Goal: Task Accomplishment & Management: Manage account settings

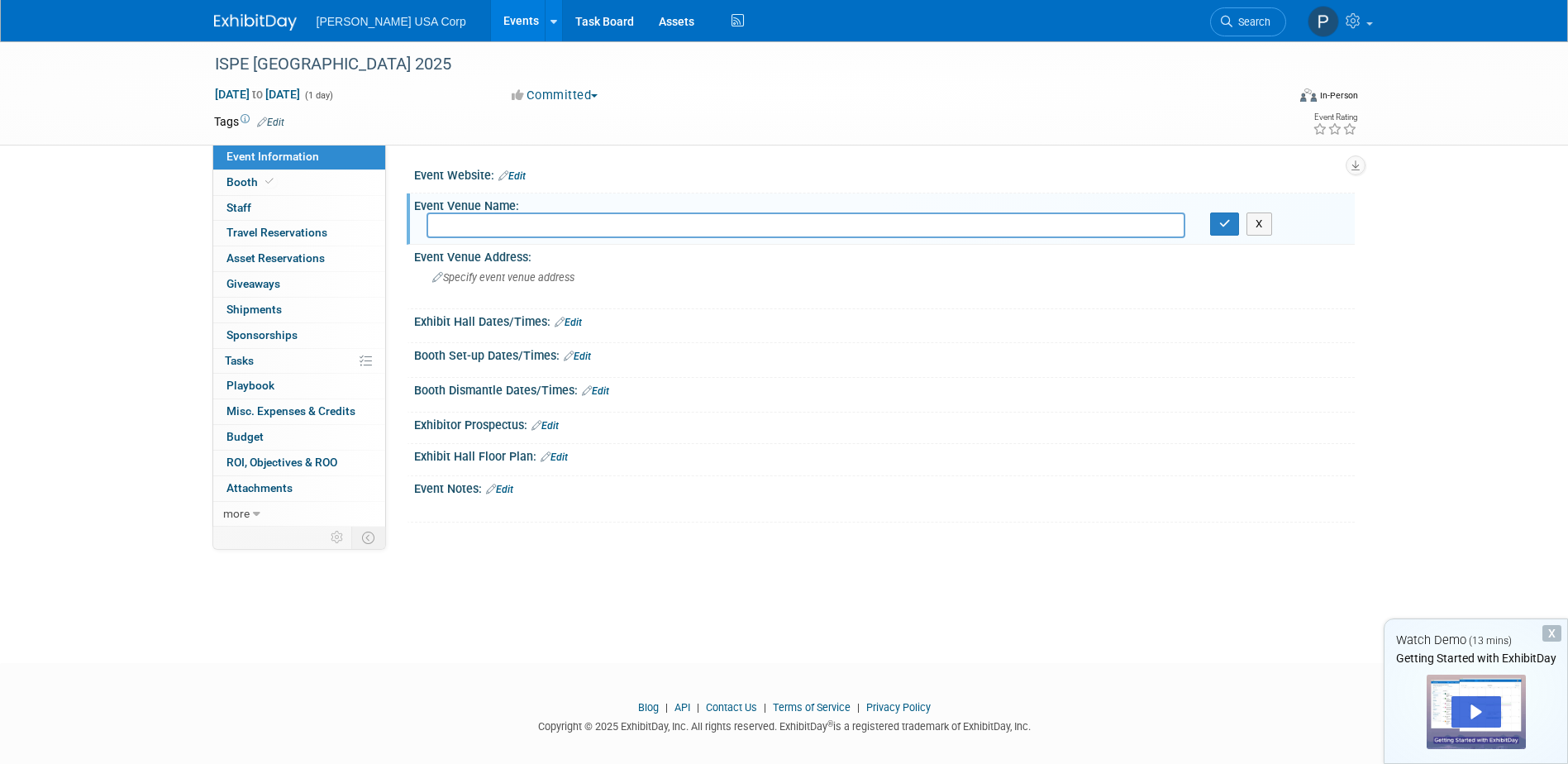
click at [550, 223] on input "text" at bounding box center [806, 225] width 759 height 26
click at [294, 157] on span "Event Information" at bounding box center [273, 156] width 93 height 13
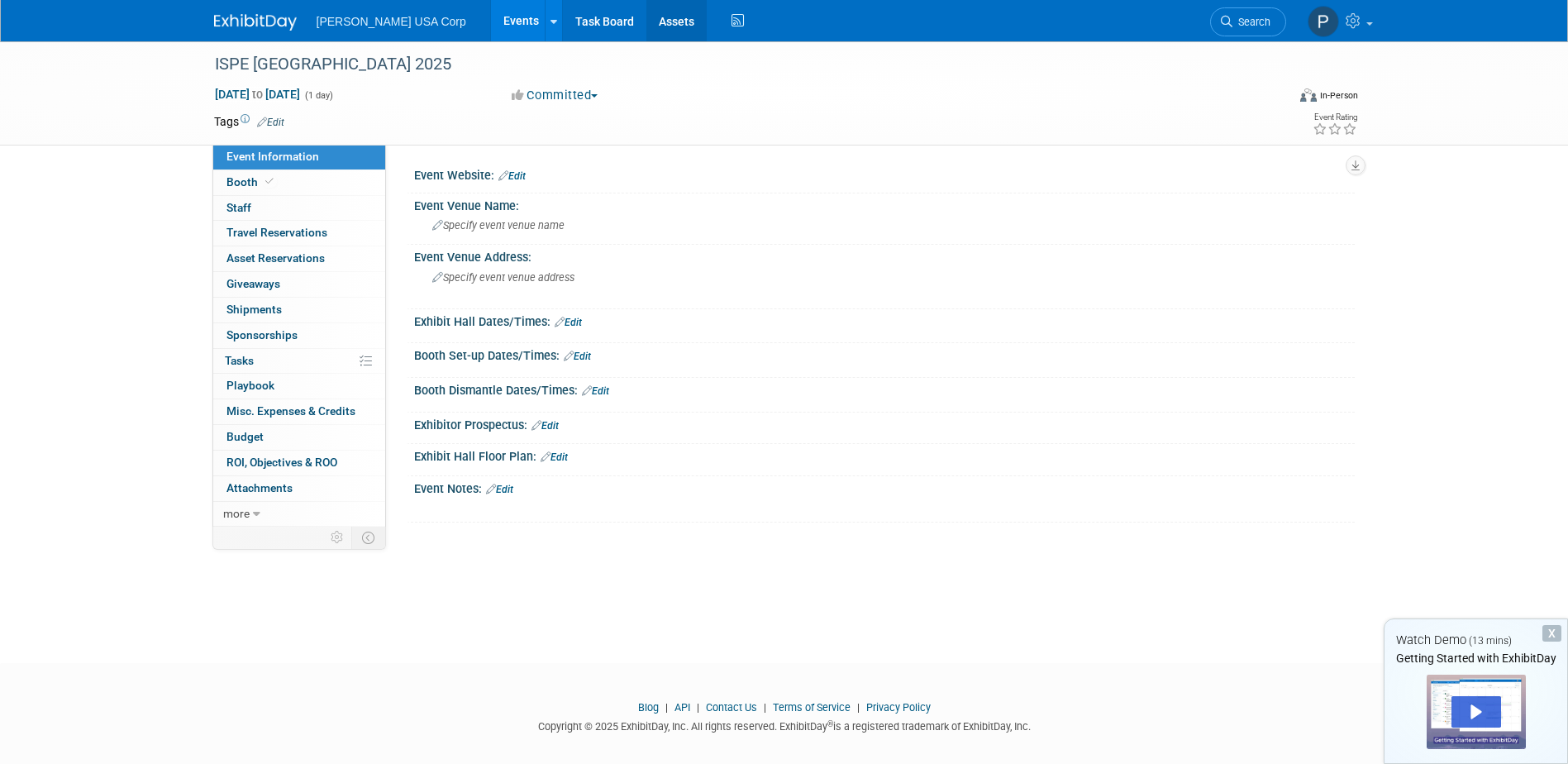
click at [646, 24] on link "Assets" at bounding box center [676, 21] width 60 height 41
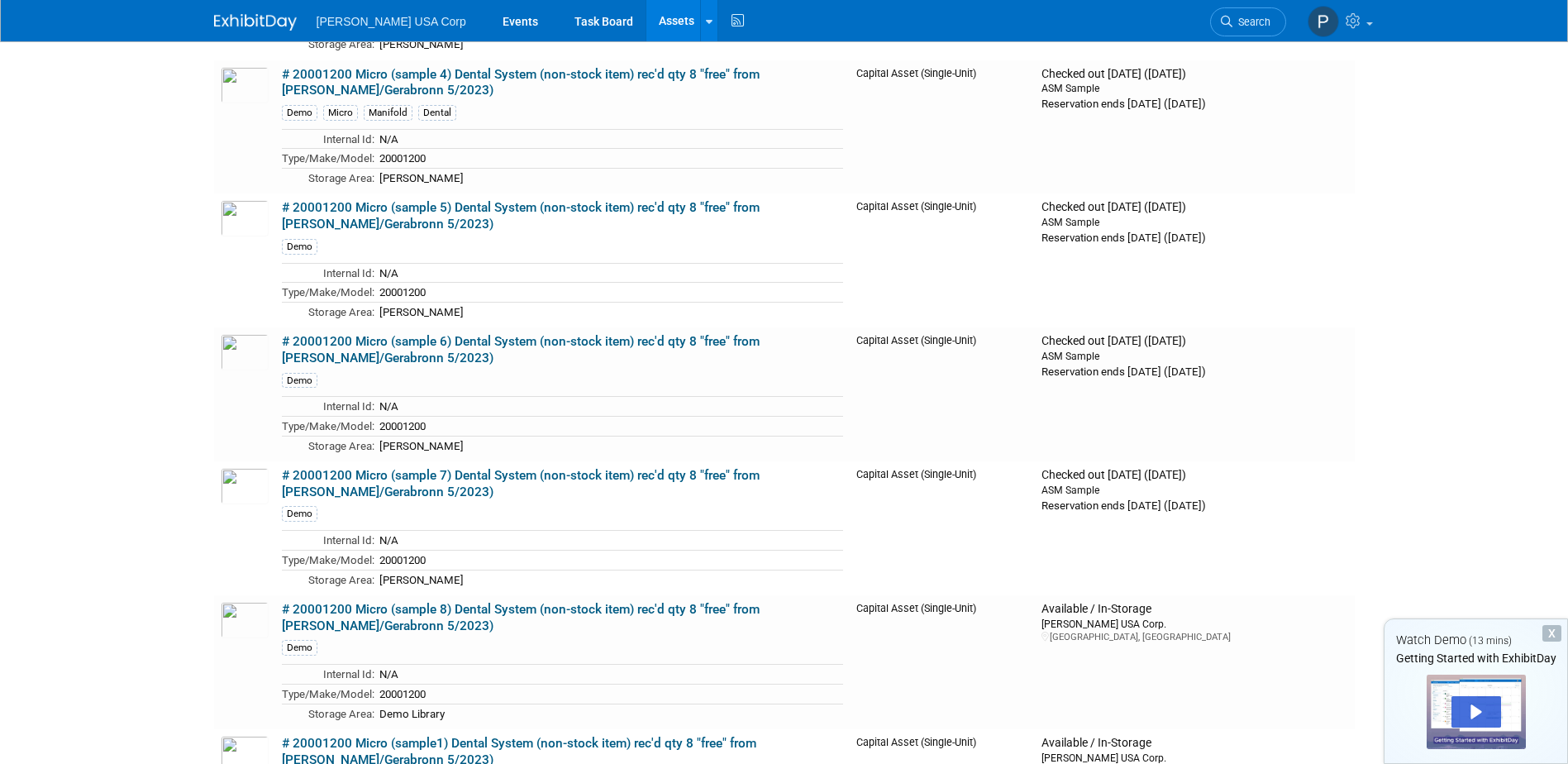
scroll to position [743, 0]
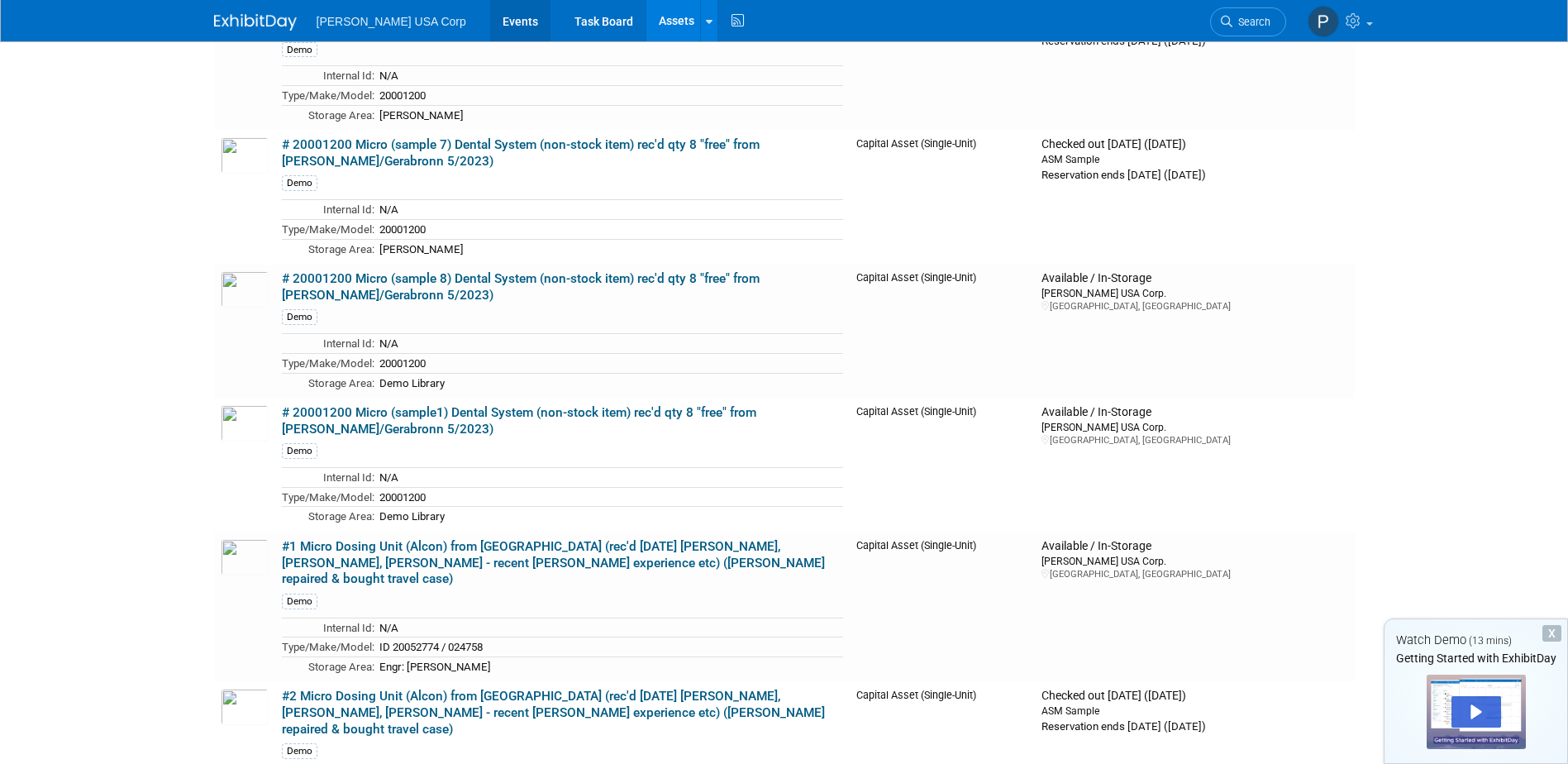
click at [490, 23] on link "Events" at bounding box center [520, 21] width 60 height 41
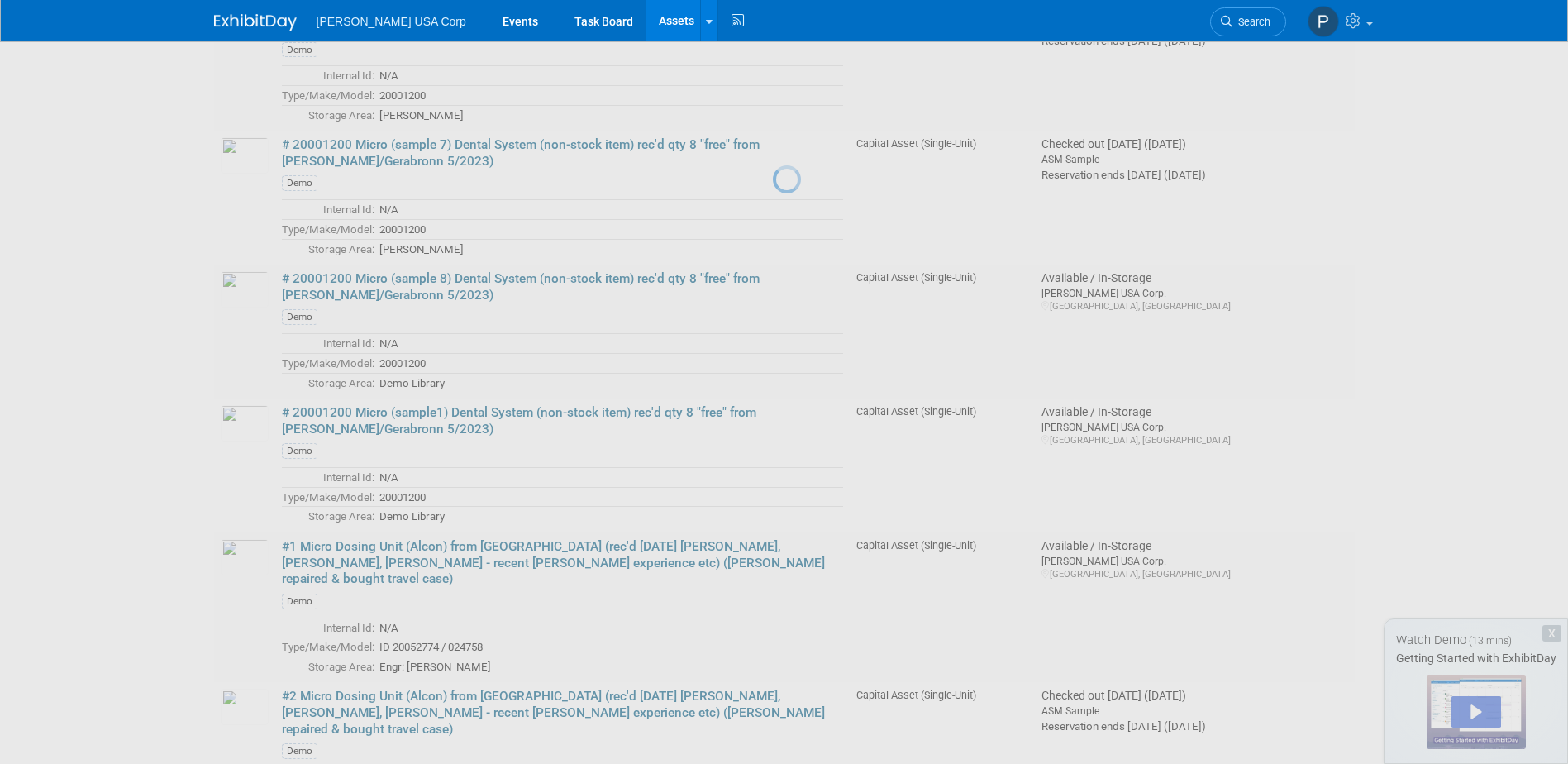
click at [1270, 22] on link "Search" at bounding box center [1248, 22] width 76 height 29
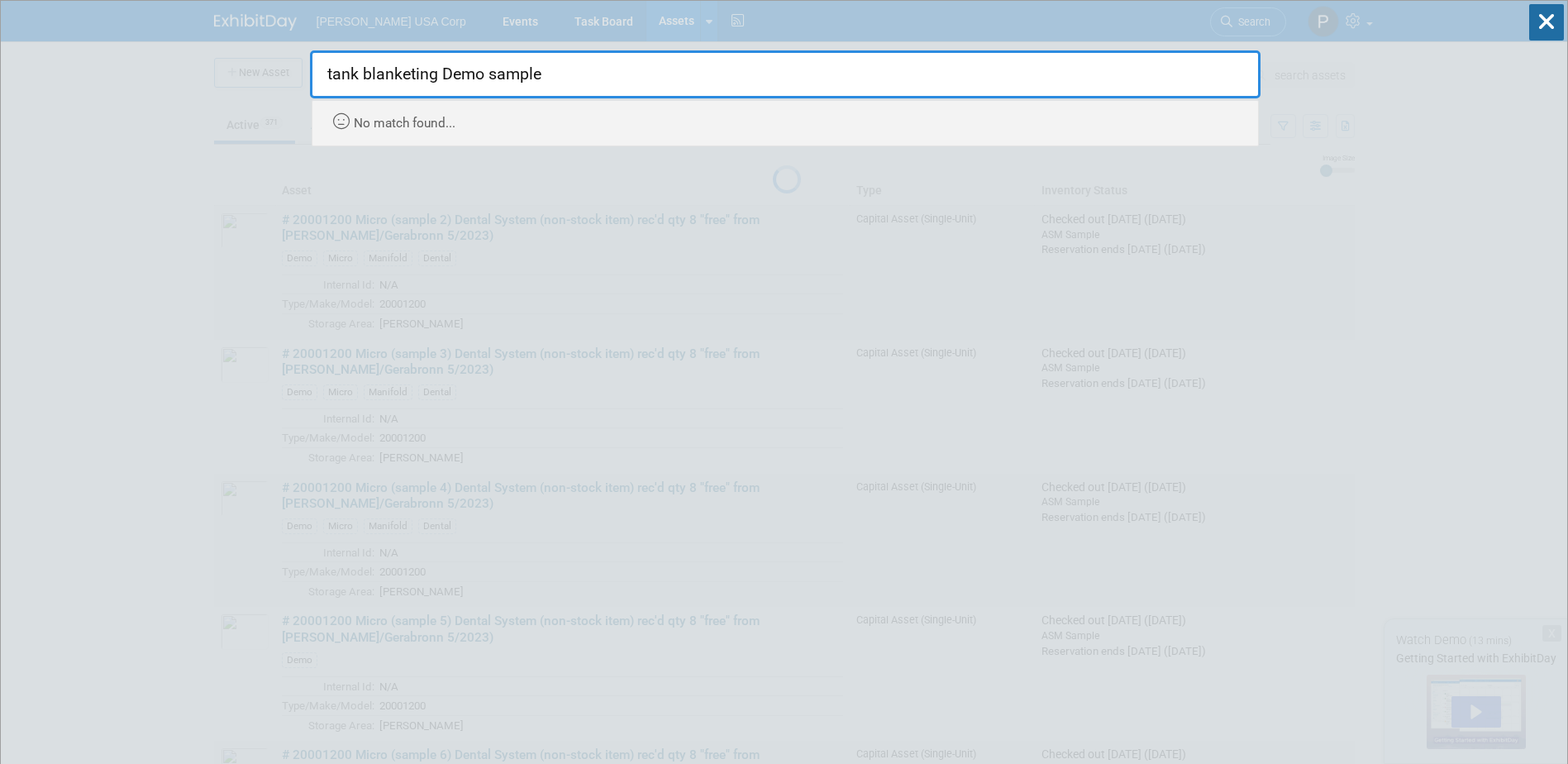
type input "tank blanketing Demo sample"
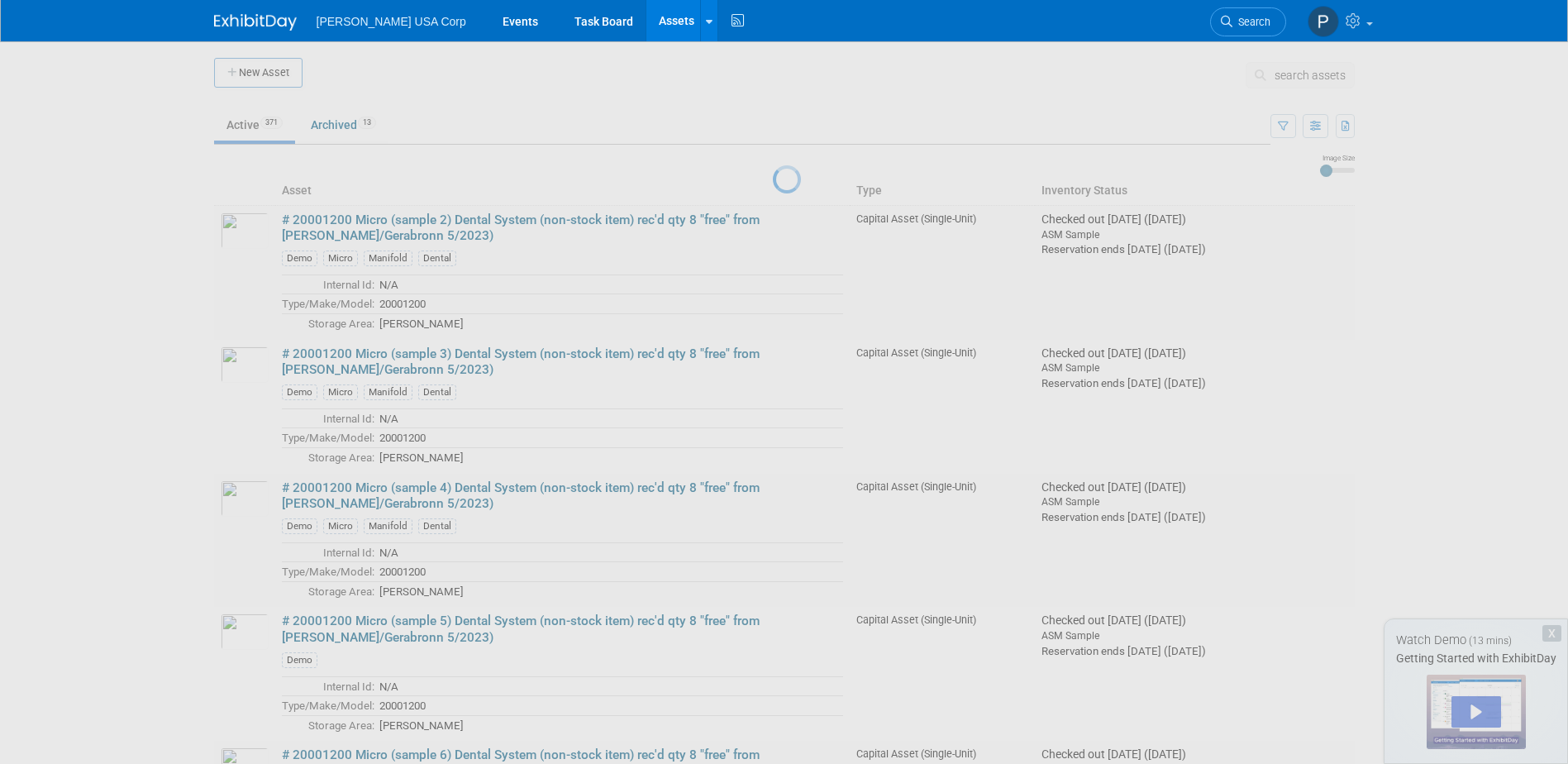
click at [796, 696] on div at bounding box center [785, 382] width 24 height 764
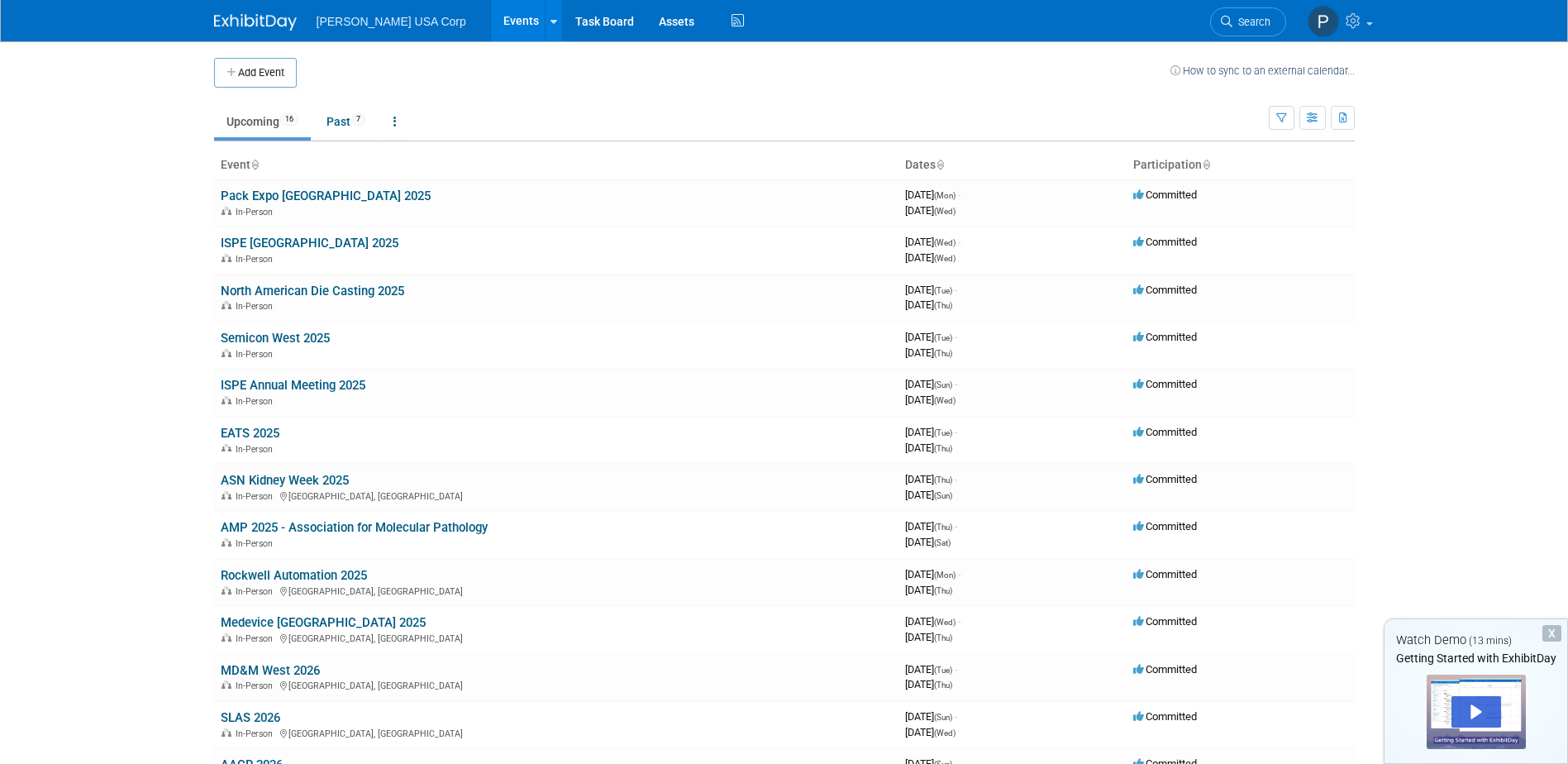
click at [289, 241] on link "ISPE [GEOGRAPHIC_DATA] 2025" at bounding box center [309, 242] width 177 height 15
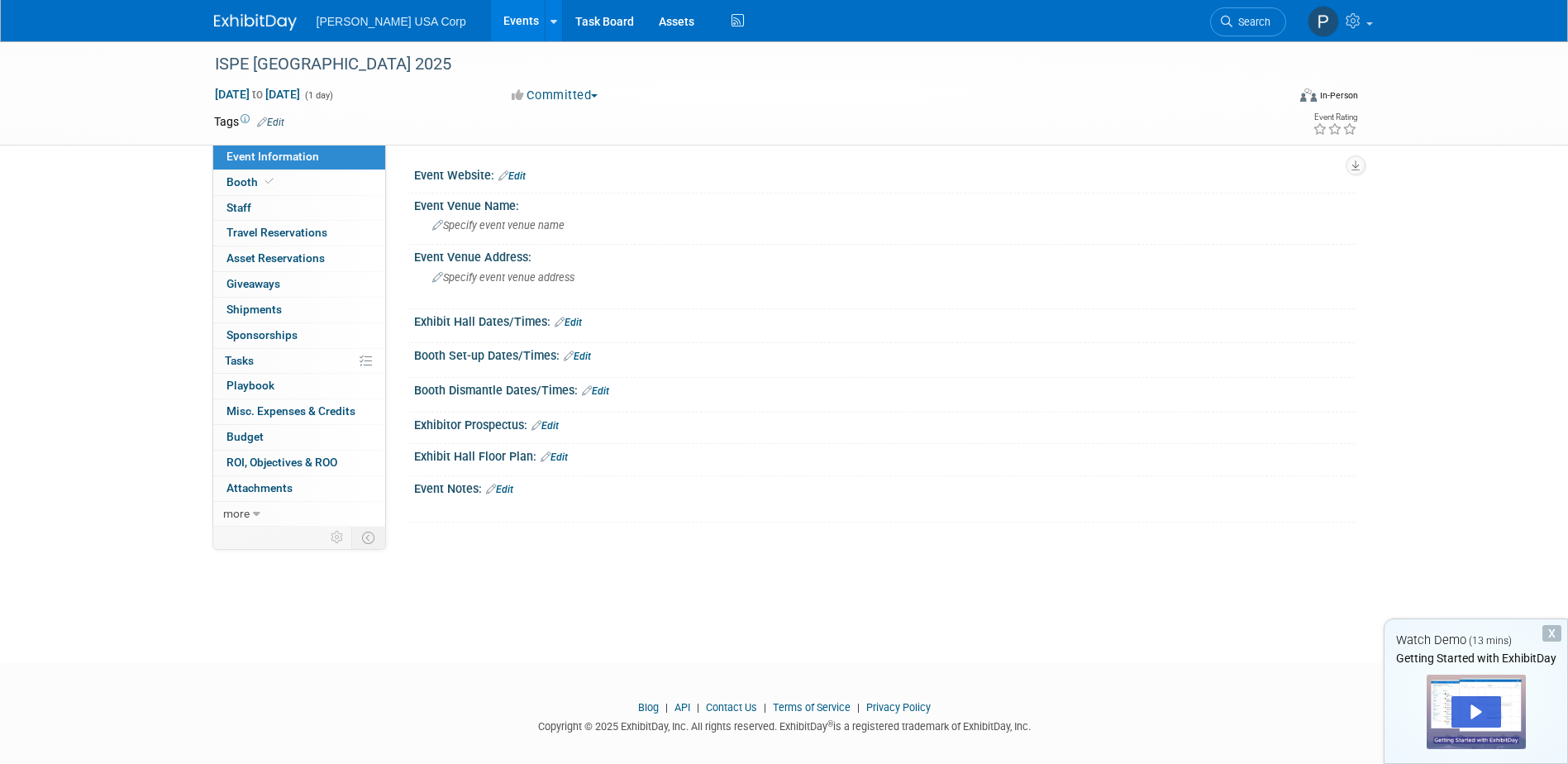
click at [320, 263] on span "Asset Reservations 0" at bounding box center [276, 257] width 98 height 13
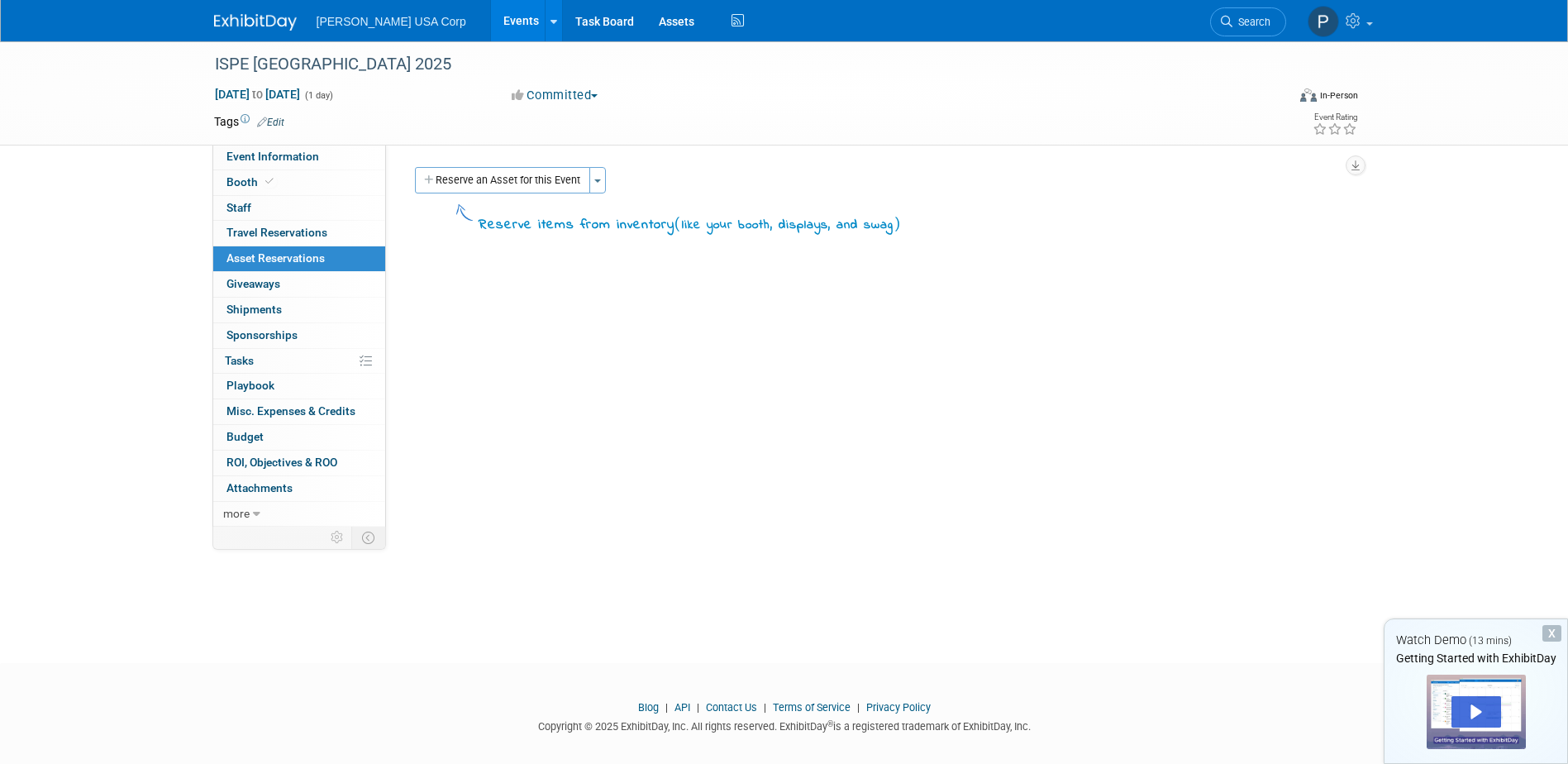
click at [516, 185] on button "Reserve an Asset for this Event" at bounding box center [502, 180] width 175 height 27
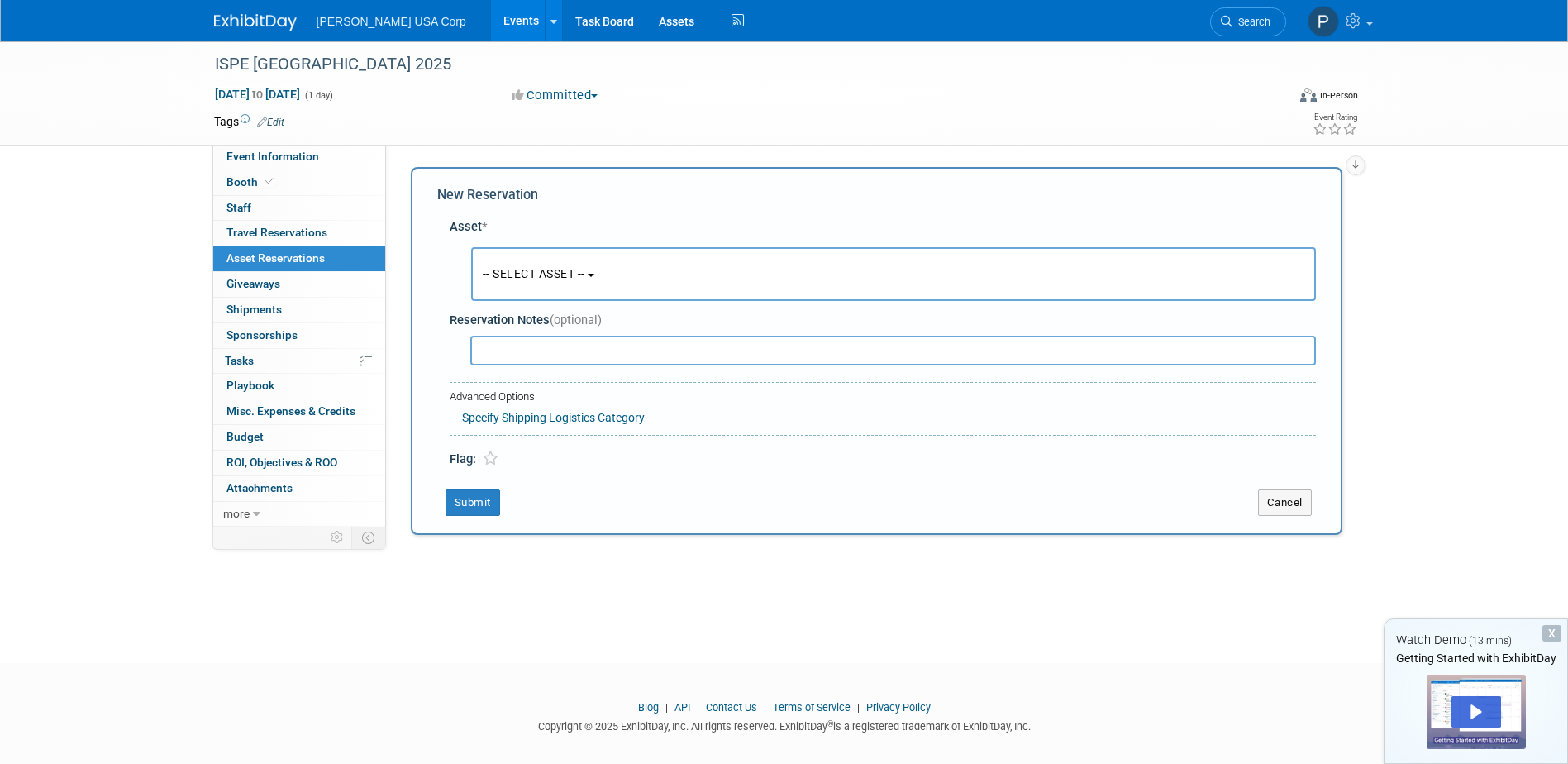
scroll to position [15, 0]
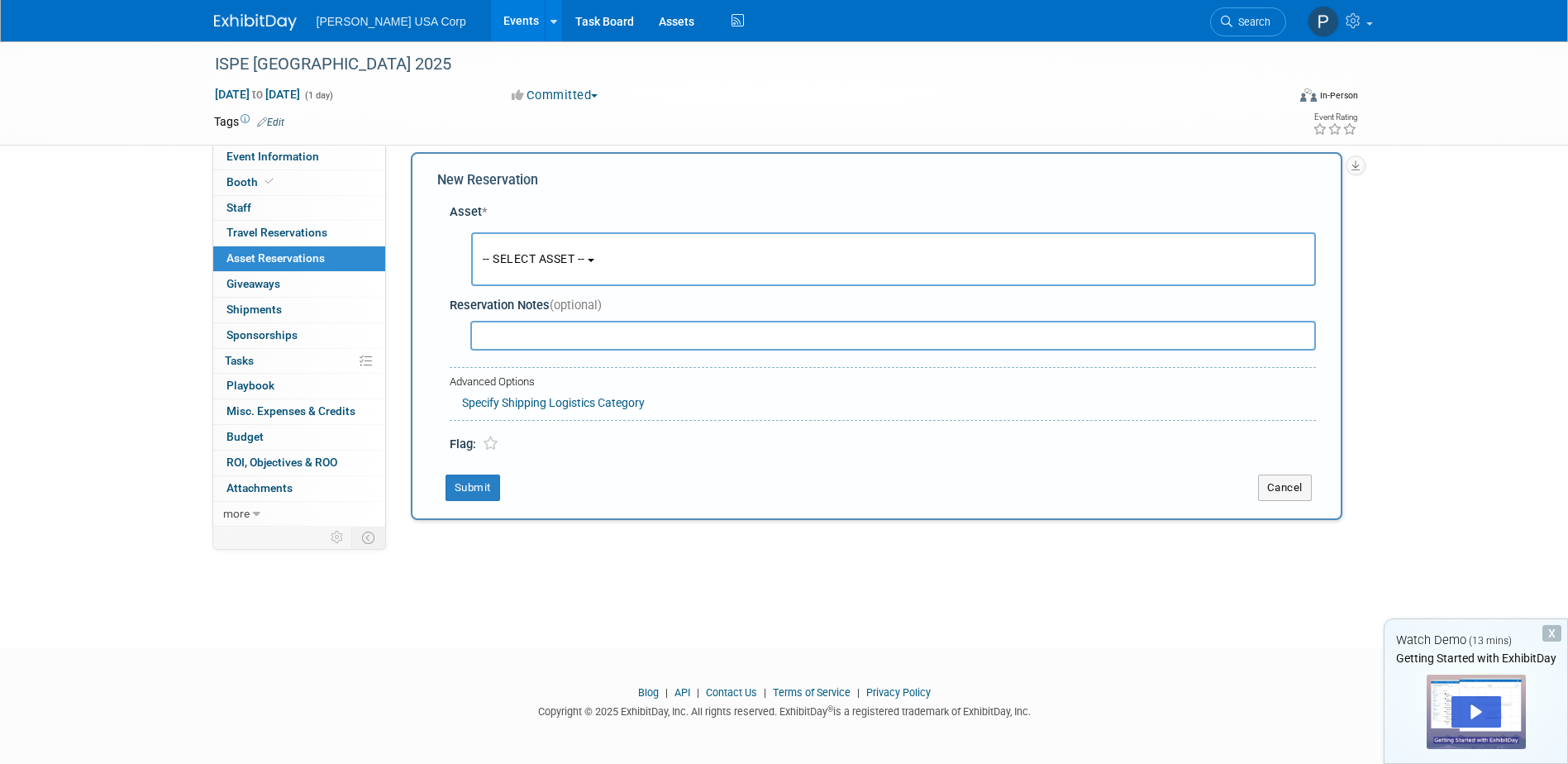
click at [605, 263] on button "-- SELECT ASSET --" at bounding box center [893, 259] width 845 height 54
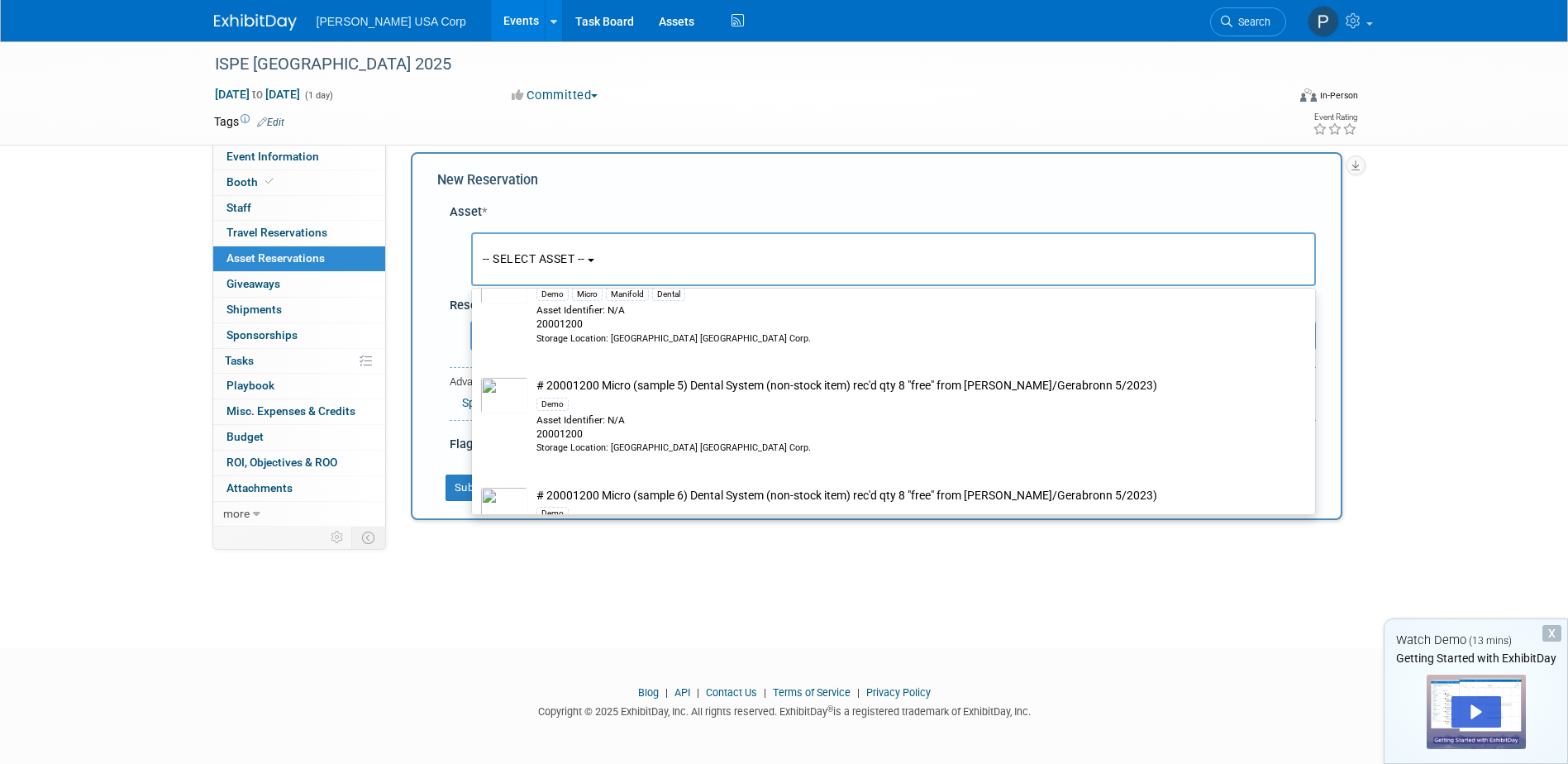
scroll to position [661, 0]
click at [645, 192] on div "New Reservation Asset * -- SELECT ASSET --" at bounding box center [877, 336] width 932 height 368
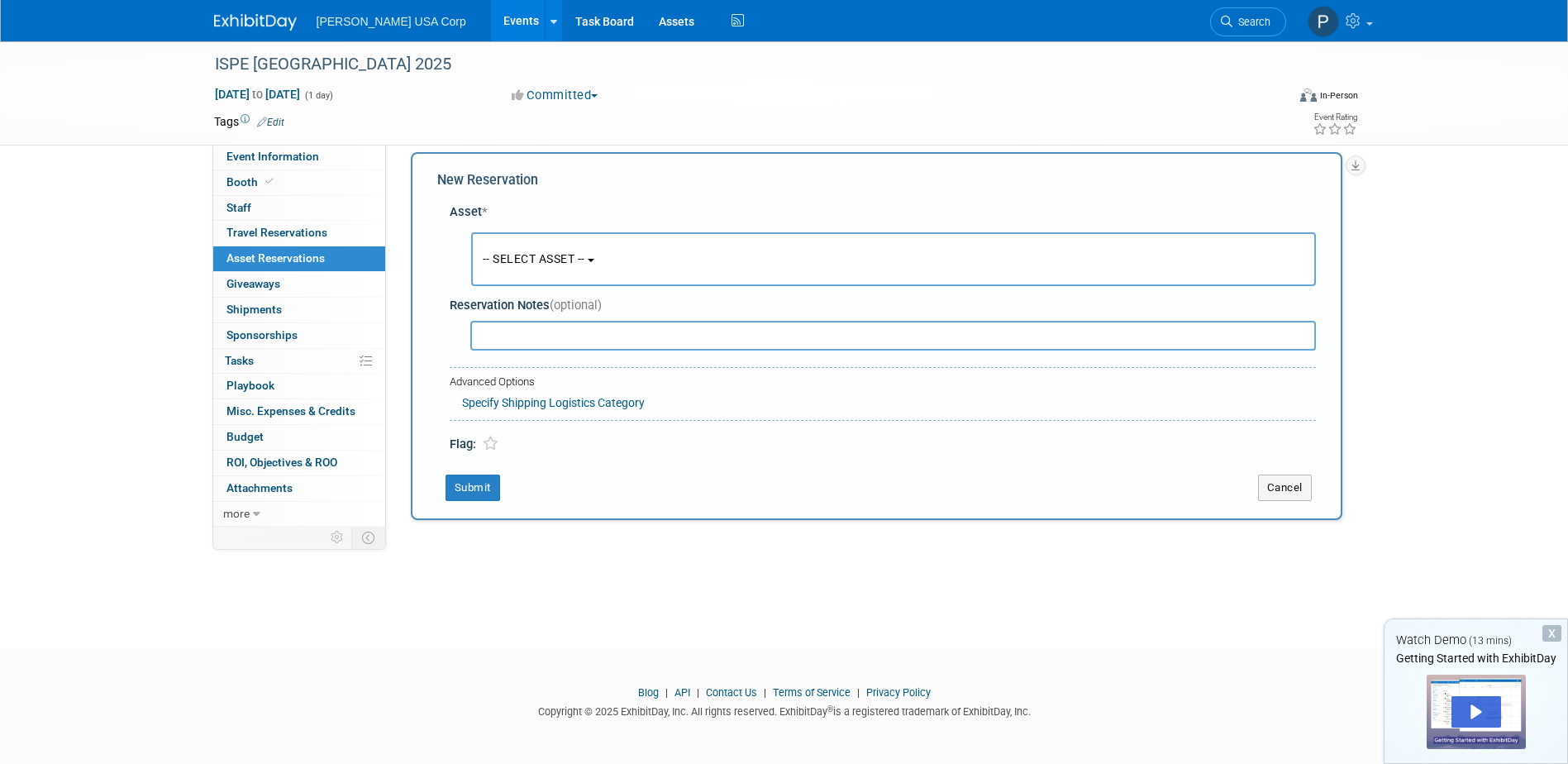
click at [655, 264] on button "-- SELECT ASSET --" at bounding box center [893, 259] width 845 height 54
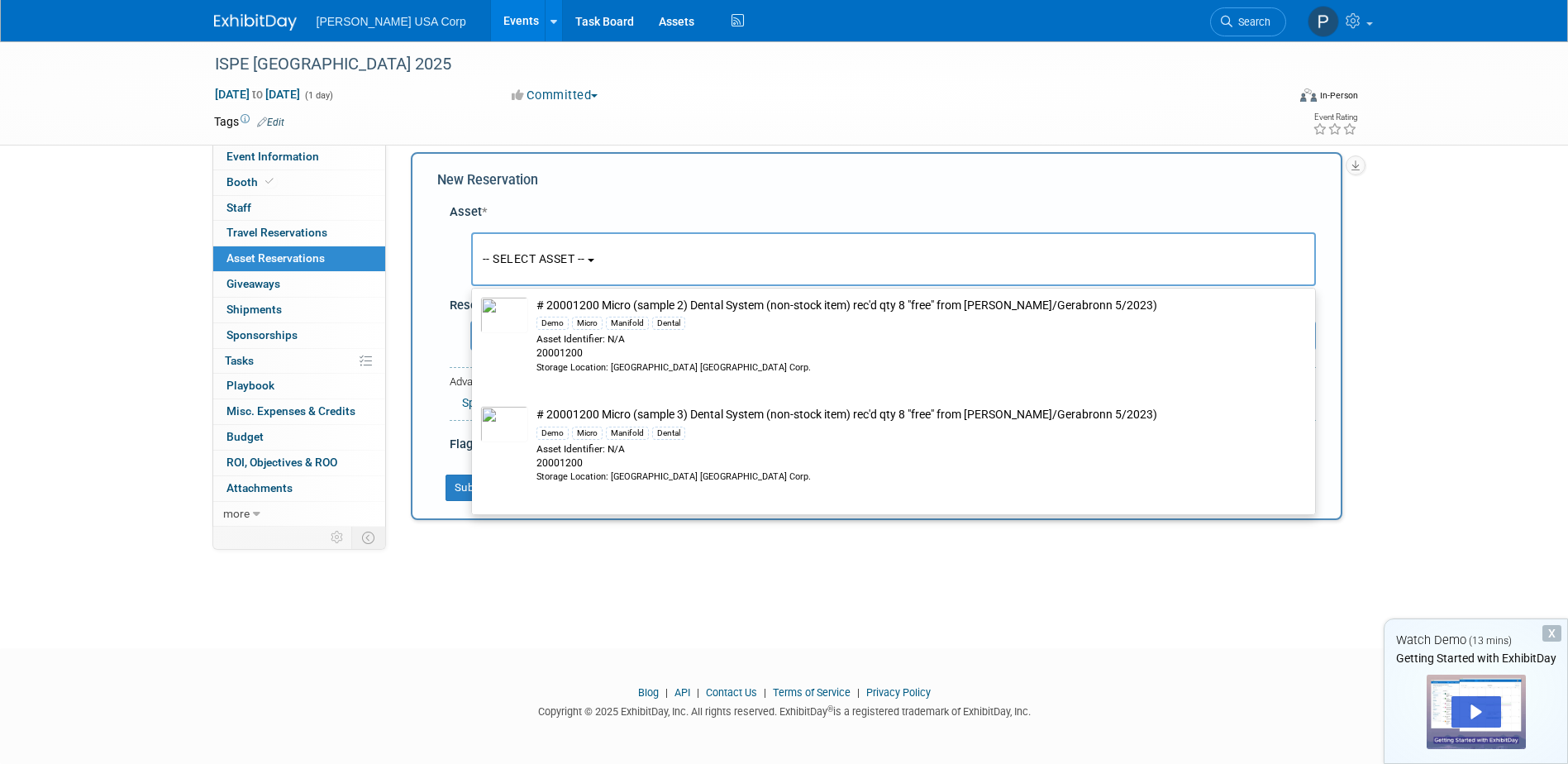
scroll to position [0, 0]
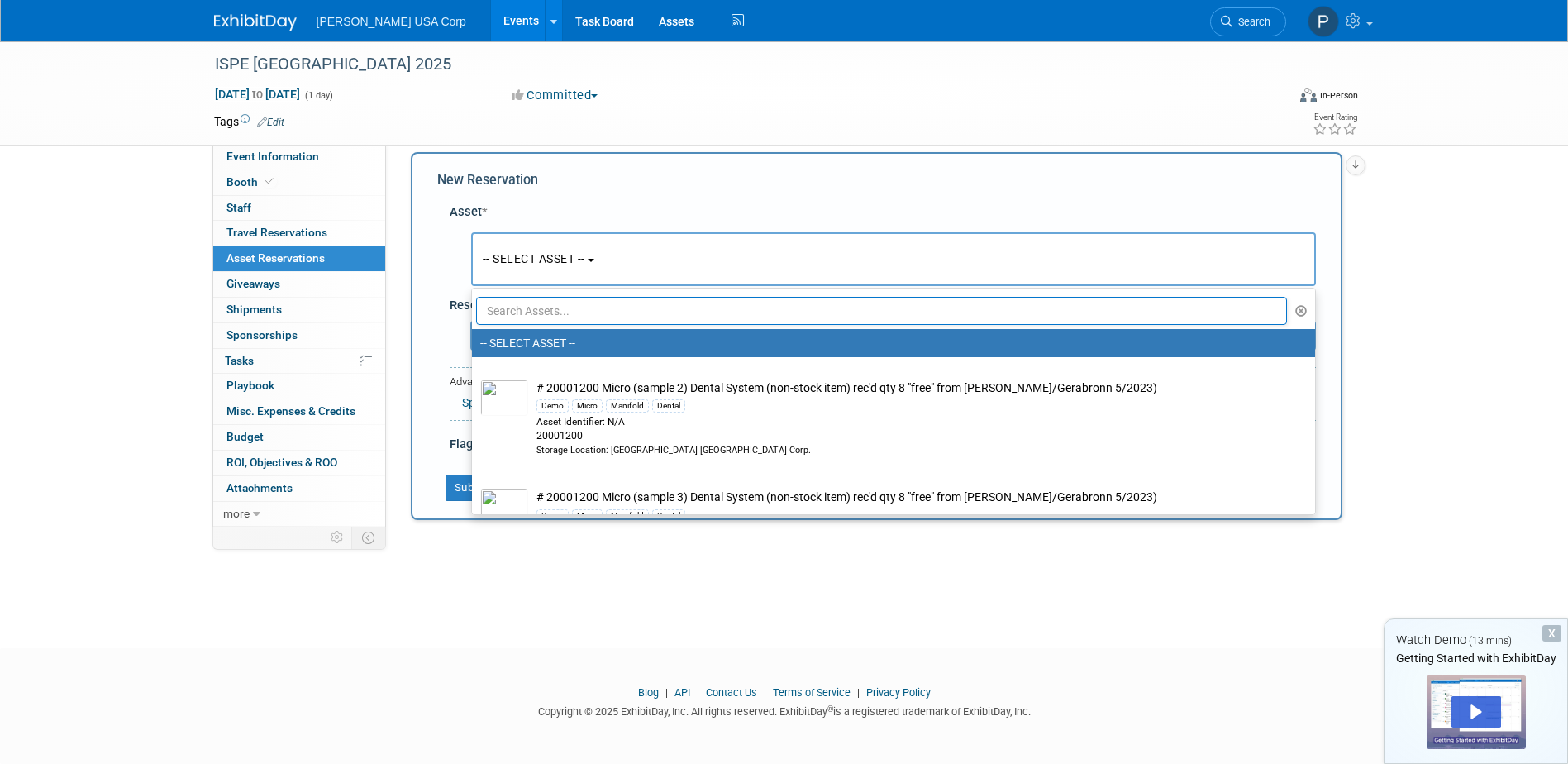
click at [584, 315] on input "text" at bounding box center [882, 310] width 812 height 29
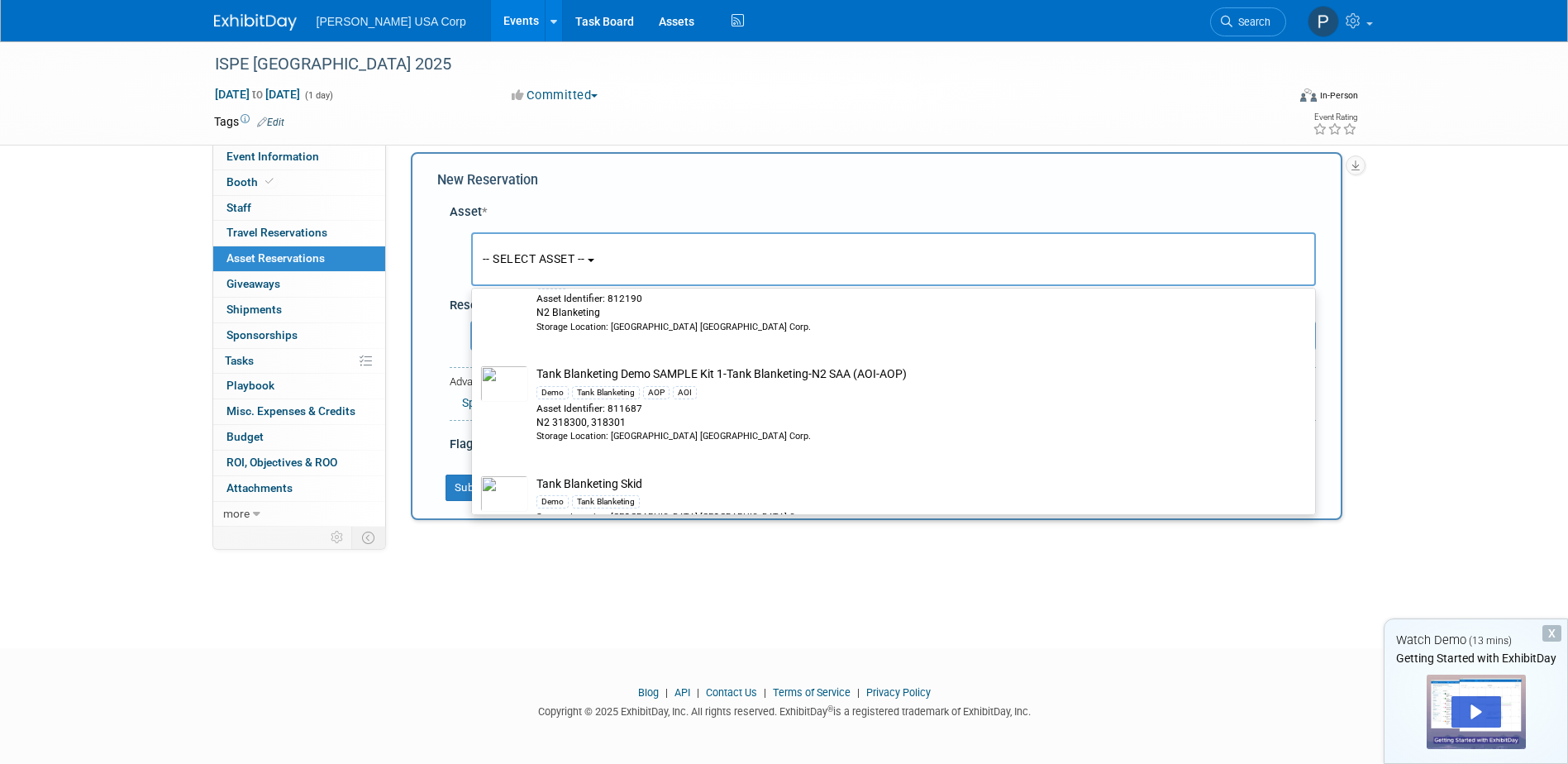
scroll to position [154, 0]
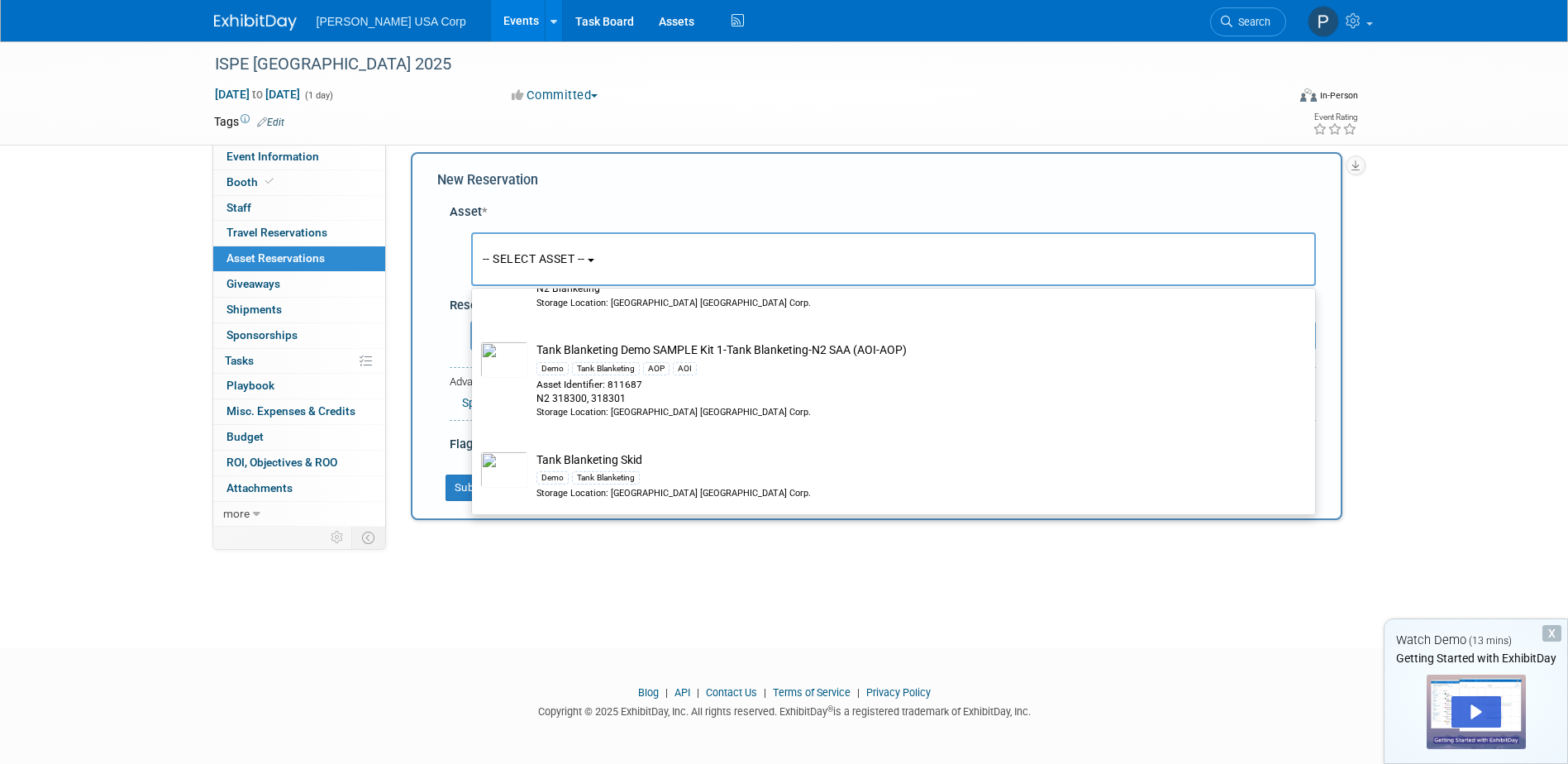
type input "Tank Blanketing"
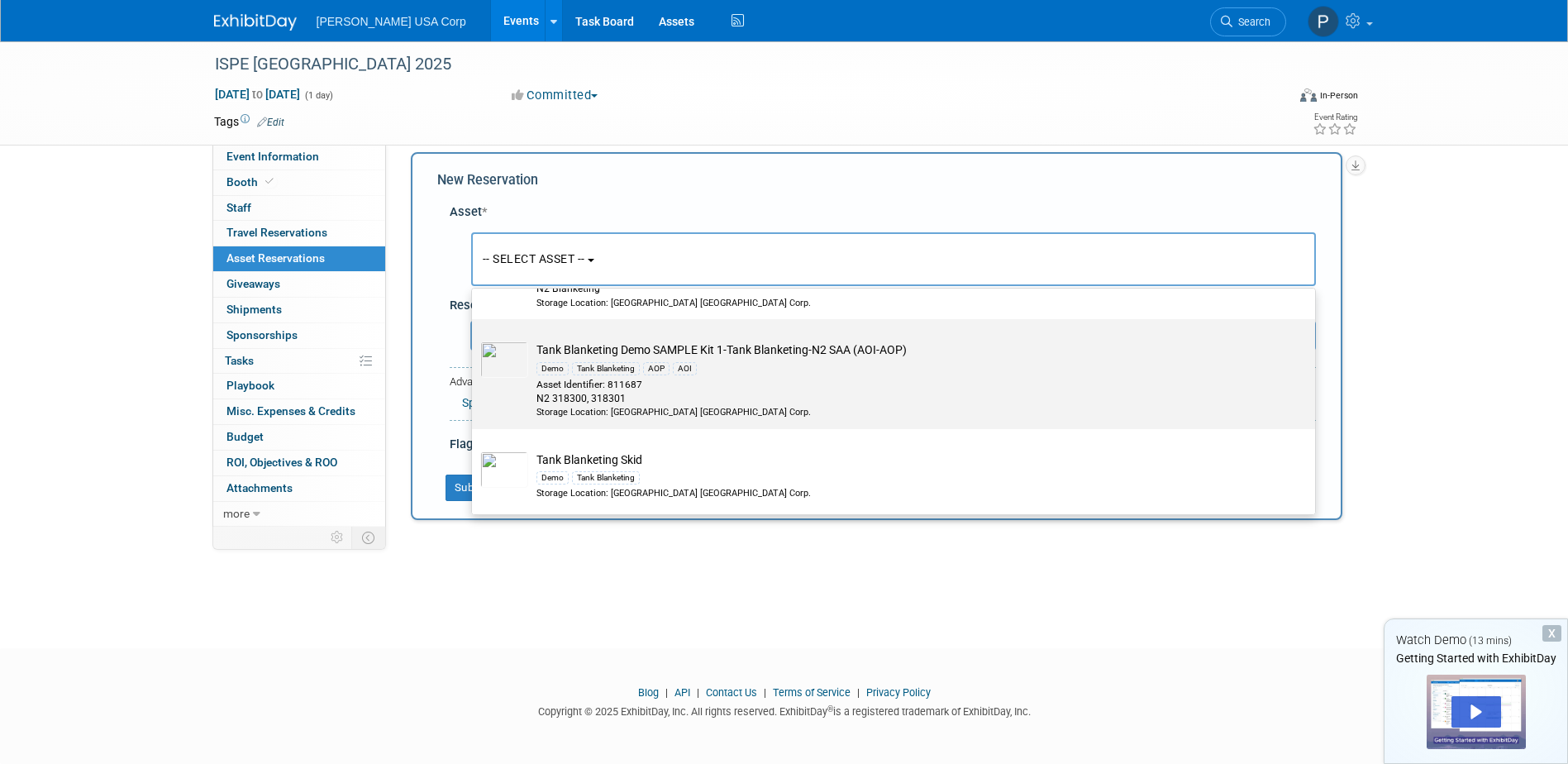
click at [840, 392] on div "N2 318300, 318301" at bounding box center [909, 399] width 746 height 14
click at [475, 339] on input "Tank Blanketing Demo SAMPLE Kit 1-Tank Blanketing-N2 SAA (AOI-AOP) Demo Tank Bl…" at bounding box center [469, 333] width 11 height 11
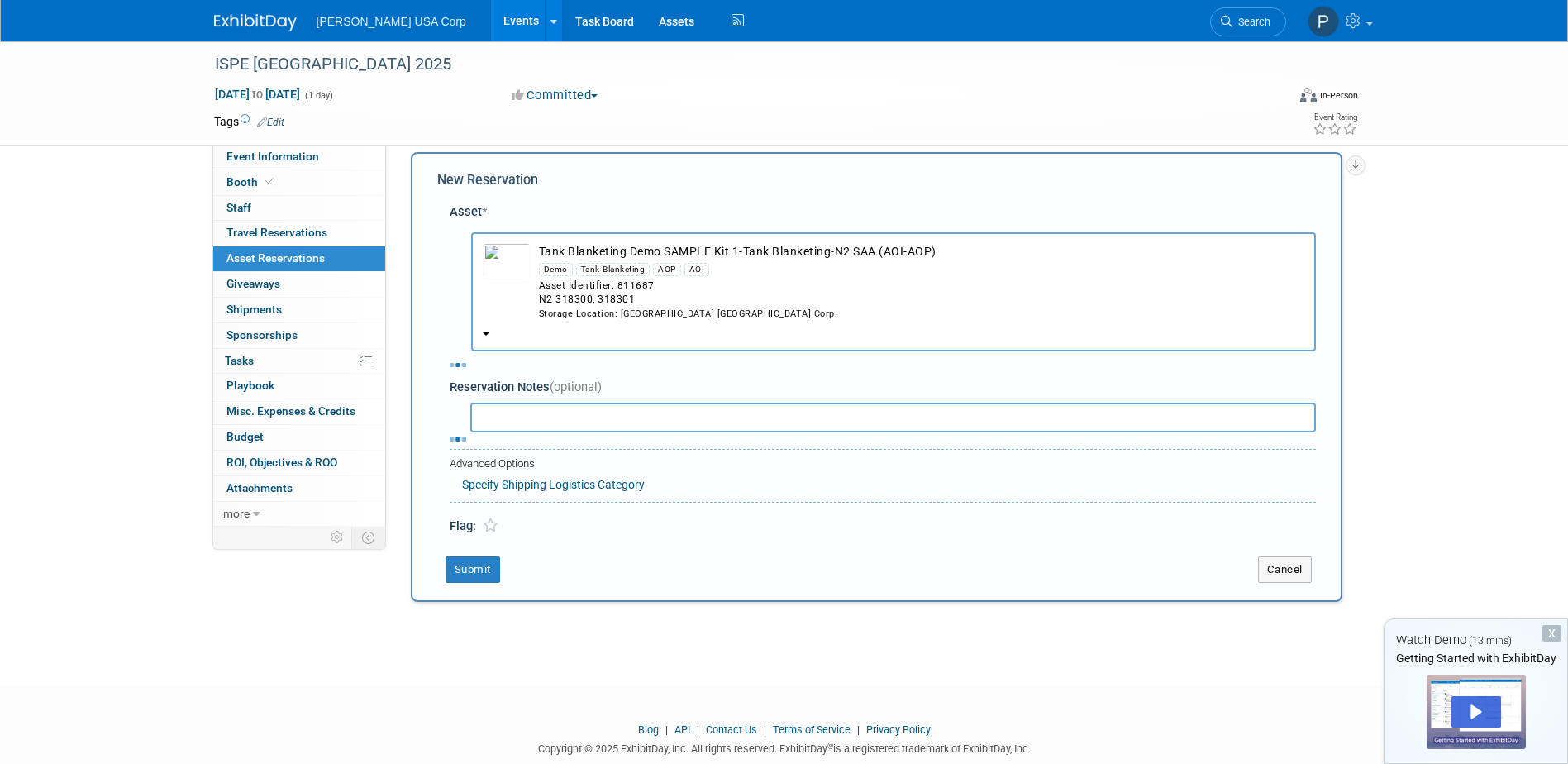
select select "10725074"
click at [693, 420] on input "text" at bounding box center [893, 417] width 846 height 30
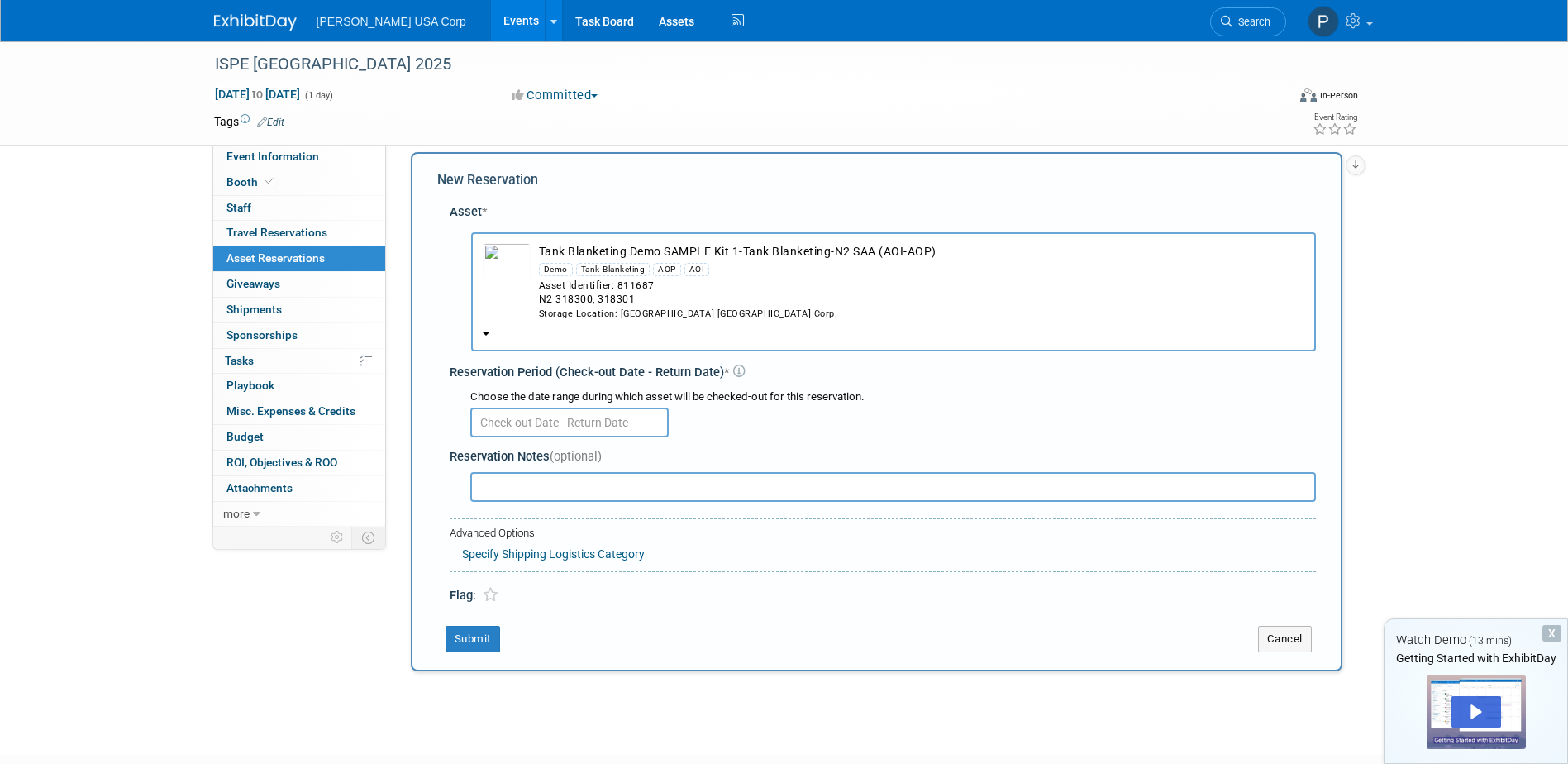
click at [613, 424] on input "text" at bounding box center [569, 422] width 198 height 30
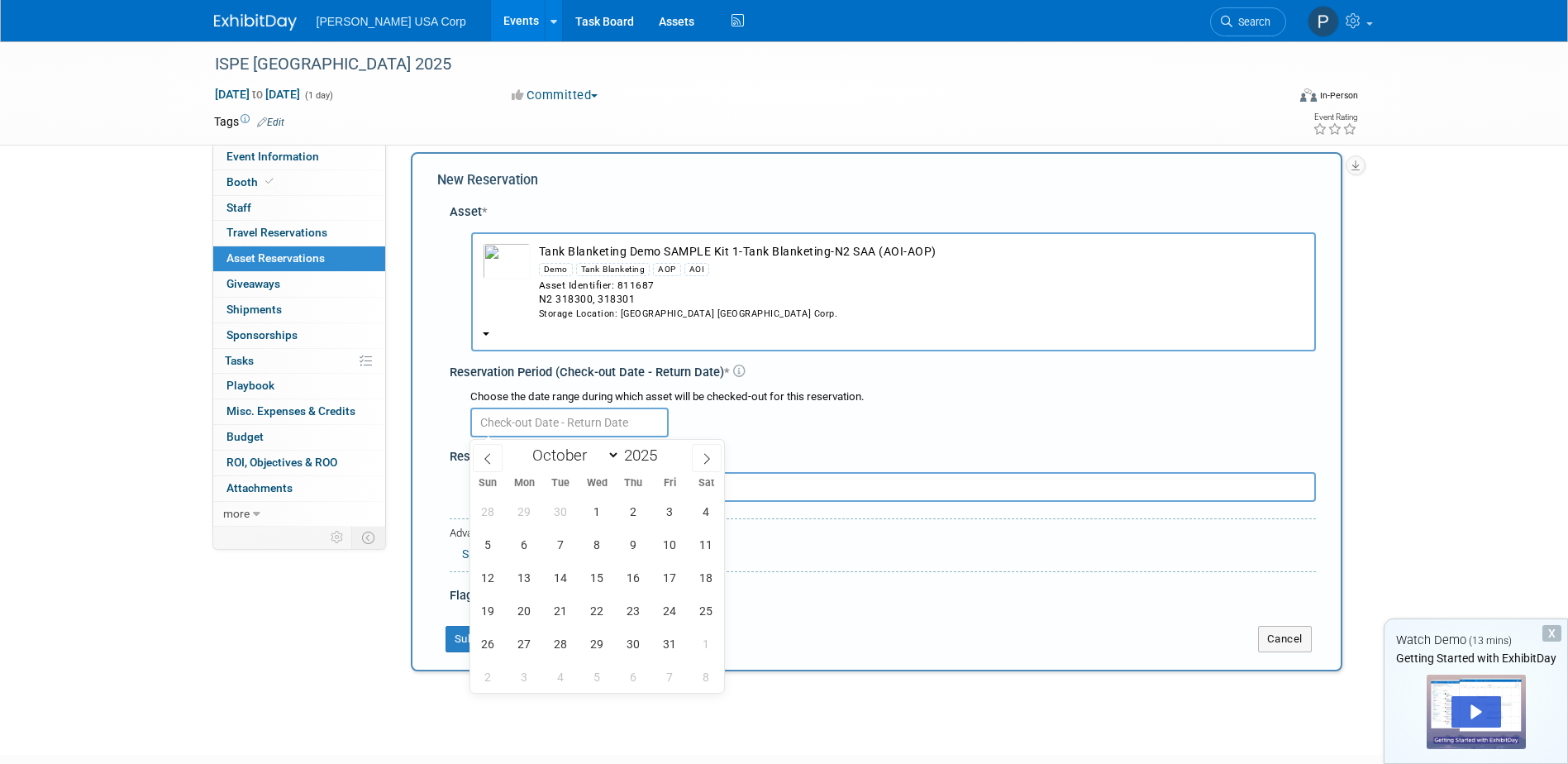
click at [491, 463] on icon at bounding box center [488, 459] width 12 height 12
click at [713, 456] on span at bounding box center [707, 458] width 30 height 29
select select "8"
click at [589, 507] on span "3" at bounding box center [597, 511] width 33 height 32
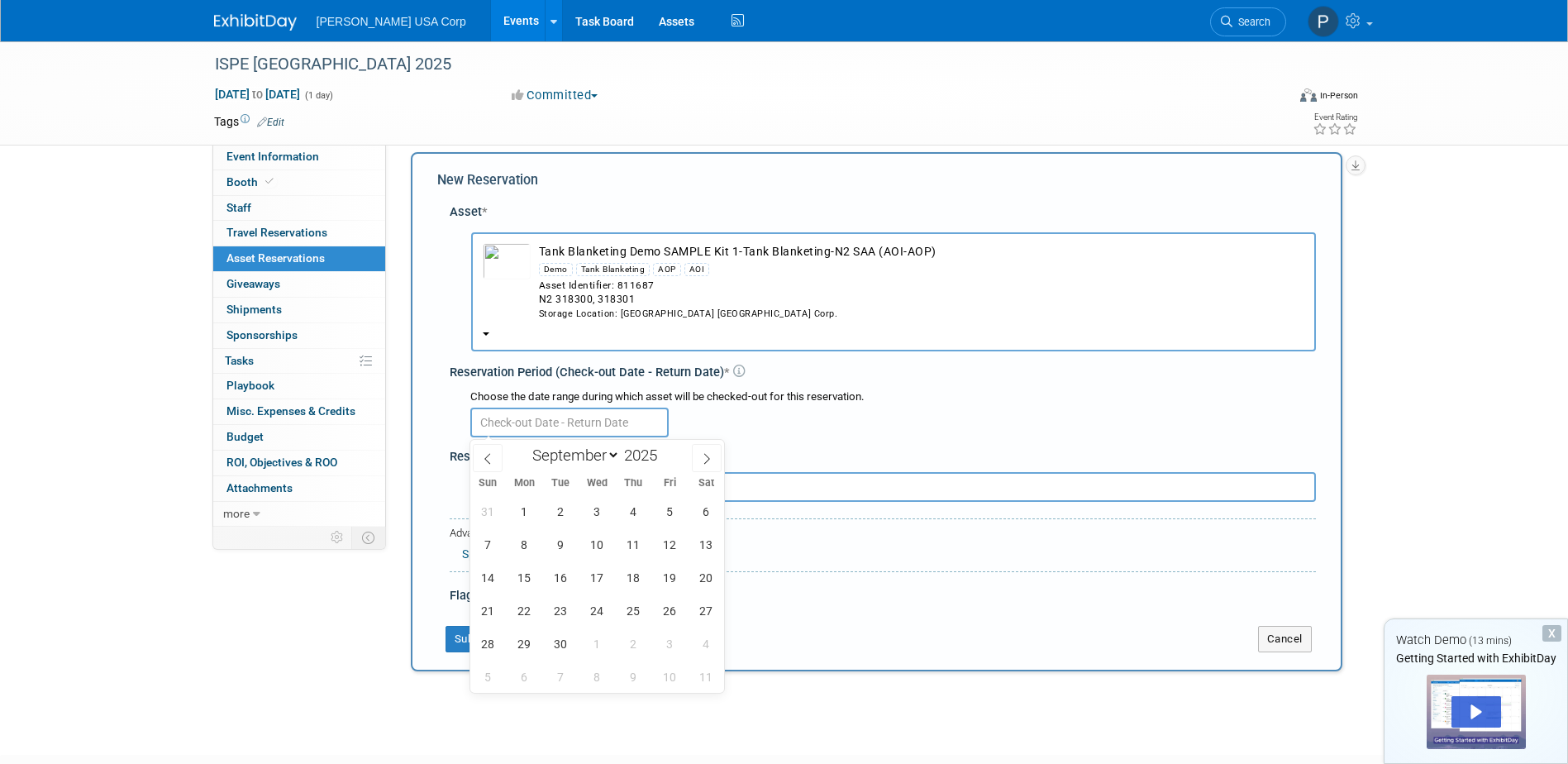
type input "Sep 3, 2025"
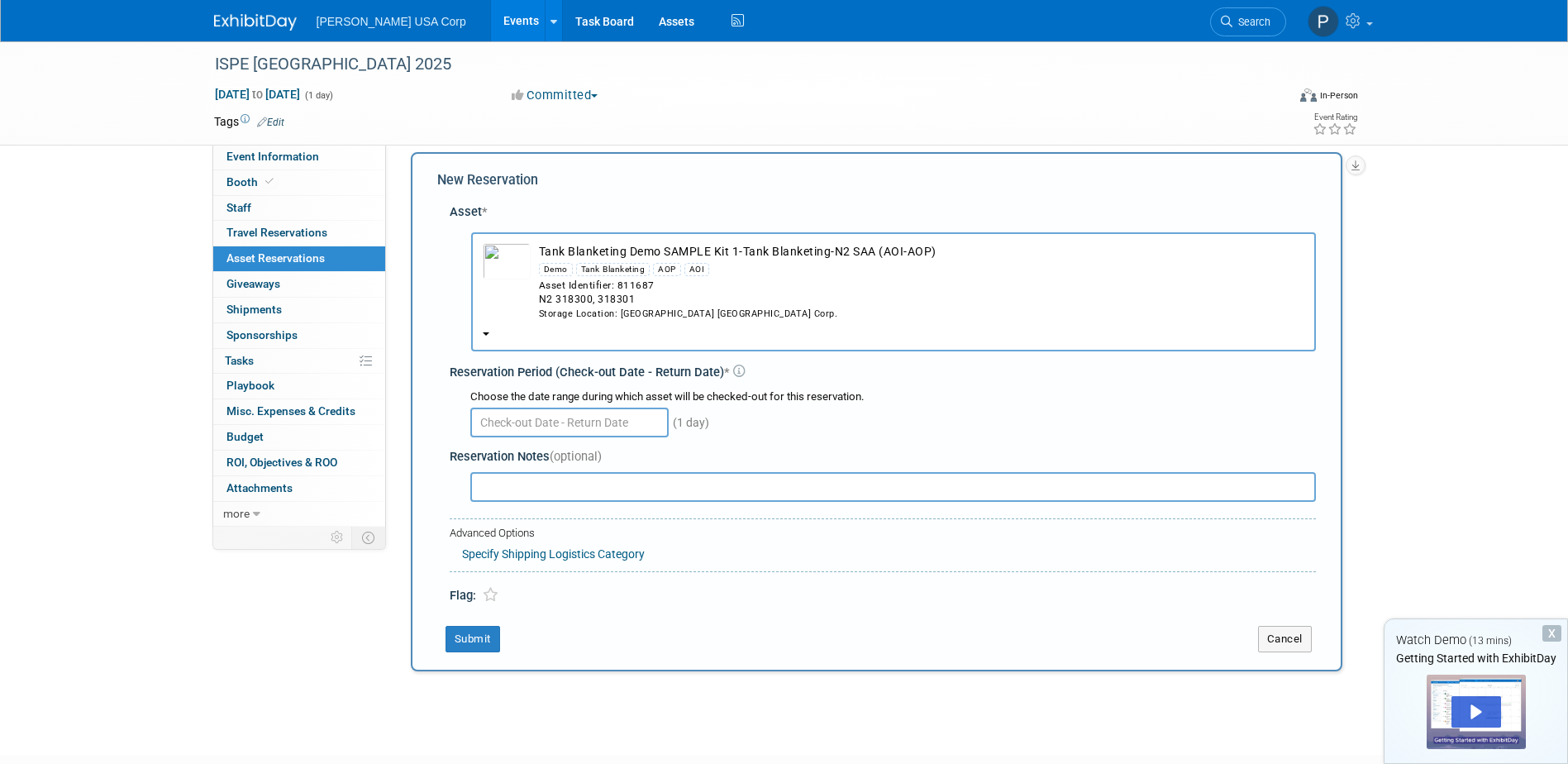
click at [690, 390] on div "Choose the date range during which asset will be checked-out for this reservati…" at bounding box center [893, 397] width 846 height 16
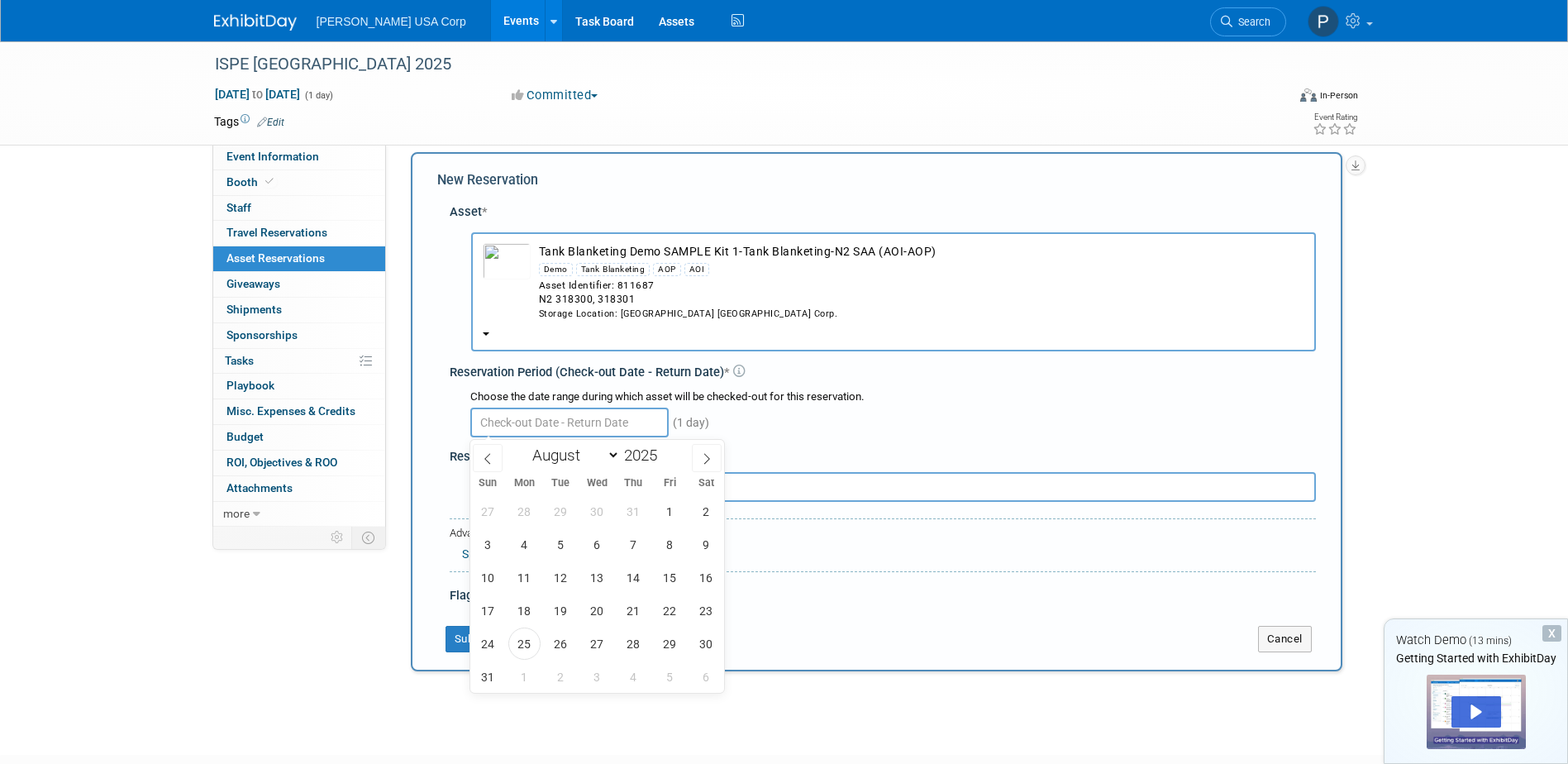
click at [613, 424] on input "text" at bounding box center [569, 422] width 198 height 30
click at [702, 456] on icon at bounding box center [707, 459] width 12 height 12
select select "9"
click at [657, 516] on span "3" at bounding box center [670, 511] width 33 height 32
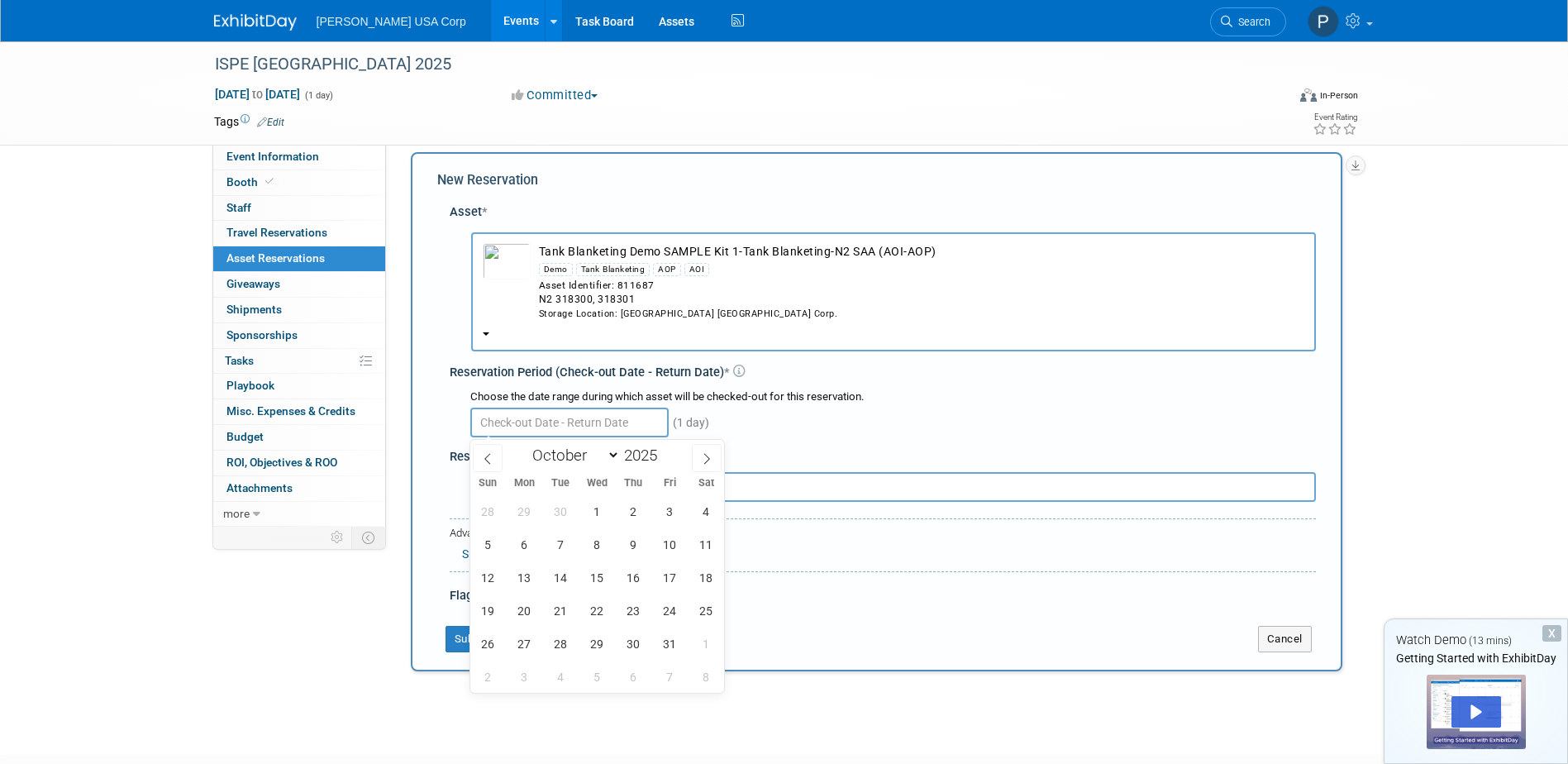
type input "Oct 3, 2025"
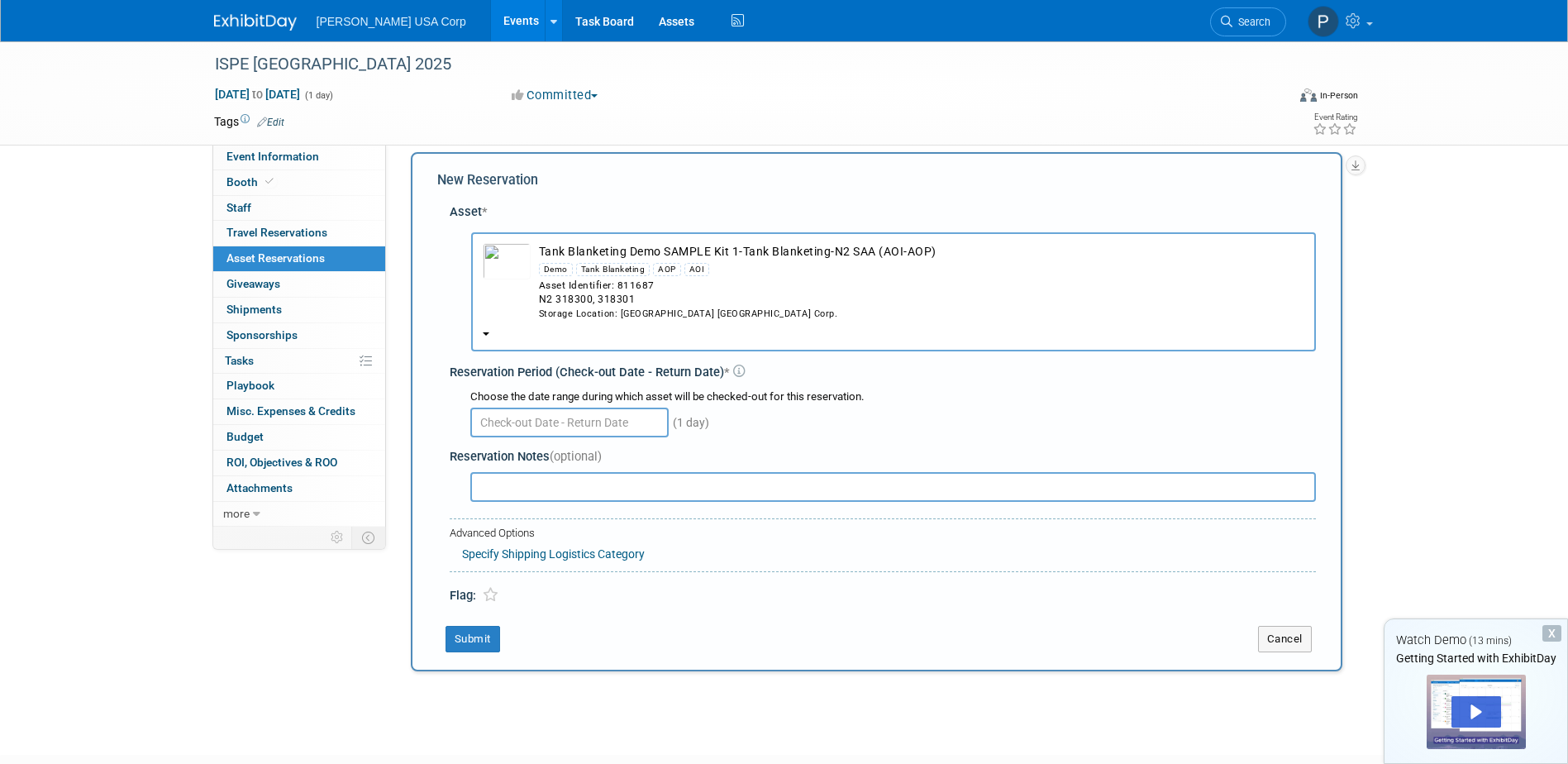
click at [804, 437] on div "(1 day)" at bounding box center [893, 420] width 846 height 32
click at [627, 415] on input "text" at bounding box center [569, 422] width 198 height 30
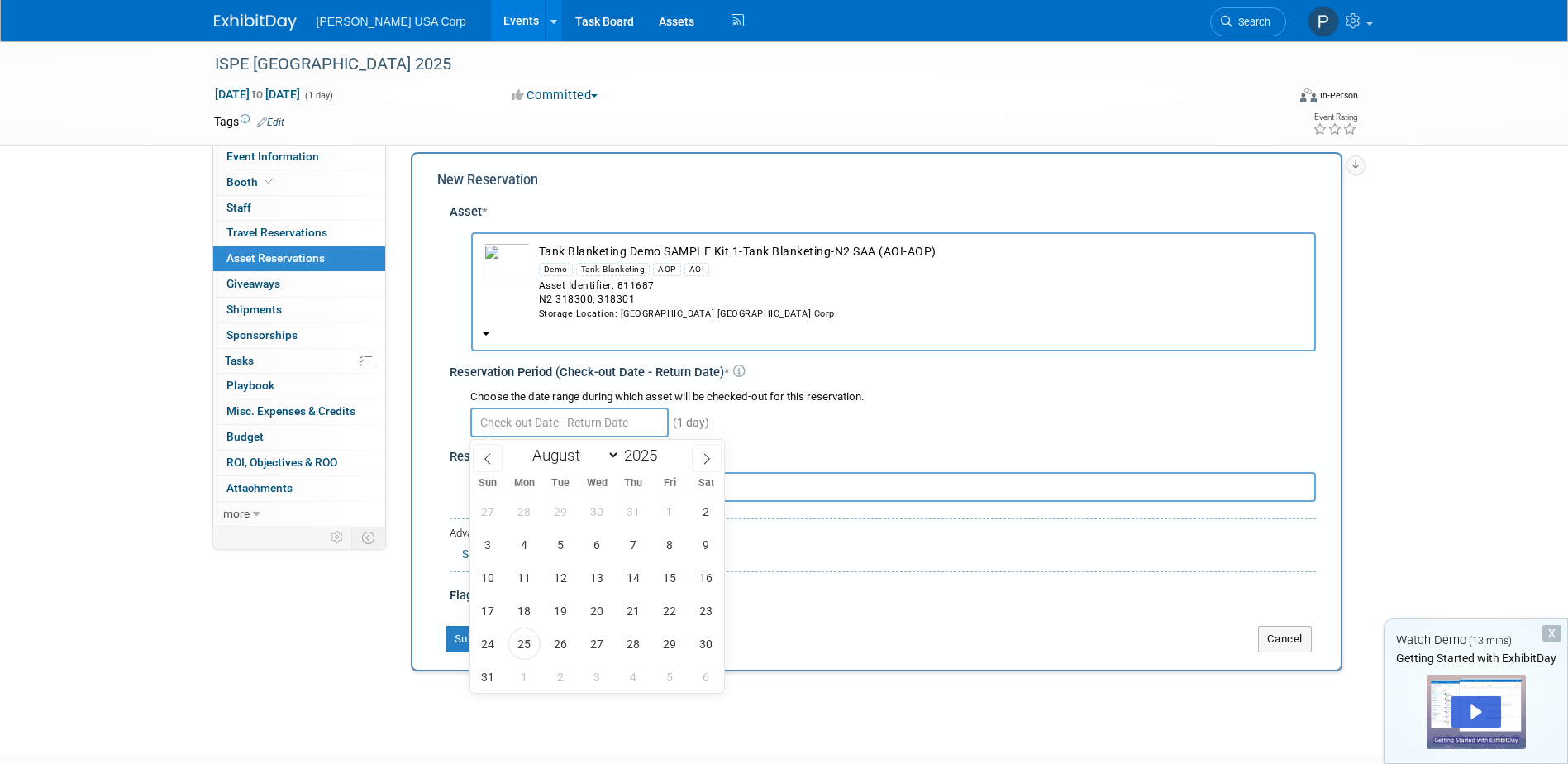
click at [708, 468] on span at bounding box center [707, 458] width 30 height 29
select select "8"
click at [597, 518] on span "3" at bounding box center [597, 511] width 33 height 32
type input "Sep 3, 2025"
click at [597, 518] on span "3" at bounding box center [597, 511] width 33 height 32
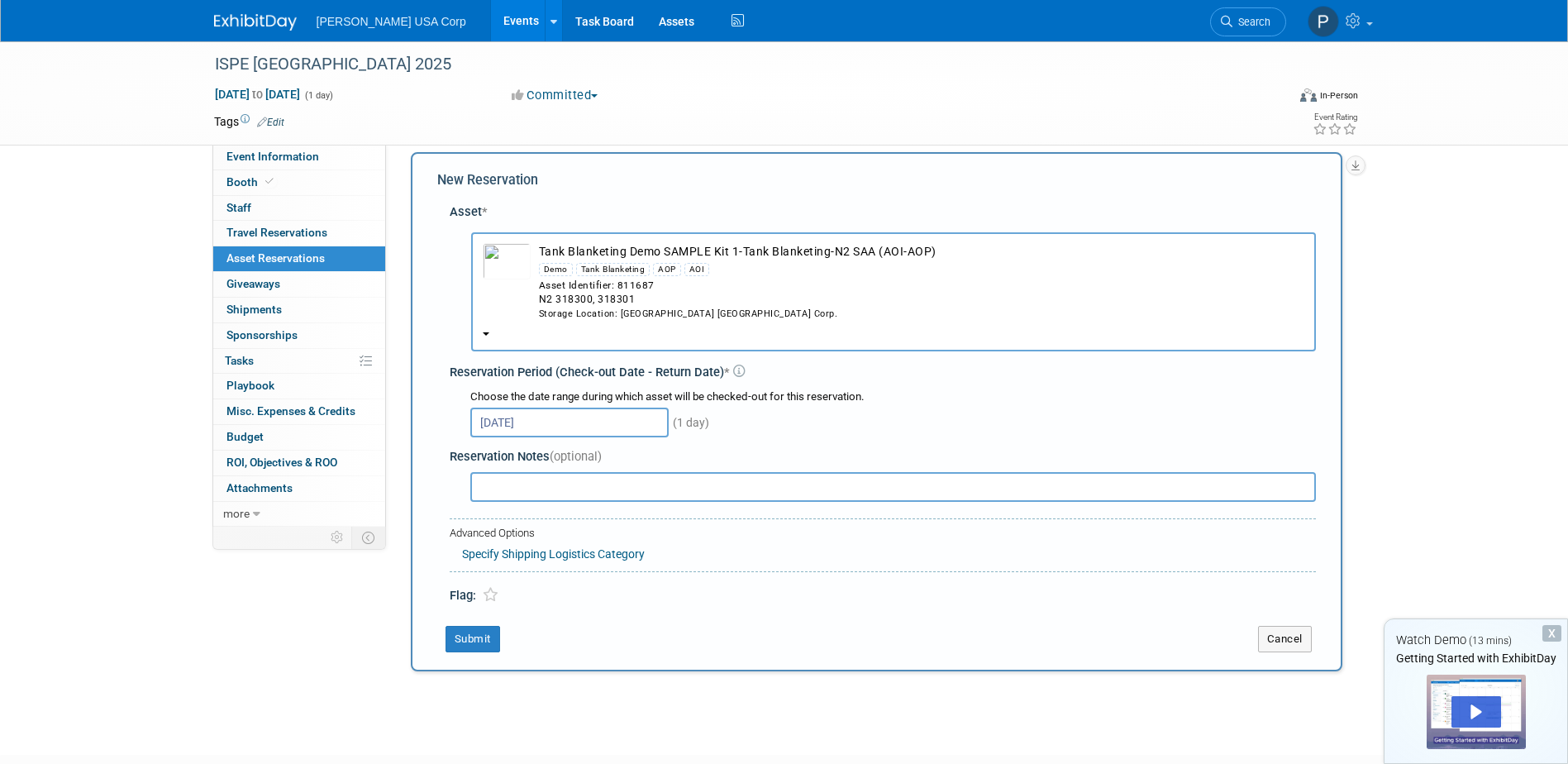
click at [687, 423] on span "(1 day)" at bounding box center [690, 421] width 38 height 13
click at [579, 423] on input "Sep 3, 2025" at bounding box center [569, 422] width 198 height 30
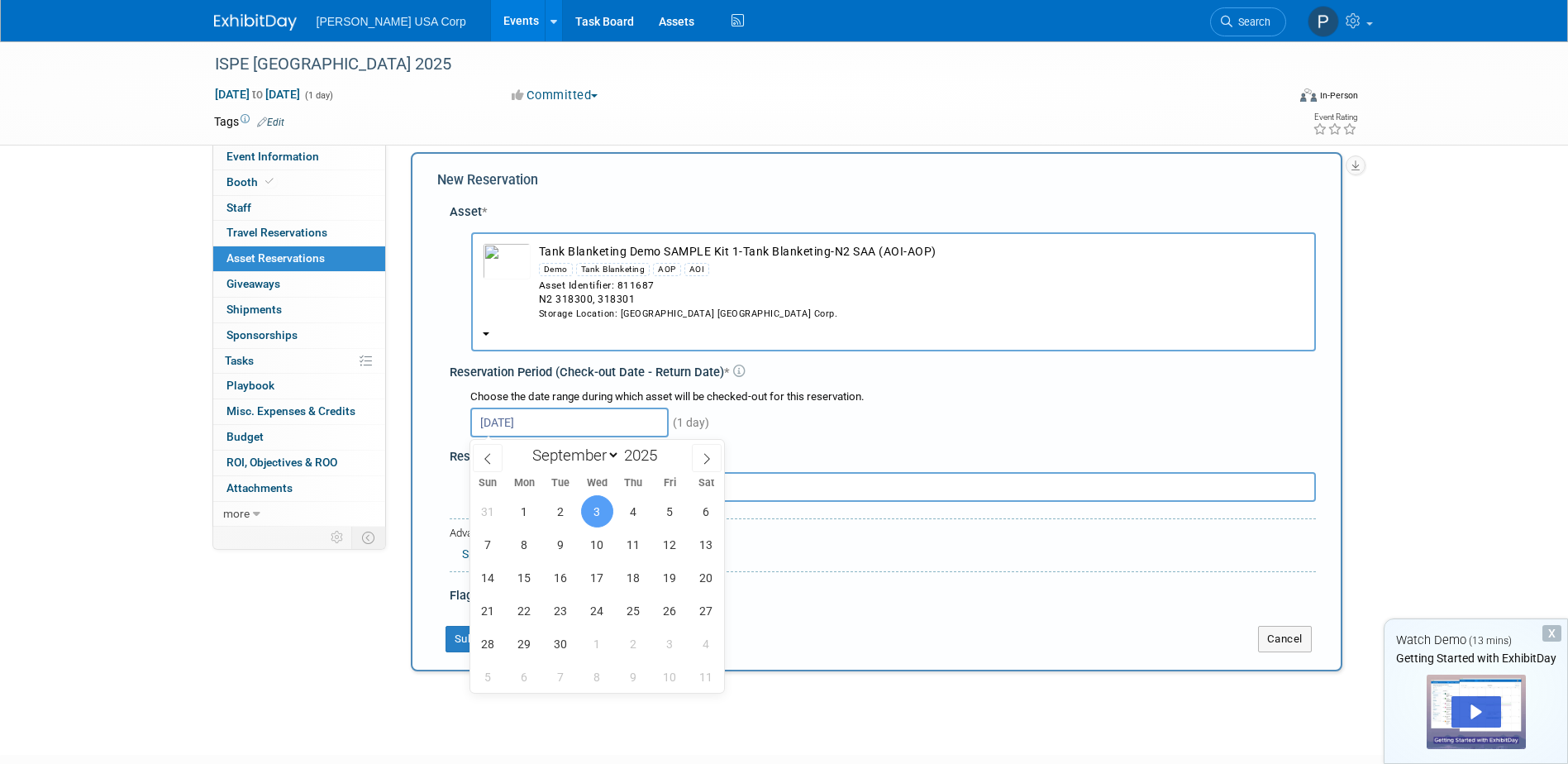
click at [708, 458] on icon at bounding box center [707, 459] width 12 height 12
select select "9"
click at [666, 510] on span "3" at bounding box center [670, 511] width 33 height 32
type input "Oct 3, 2025"
click at [666, 510] on span "3" at bounding box center [670, 511] width 33 height 32
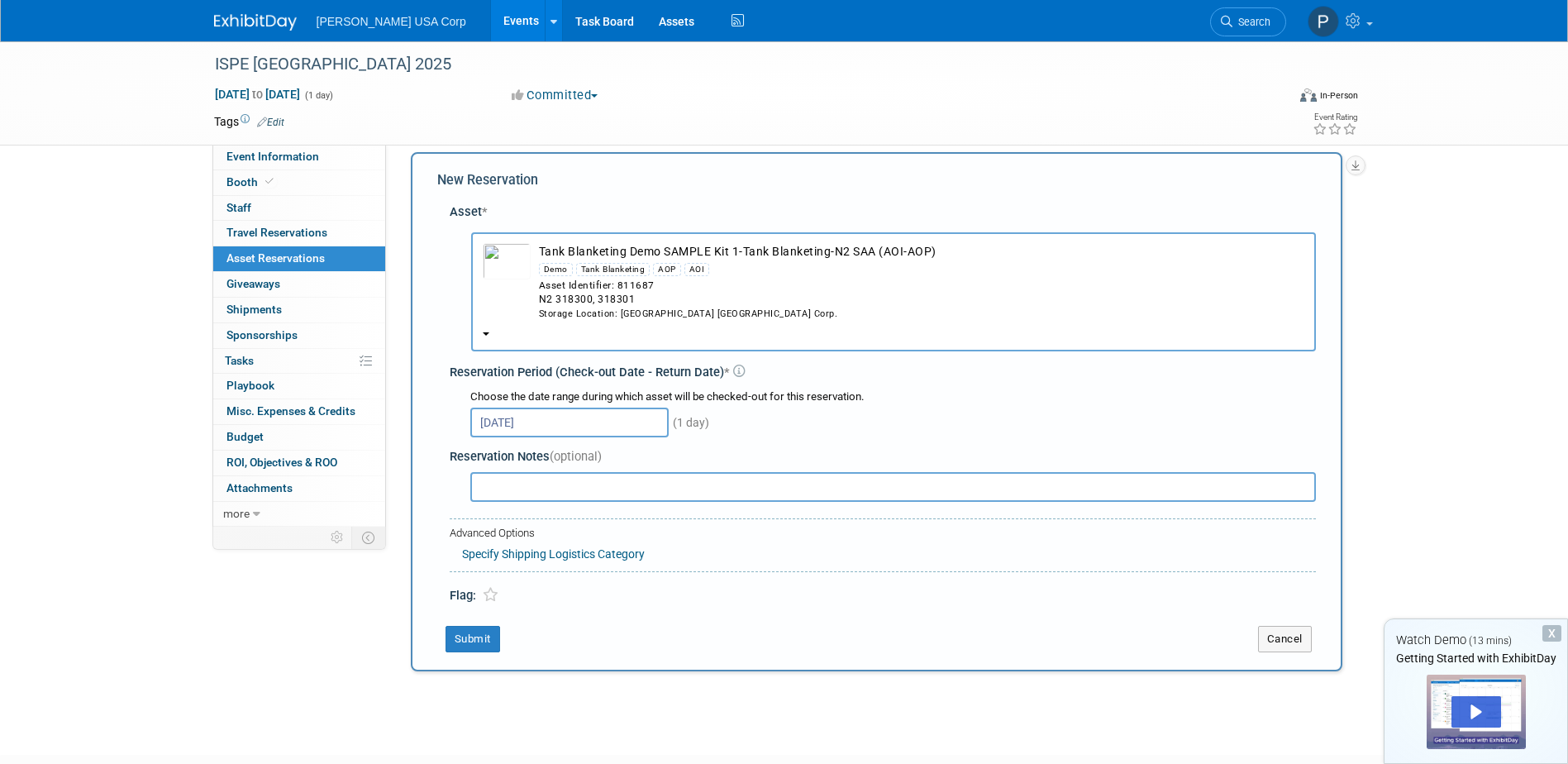
click at [608, 429] on input "Oct 3, 2025" at bounding box center [569, 422] width 198 height 30
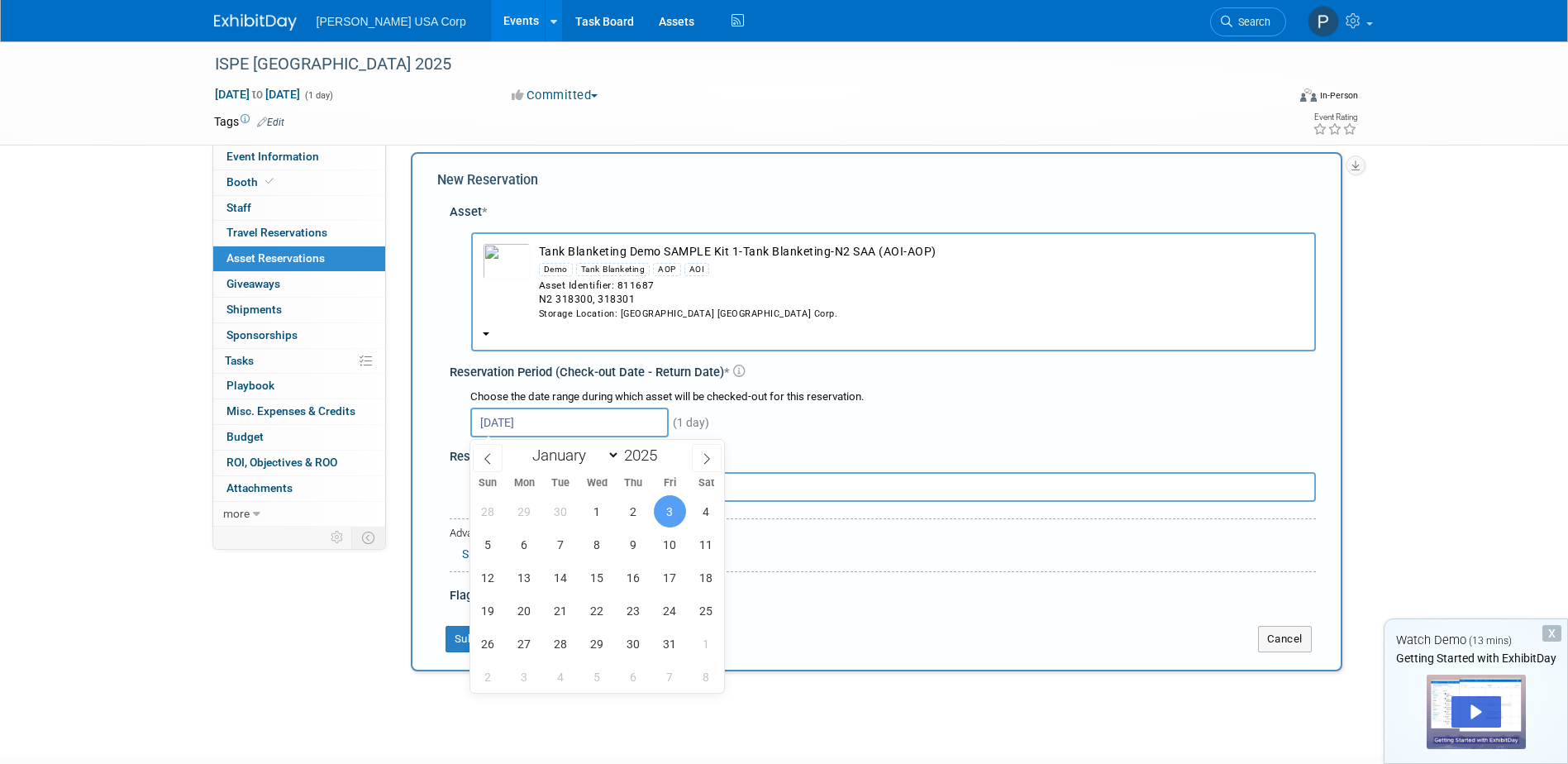
click at [589, 454] on select "January February March April May June July August September October November De…" at bounding box center [572, 455] width 96 height 21
click at [770, 420] on div "Oct 3, 2025 (1 day)" at bounding box center [893, 420] width 846 height 32
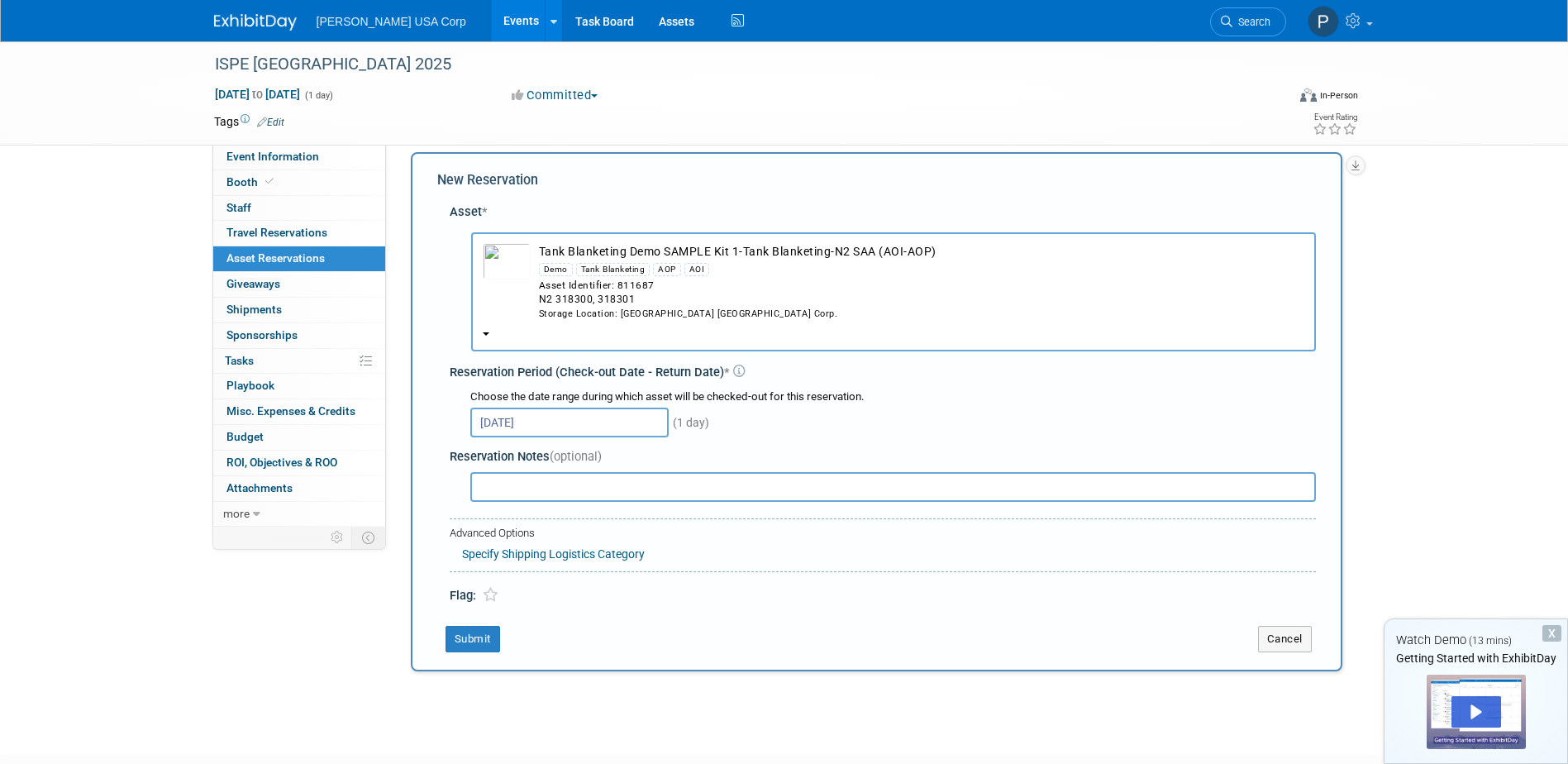
click at [666, 483] on input "text" at bounding box center [893, 486] width 846 height 30
click at [597, 551] on link "Specify Shipping Logistics Category" at bounding box center [554, 553] width 183 height 13
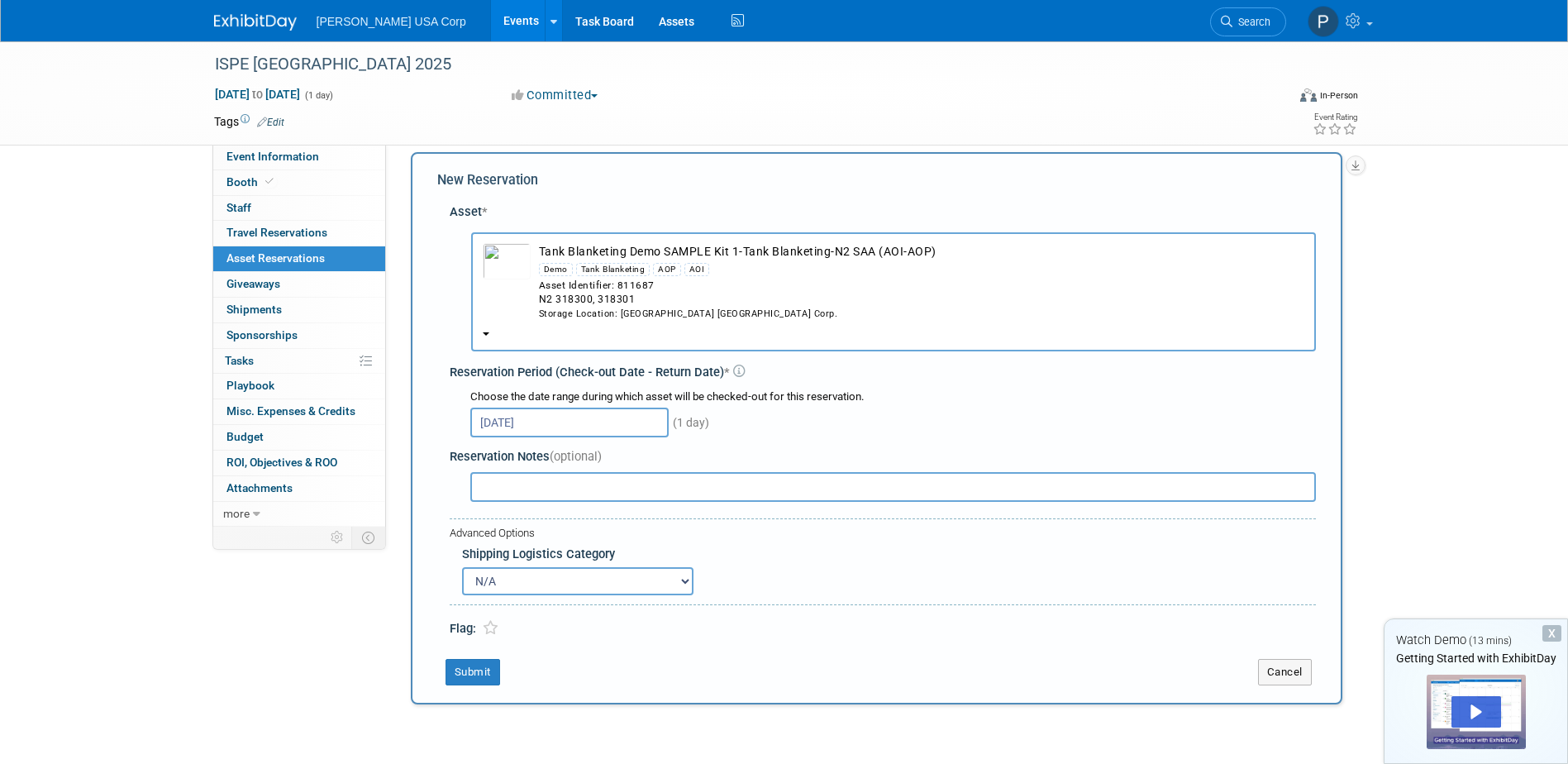
click at [611, 590] on select "N/A Advance Warehouse Direct Shipment Other" at bounding box center [577, 581] width 231 height 29
click at [616, 538] on div "Advanced Options" at bounding box center [883, 534] width 867 height 16
click at [543, 535] on div "Advanced Options" at bounding box center [883, 534] width 867 height 16
click at [488, 630] on icon at bounding box center [490, 627] width 16 height 14
click at [510, 501] on input "text" at bounding box center [893, 486] width 846 height 30
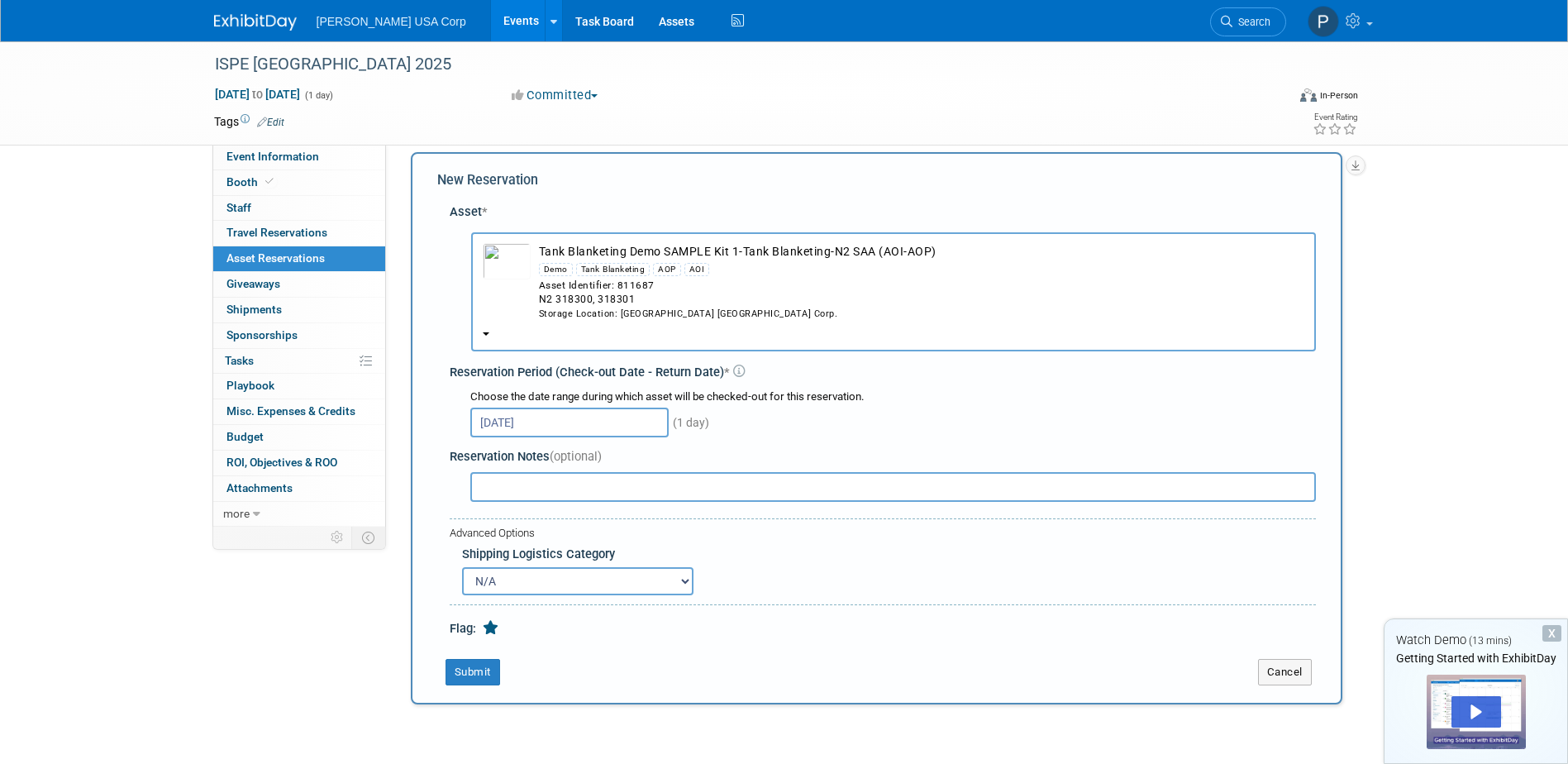
click at [587, 419] on input "Oct 3, 2025" at bounding box center [569, 422] width 198 height 30
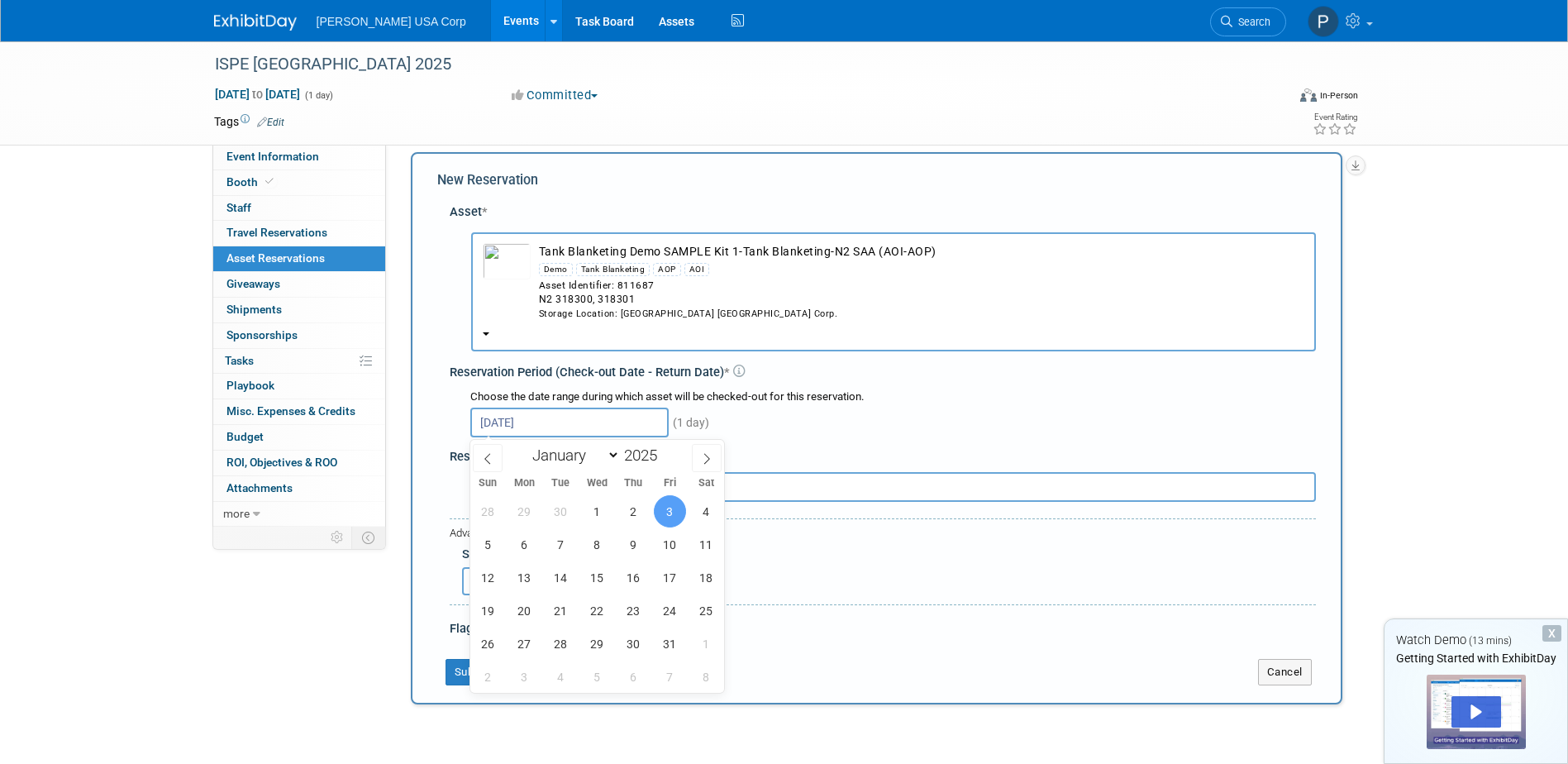
click at [497, 459] on span at bounding box center [488, 458] width 30 height 29
select select "8"
click at [591, 518] on span "3" at bounding box center [597, 511] width 33 height 32
type input "Sep 3, 2025"
click at [591, 518] on span "3" at bounding box center [597, 511] width 33 height 32
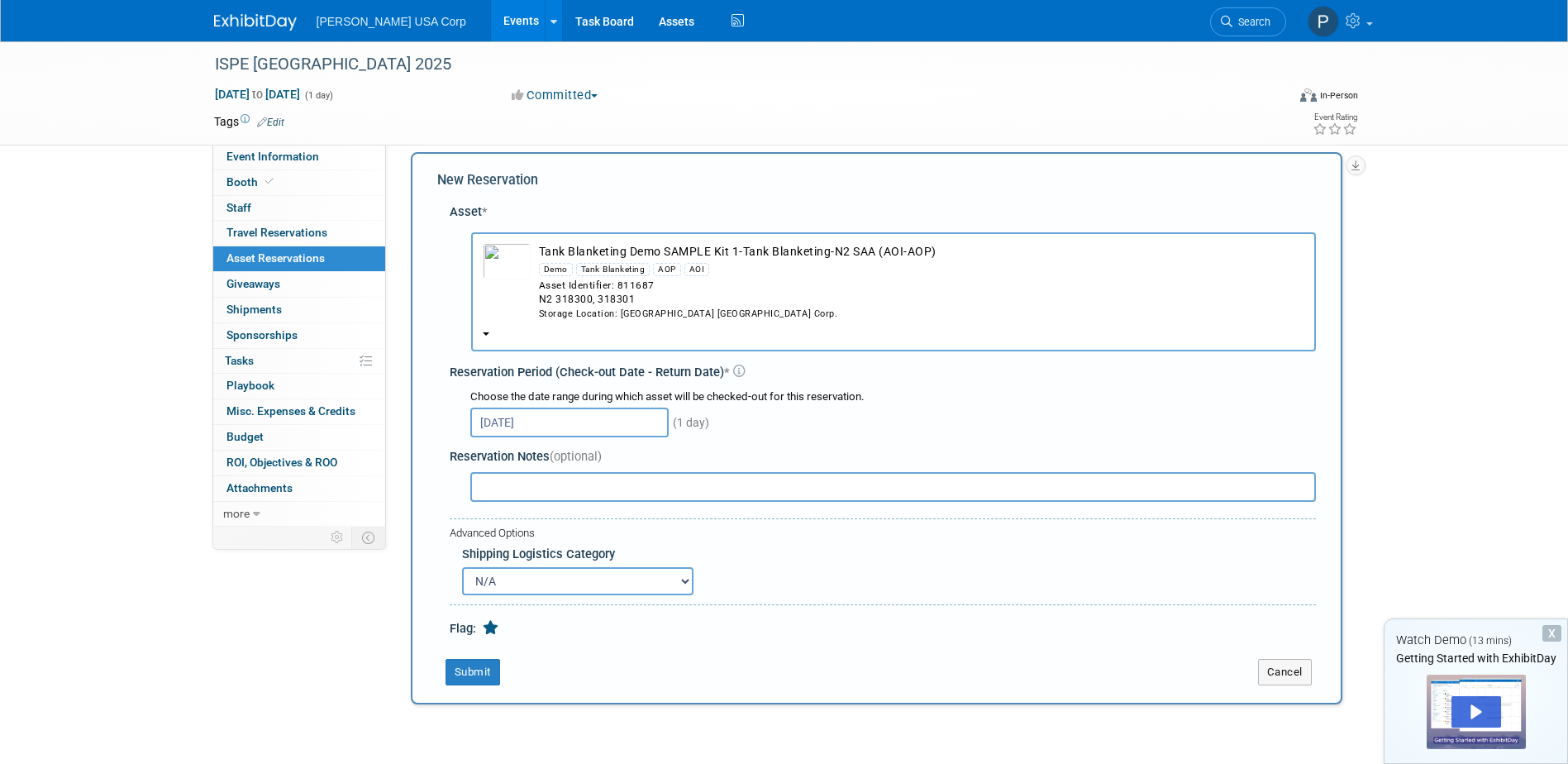
click at [591, 518] on div "Advanced Options Specify Shipping Logistics Category Shipping Logistics Categor…" at bounding box center [883, 561] width 867 height 87
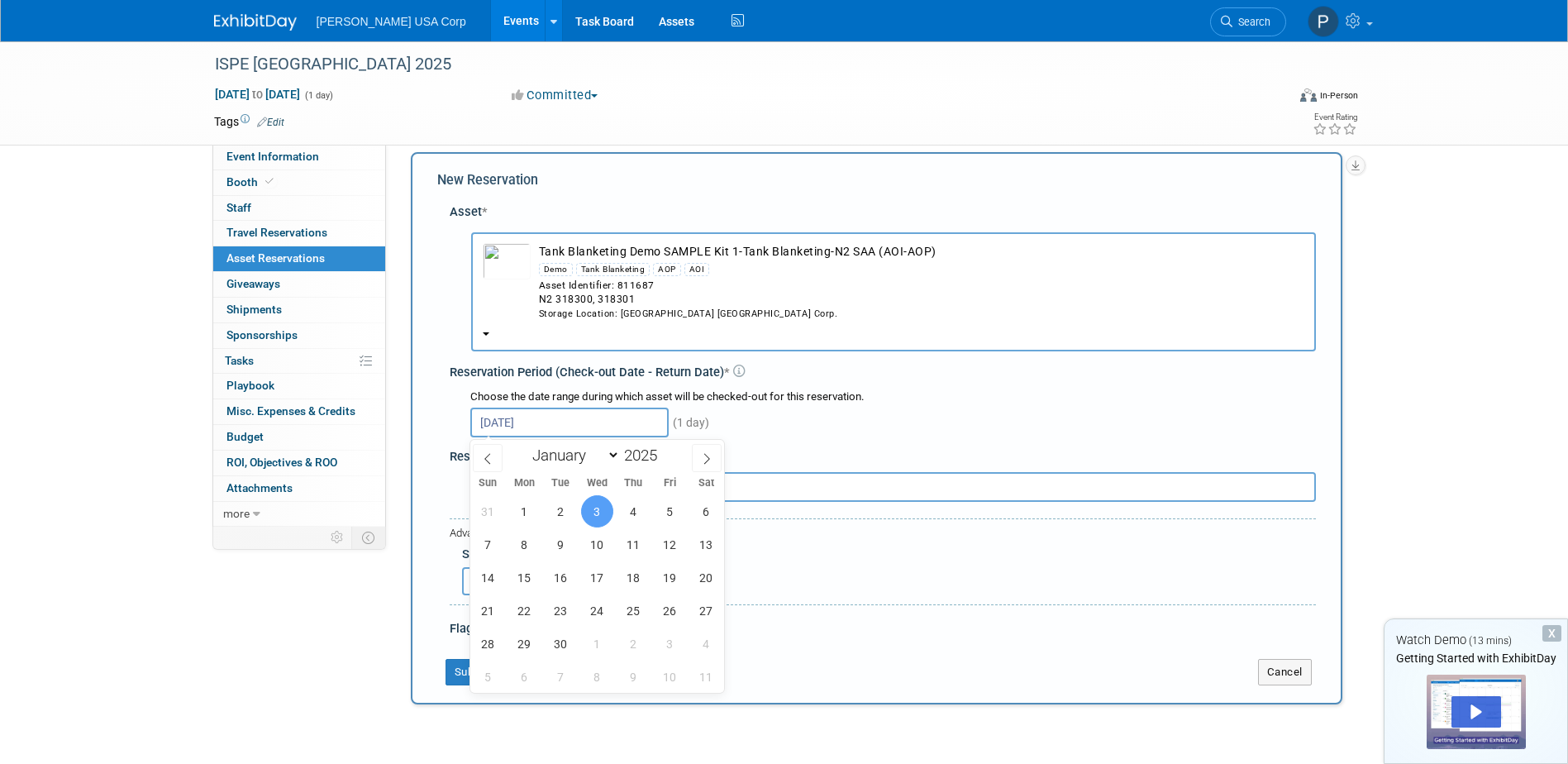
drag, startPoint x: 617, startPoint y: 423, endPoint x: 570, endPoint y: 412, distance: 48.3
click at [570, 412] on input "Sep 3, 2025" at bounding box center [569, 422] width 198 height 30
click at [854, 424] on div "Sep 3, 2025 (1 day)" at bounding box center [893, 420] width 846 height 32
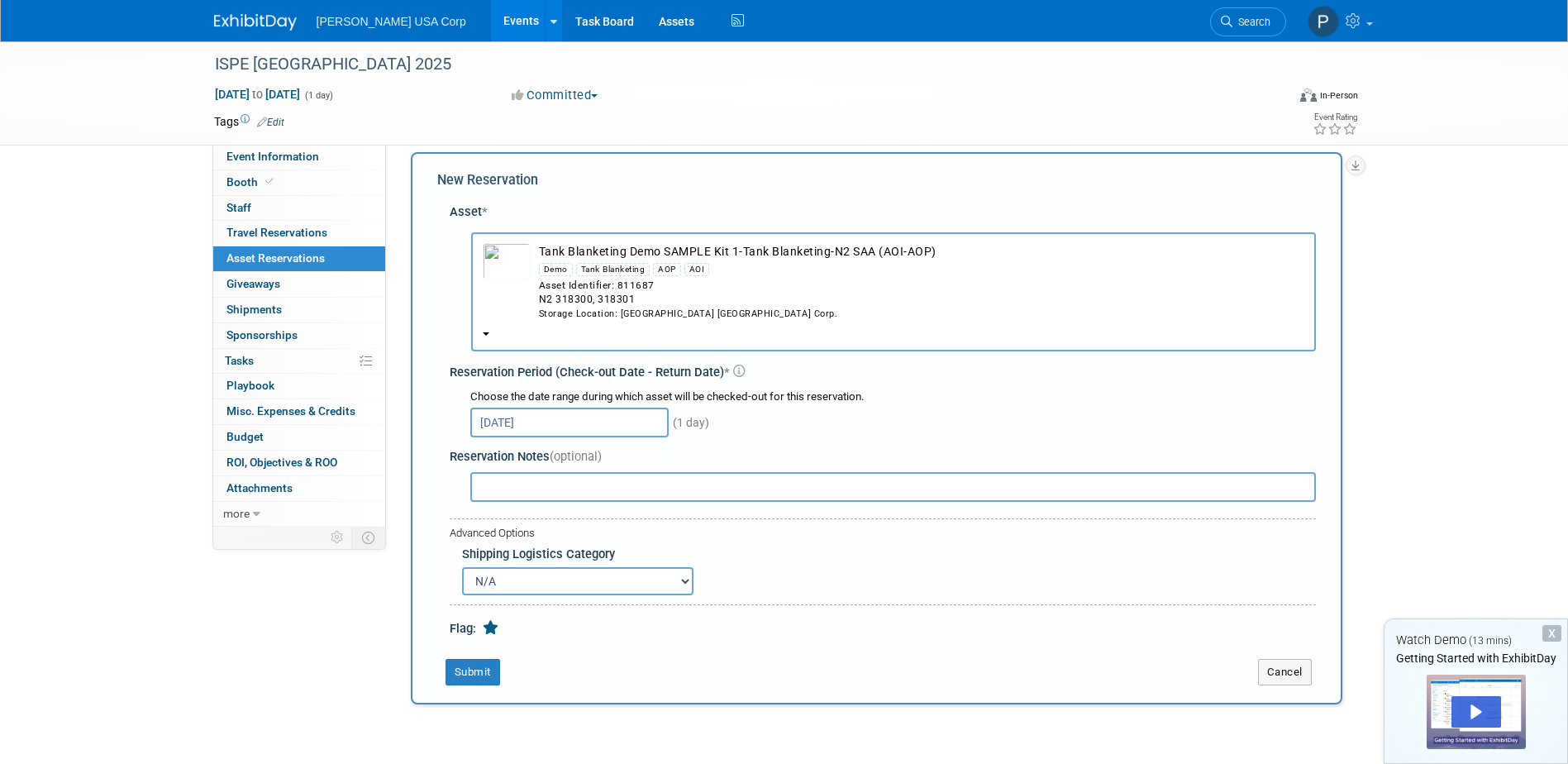
click at [617, 491] on input "text" at bounding box center [893, 486] width 846 height 30
type input "I am trying to reserve this early for the biotechnology conference October 1st"
click at [487, 680] on button "Submit" at bounding box center [472, 671] width 54 height 27
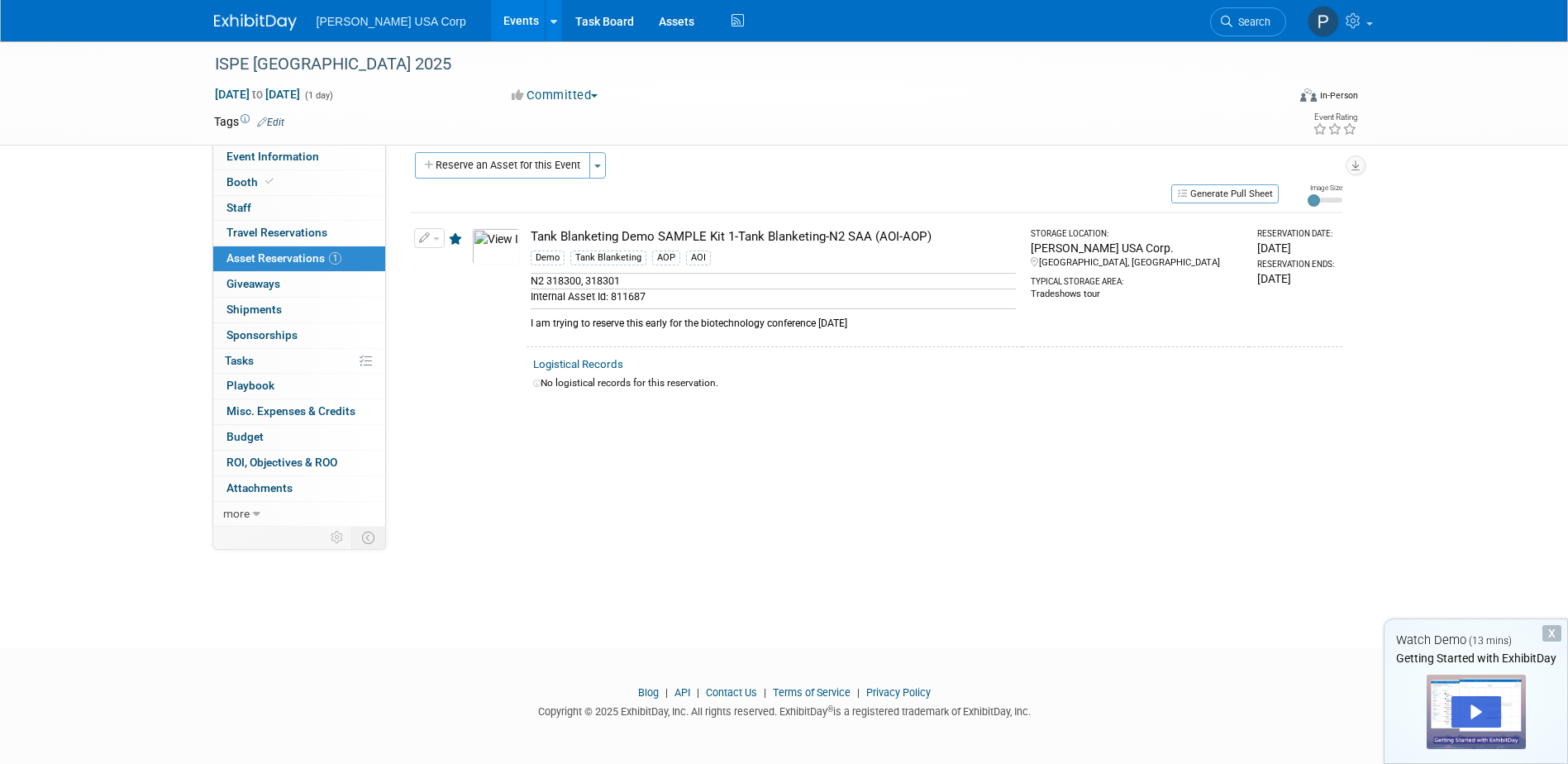
click at [1308, 276] on div "Wed. Sep 3, 2025" at bounding box center [1297, 278] width 79 height 17
click at [1012, 270] on td "Tank Blanketing Demo SAMPLE Kit 1-Tank Blanketing-N2 SAA (AOI-AOP) Demo Tank Bl…" at bounding box center [775, 280] width 496 height 134
click at [429, 245] on button "button" at bounding box center [429, 238] width 31 height 20
click at [512, 265] on button "Change Reservation" at bounding box center [493, 265] width 140 height 23
select select "8"
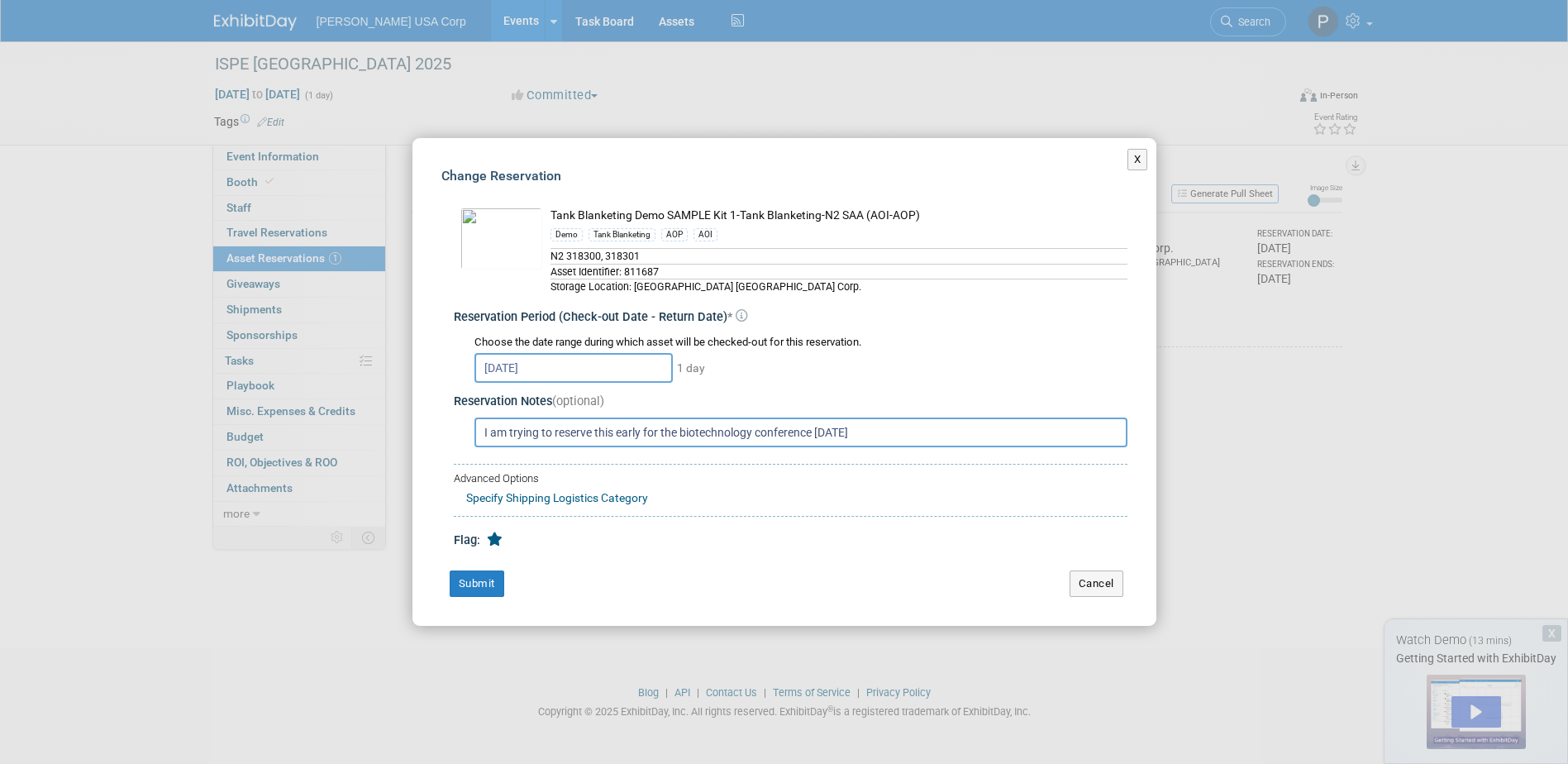
click at [708, 356] on div "Sep 3, 2025 1 day" at bounding box center [801, 366] width 653 height 32
click at [691, 368] on span "1 day" at bounding box center [690, 367] width 30 height 13
click at [686, 368] on span "1 day" at bounding box center [690, 367] width 30 height 13
drag, startPoint x: 686, startPoint y: 368, endPoint x: 644, endPoint y: 368, distance: 42.0
click at [644, 368] on input "Sep 3, 2025" at bounding box center [573, 367] width 198 height 30
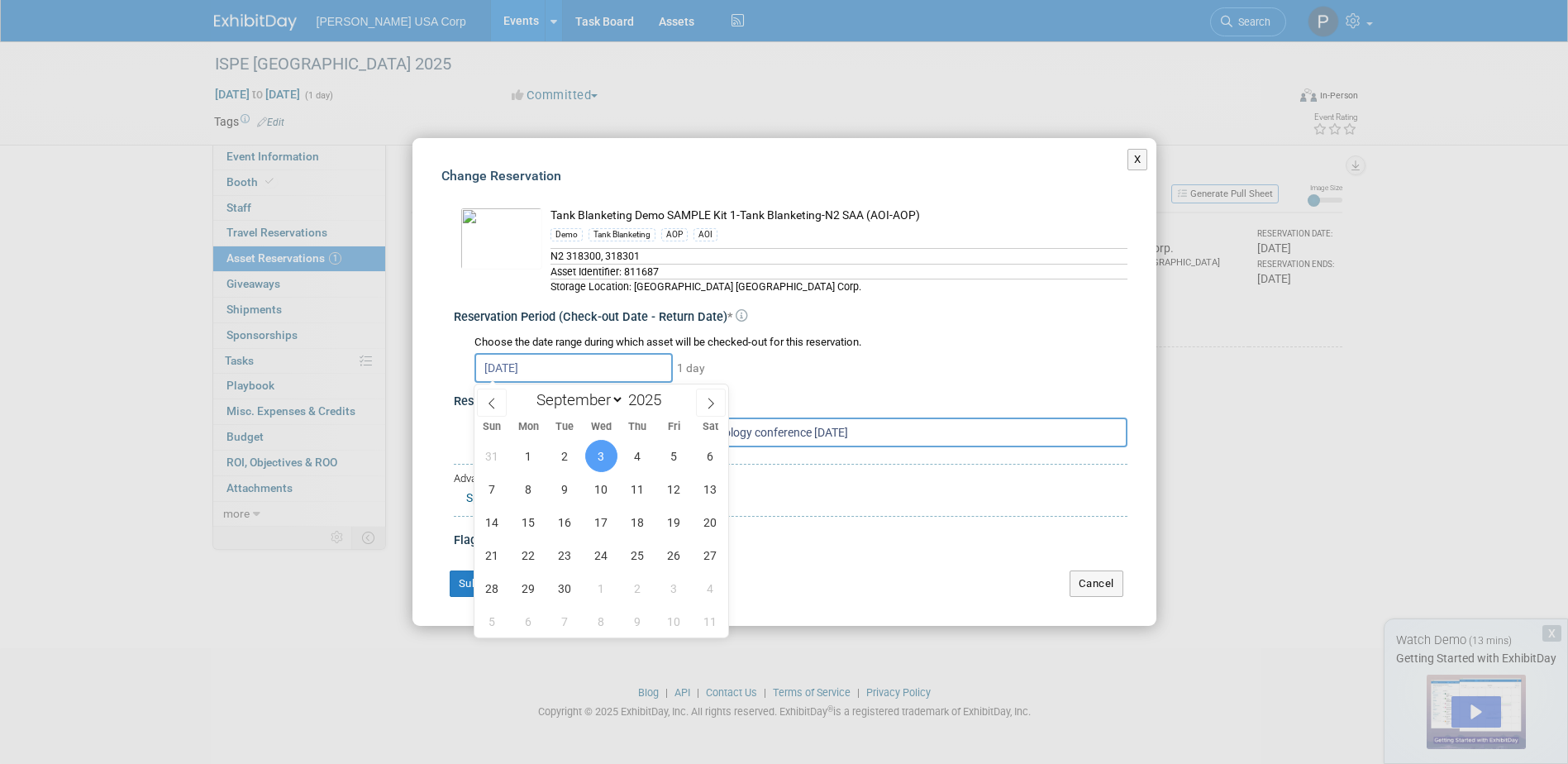
click at [740, 314] on icon at bounding box center [742, 316] width 13 height 13
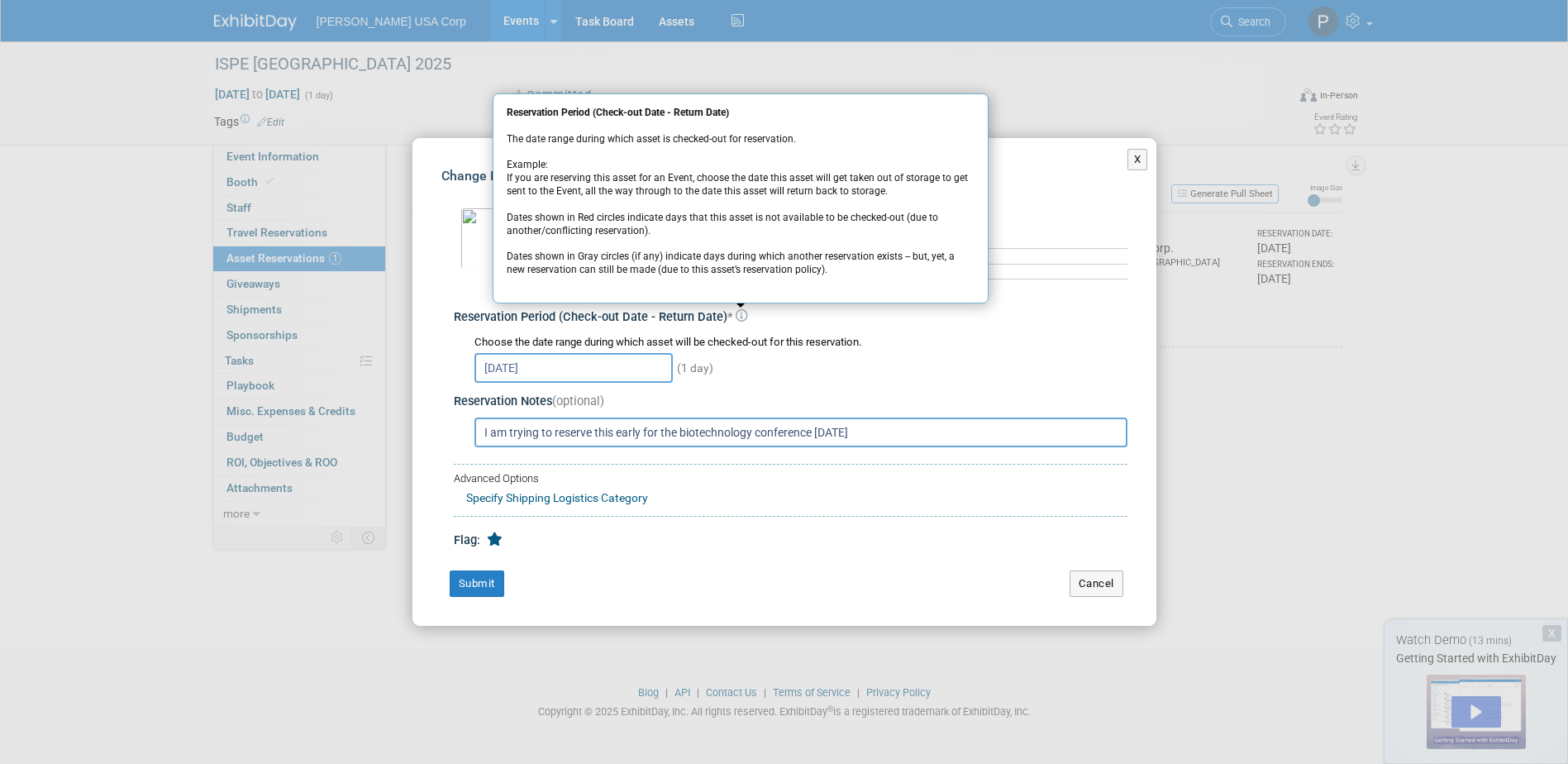
drag, startPoint x: 655, startPoint y: 346, endPoint x: 642, endPoint y: 354, distance: 15.3
click at [642, 354] on div "Choose the date range during which asset will be checked-out for this reservati…" at bounding box center [801, 358] width 653 height 48
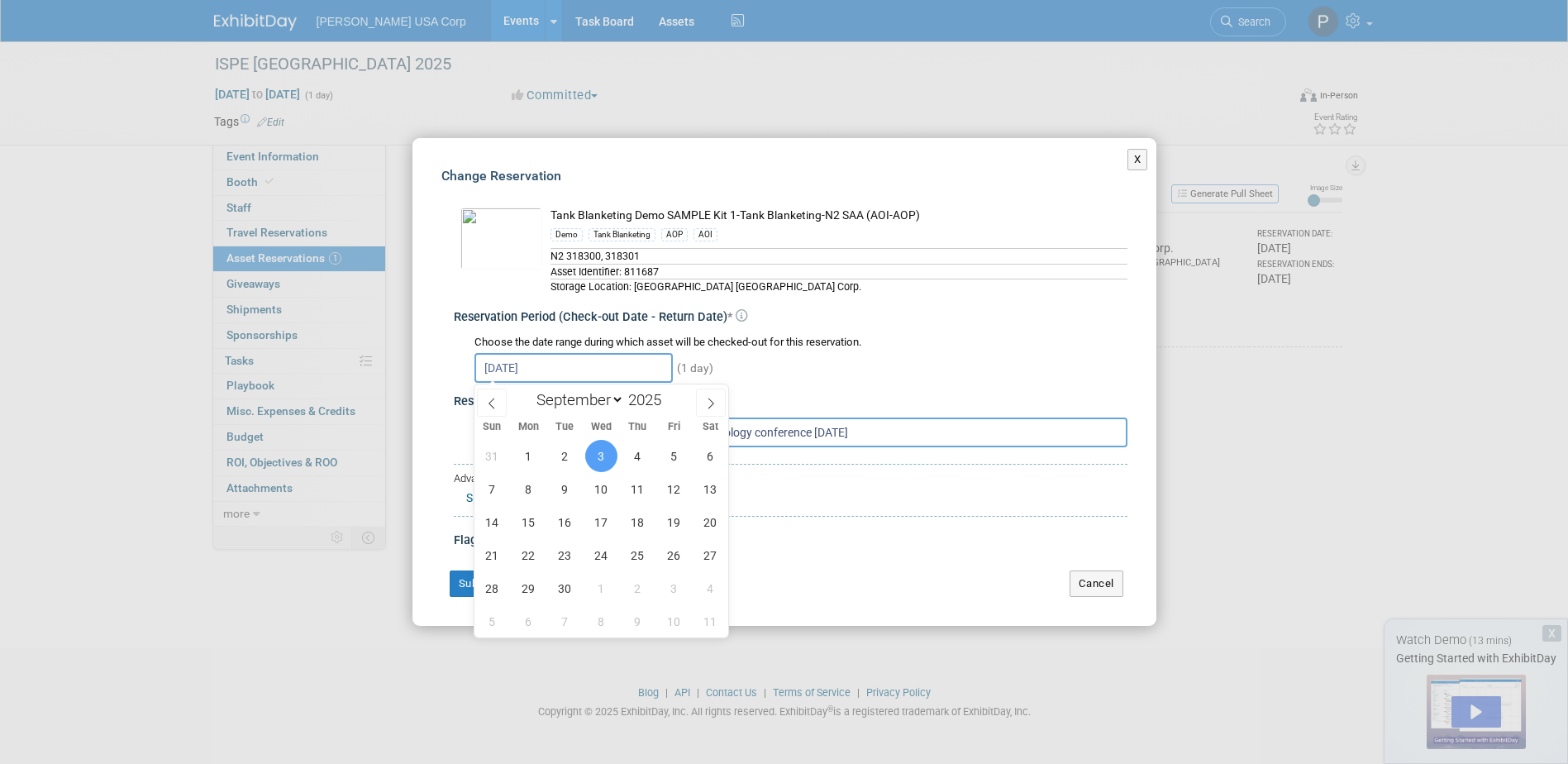
drag, startPoint x: 642, startPoint y: 354, endPoint x: 631, endPoint y: 362, distance: 13.6
click at [631, 362] on input "Sep 3, 2025" at bounding box center [573, 367] width 198 height 30
click at [611, 368] on input "Sep 3, 2025" at bounding box center [573, 367] width 198 height 30
click at [610, 590] on span "1" at bounding box center [601, 588] width 33 height 32
type input "[DATE]"
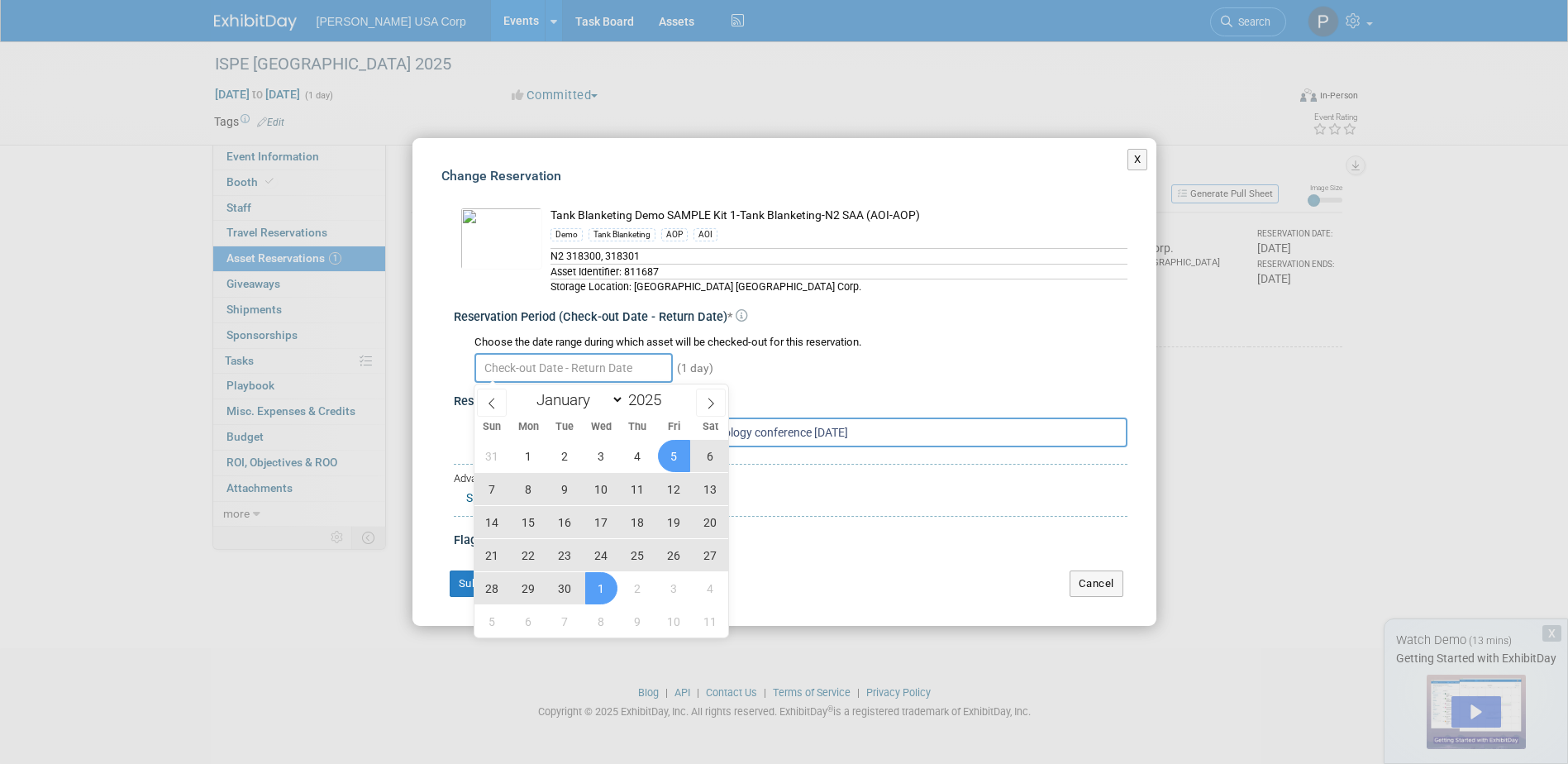
click at [769, 381] on div "(1 day)" at bounding box center [801, 366] width 653 height 32
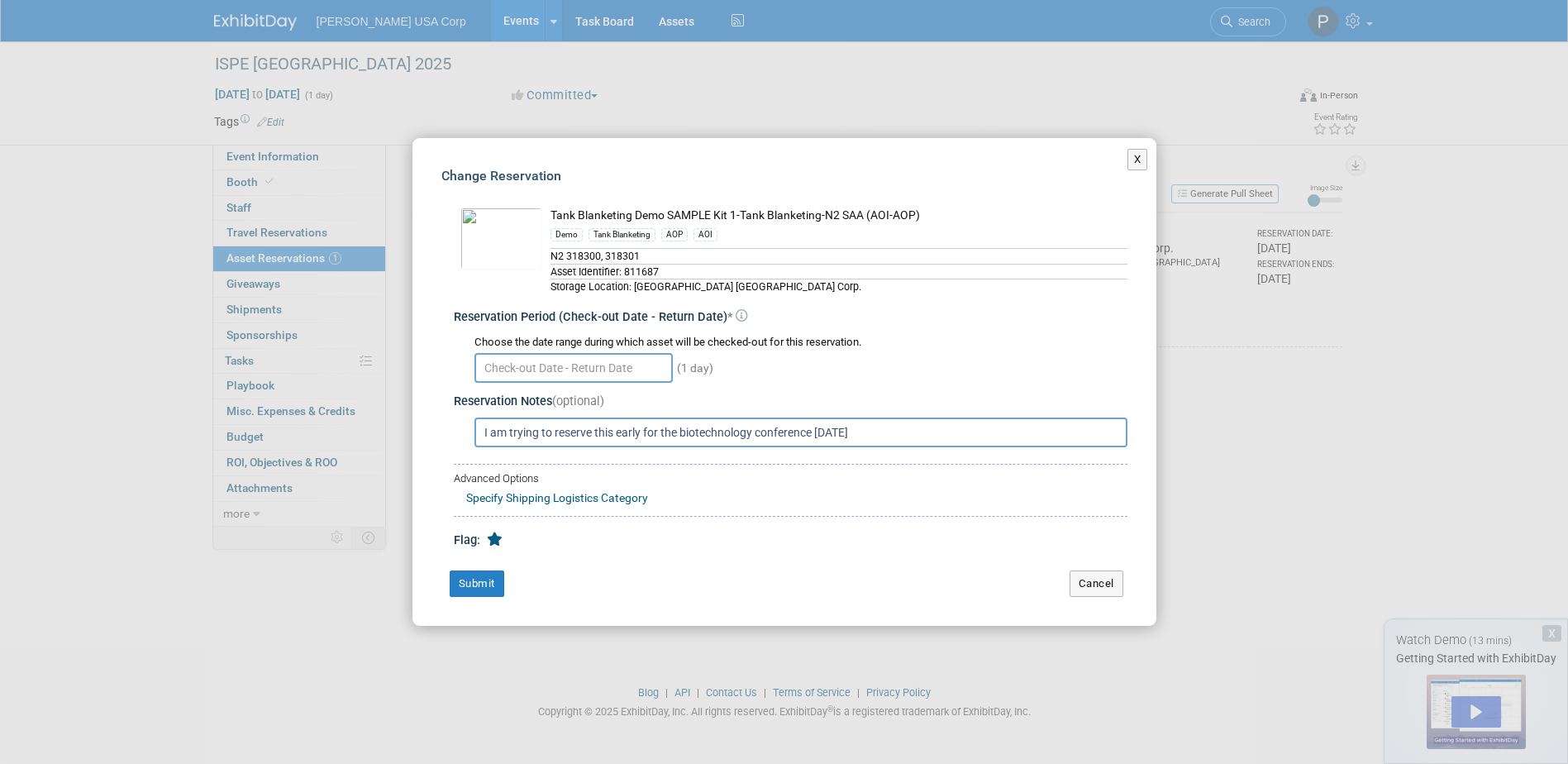
click at [658, 370] on input "text" at bounding box center [573, 367] width 198 height 30
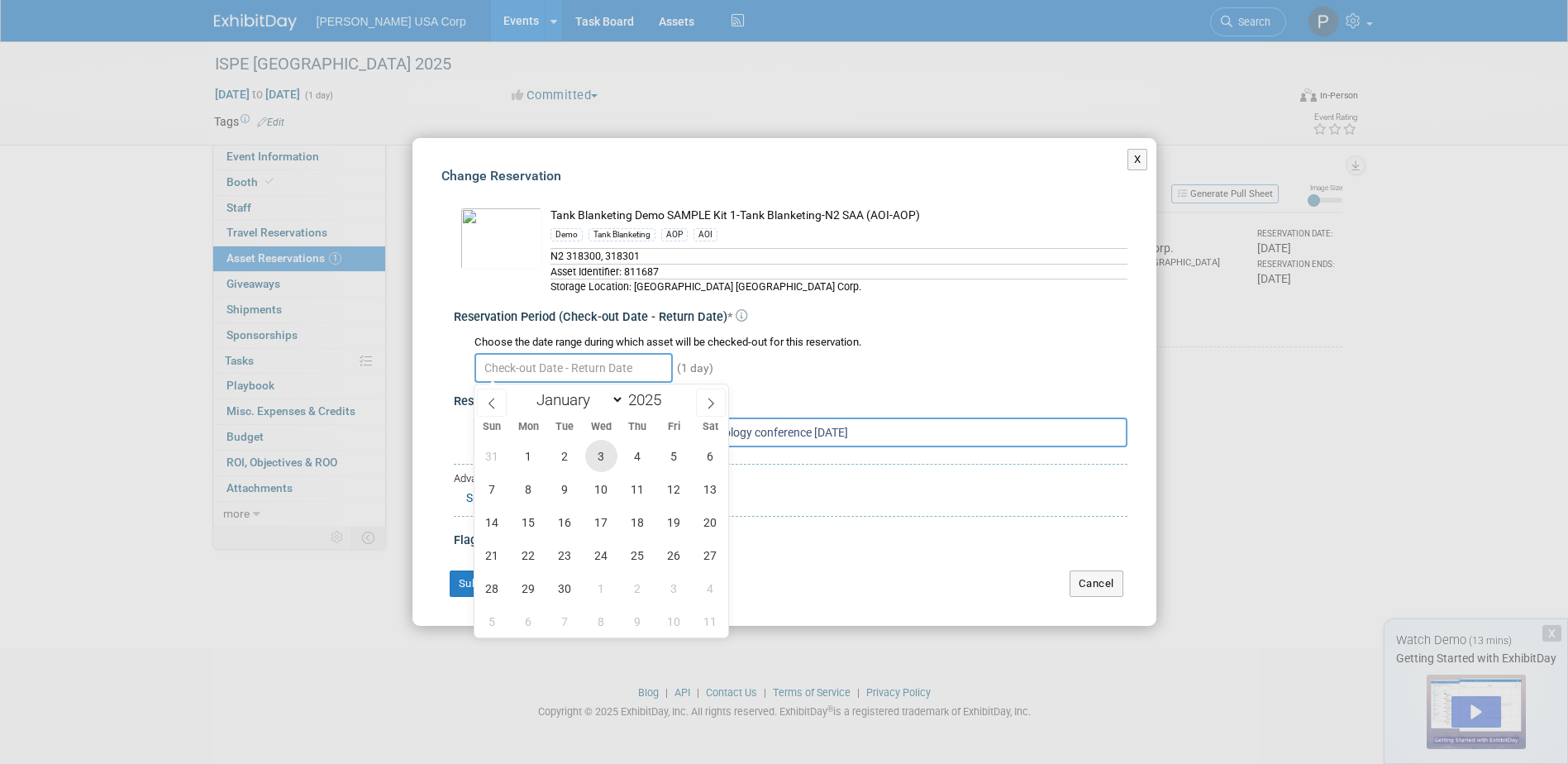
click at [605, 453] on span "3" at bounding box center [601, 456] width 33 height 32
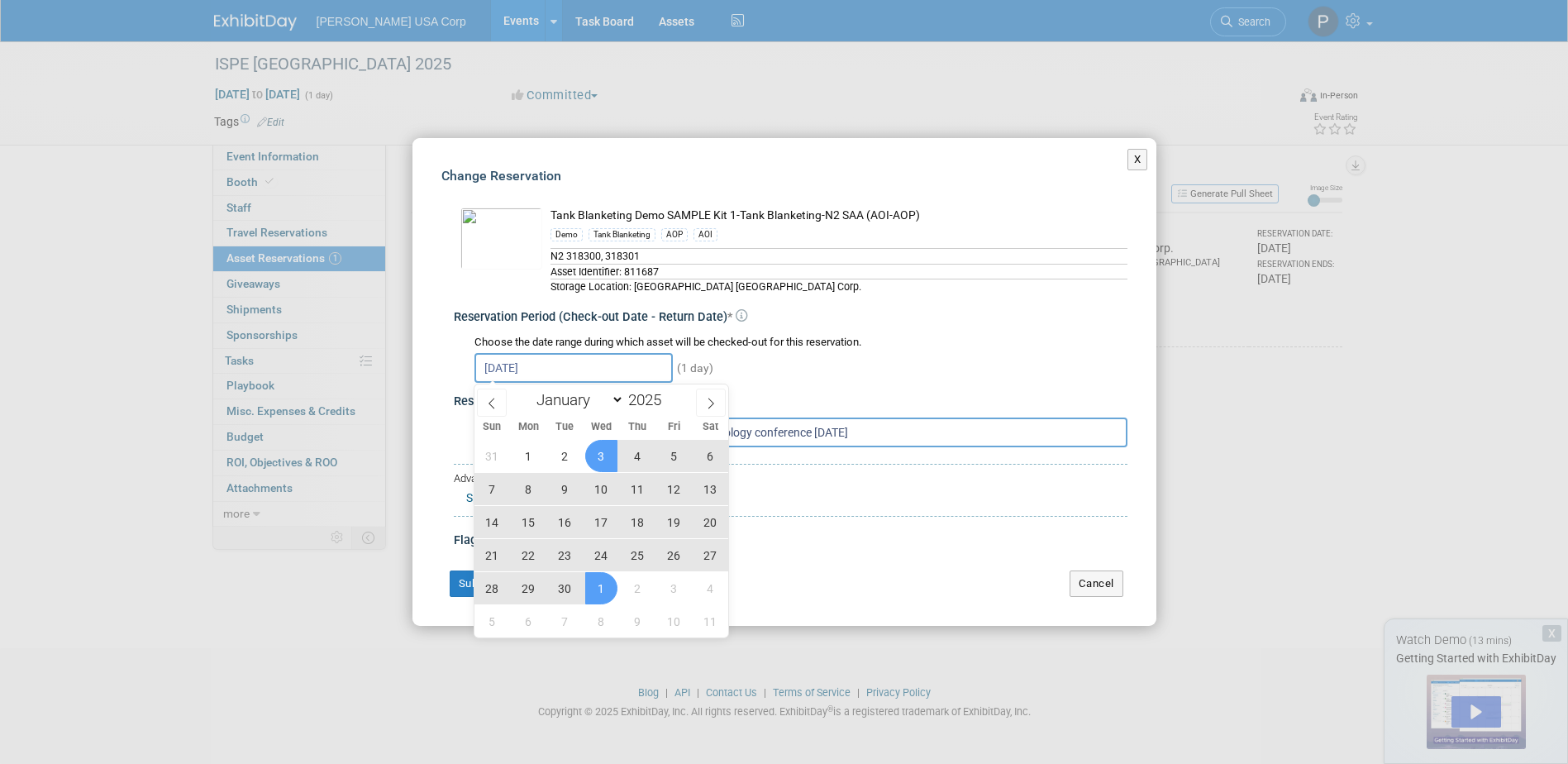
click at [605, 595] on span "1" at bounding box center [601, 588] width 33 height 32
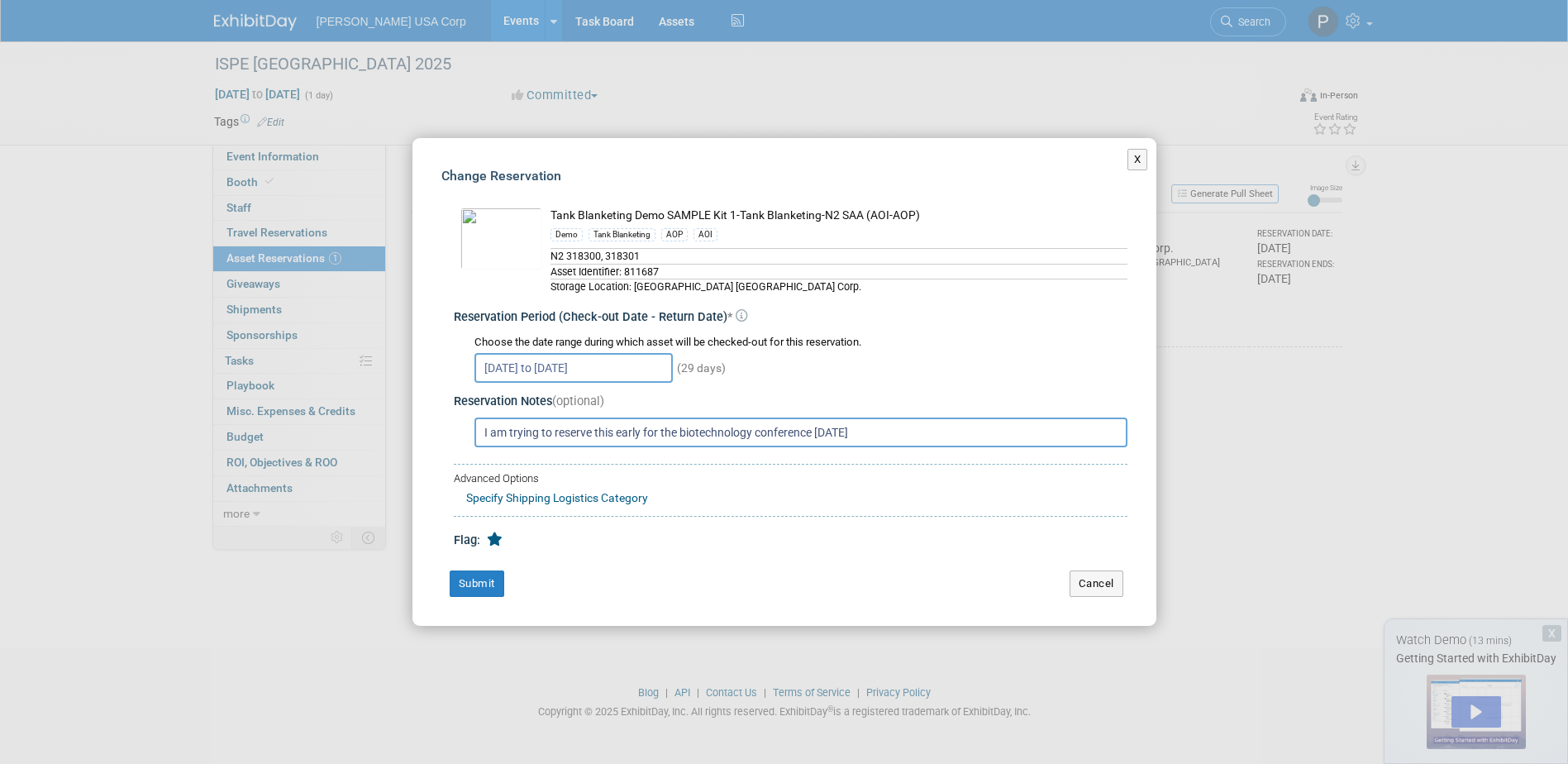
click at [610, 373] on input "Sep 3, 2025 to Oct 1, 2025" at bounding box center [573, 367] width 198 height 30
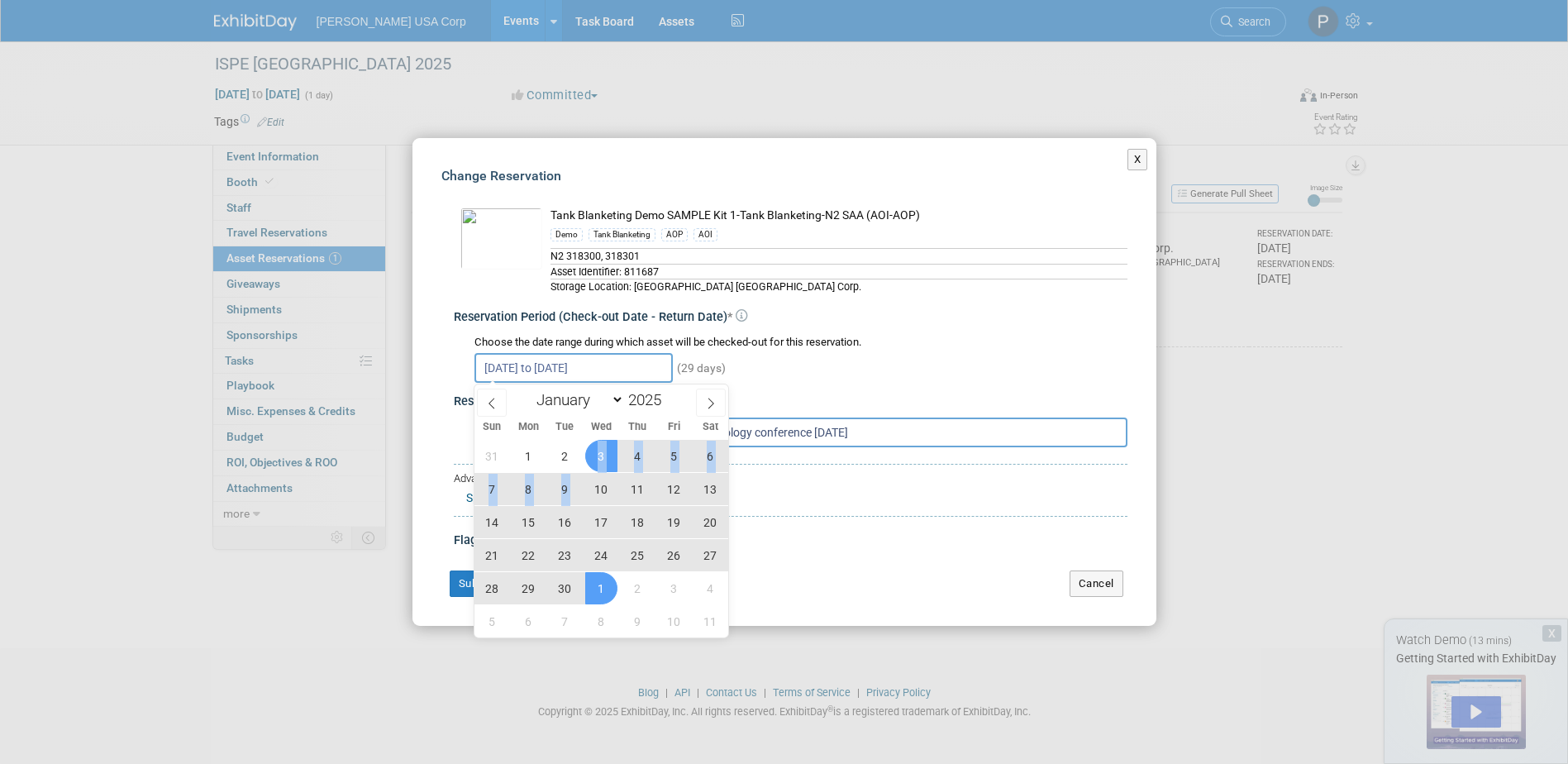
drag, startPoint x: 601, startPoint y: 459, endPoint x: 595, endPoint y: 497, distance: 38.5
click at [595, 497] on div "31 1 2 3 4 5 6 7 8 9 10 11 12 13 14 15 16 17 18 19 20 21 22 23 24 25 26 27 28 2…" at bounding box center [602, 538] width 255 height 198
drag, startPoint x: 595, startPoint y: 497, endPoint x: 589, endPoint y: 456, distance: 41.4
click at [589, 456] on span "3" at bounding box center [601, 456] width 33 height 32
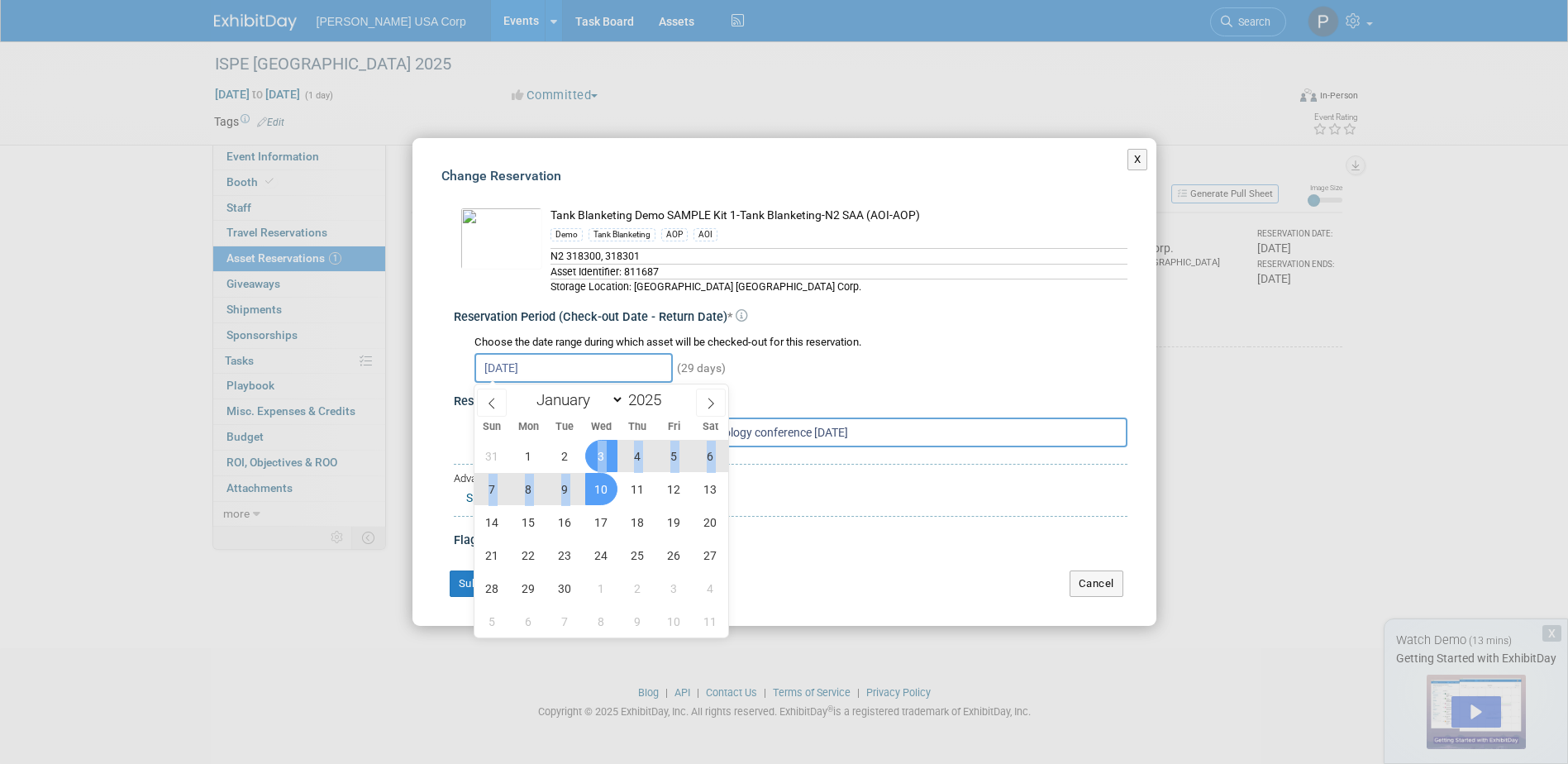
drag, startPoint x: 596, startPoint y: 454, endPoint x: 597, endPoint y: 481, distance: 27.0
click at [597, 481] on div "31 1 2 3 4 5 6 7 8 9 10 11 12 13 14 15 16 17 18 19 20 21 22 23 24 25 26 27 28 2…" at bounding box center [602, 538] width 255 height 198
drag, startPoint x: 597, startPoint y: 481, endPoint x: 574, endPoint y: 444, distance: 43.6
click at [574, 444] on span "2" at bounding box center [564, 456] width 33 height 32
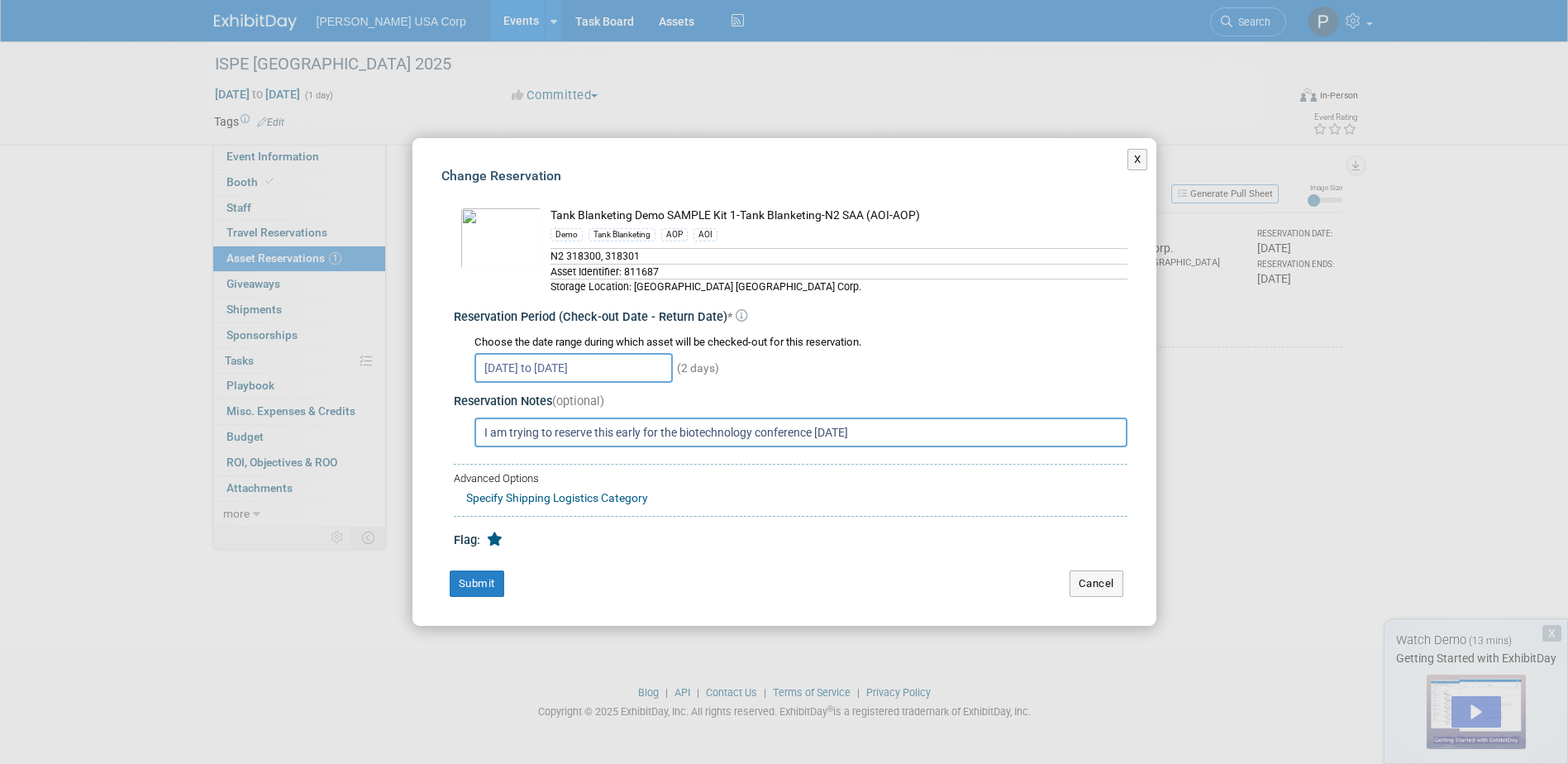
click at [592, 356] on input "Sep 2, 2025 to Sep 3, 2025" at bounding box center [573, 367] width 198 height 30
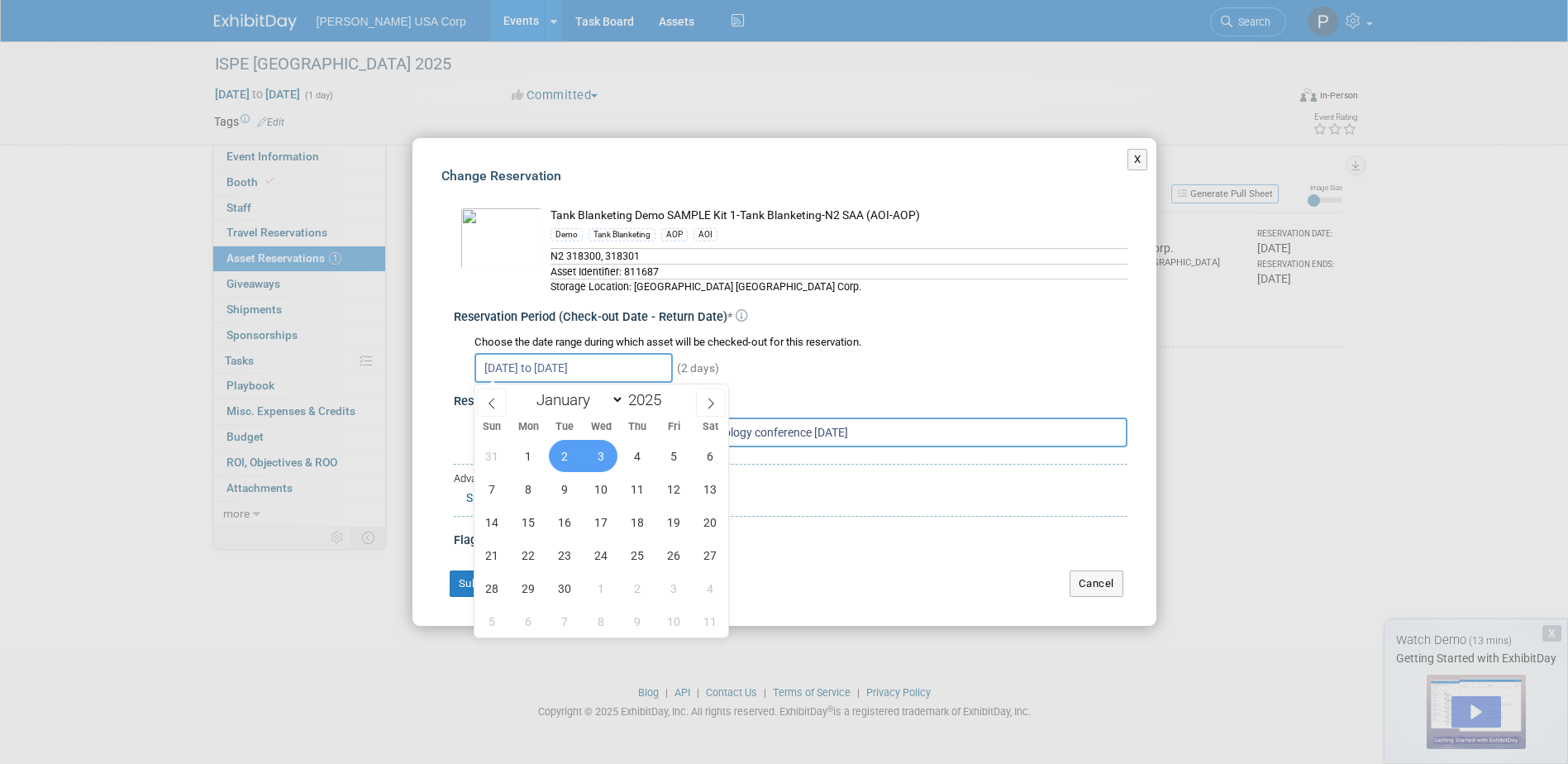
click at [590, 454] on span "3" at bounding box center [601, 456] width 33 height 32
click at [608, 482] on span "10" at bounding box center [601, 488] width 33 height 32
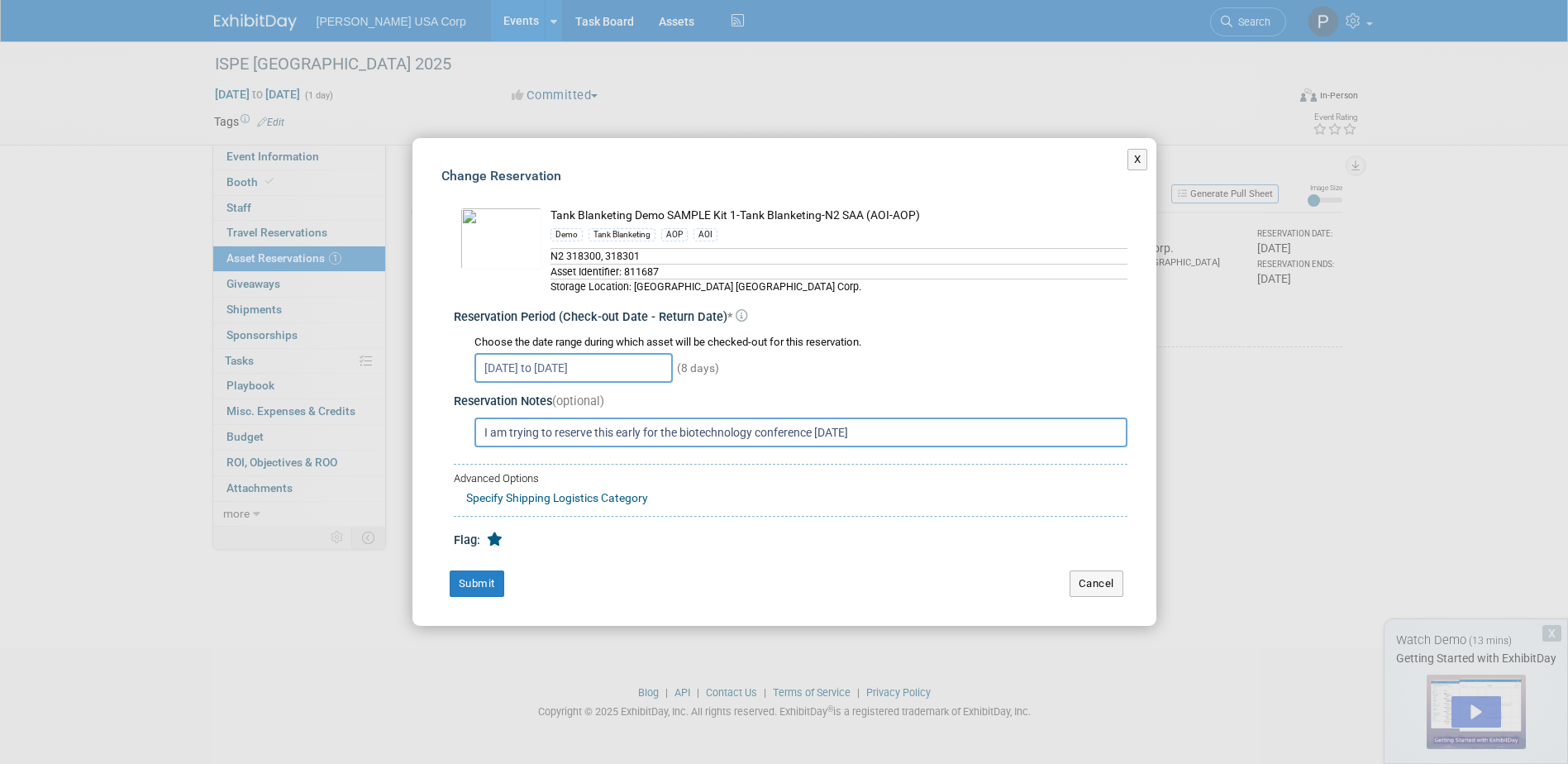
click at [605, 364] on input "Sep 3, 2025 to Sep 10, 2025" at bounding box center [573, 367] width 198 height 30
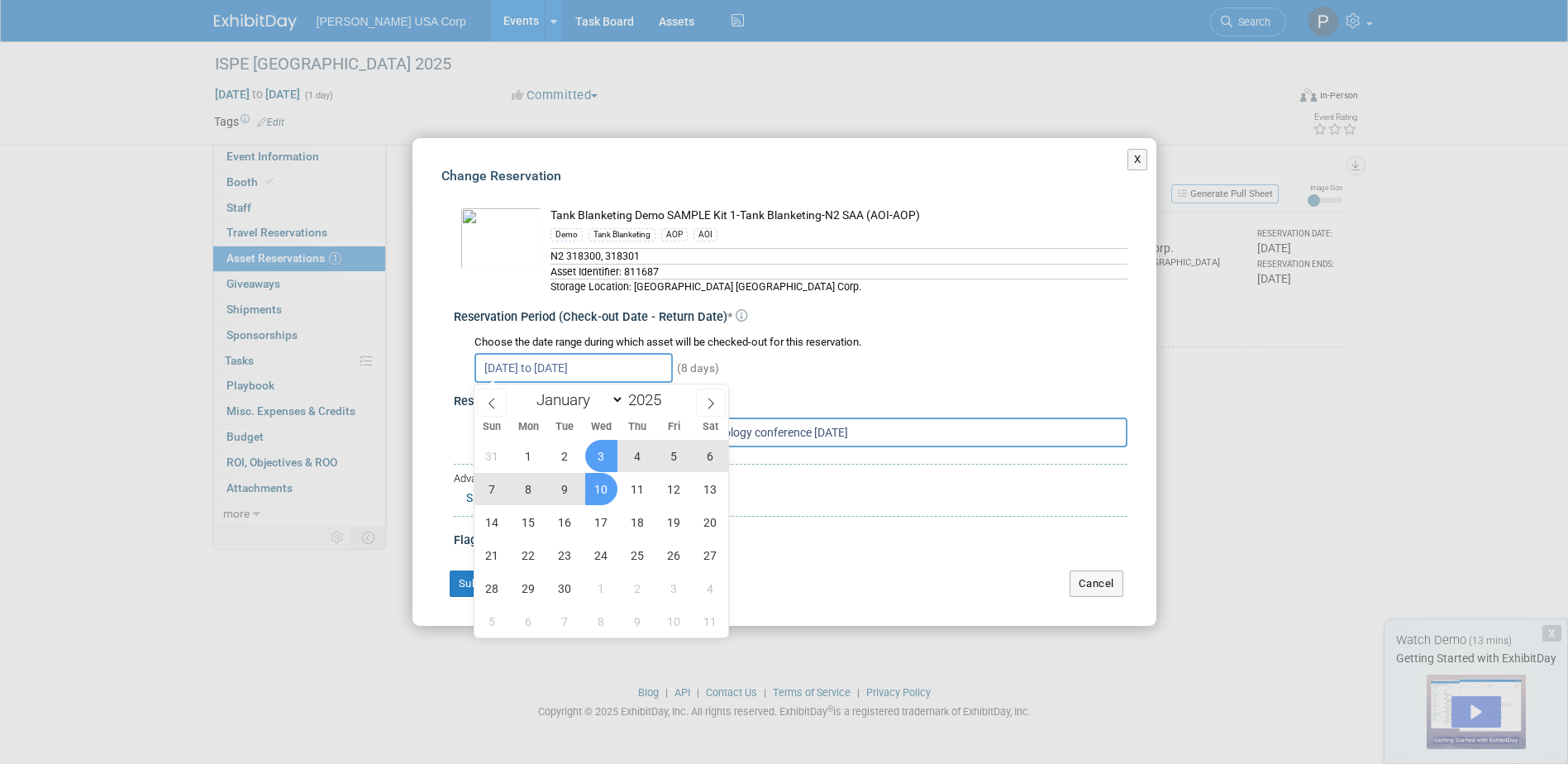
click at [601, 452] on span "3" at bounding box center [601, 456] width 33 height 32
click at [608, 454] on span "3" at bounding box center [601, 456] width 33 height 32
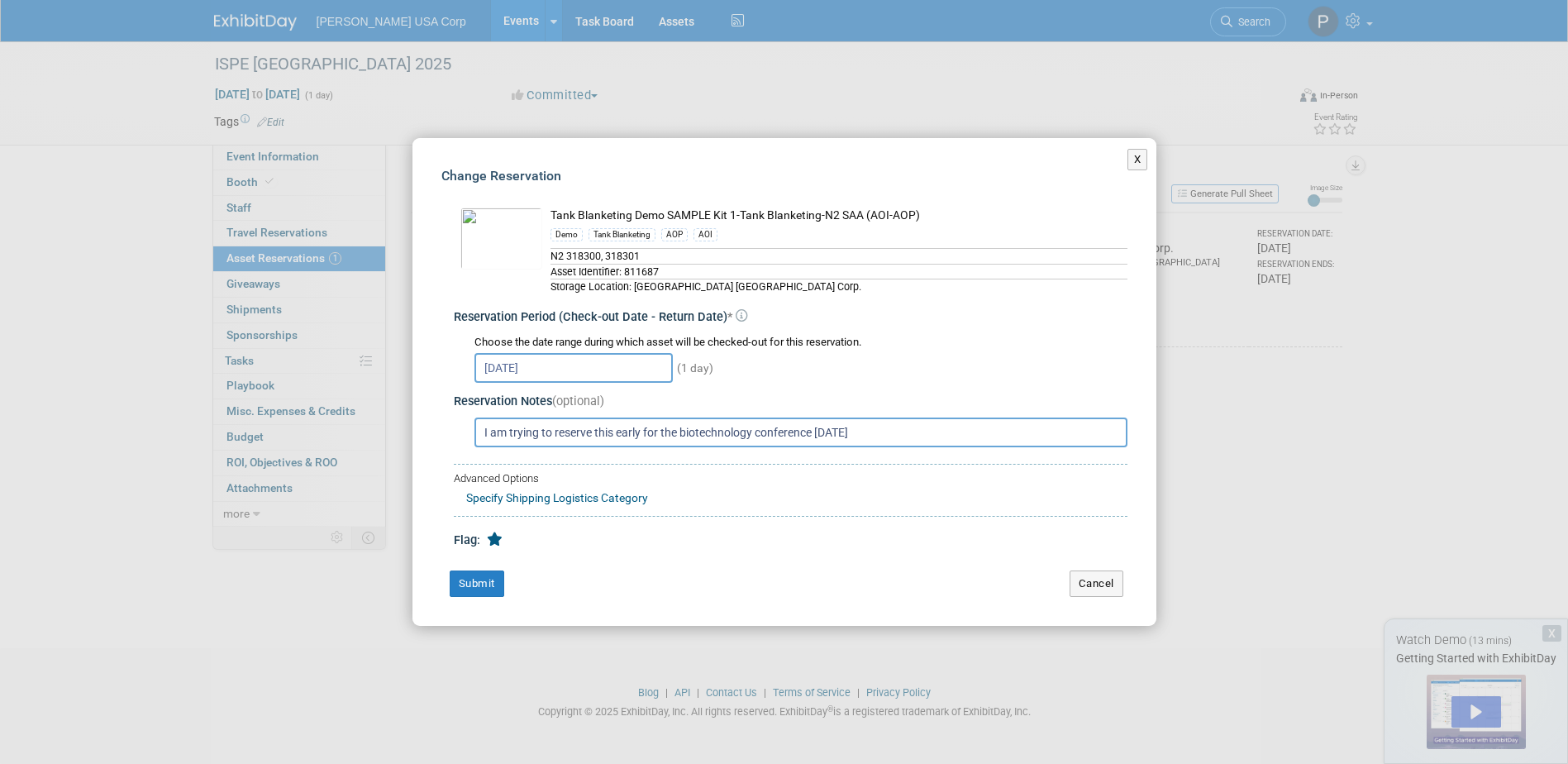
click at [566, 362] on input "Sep 3, 2025" at bounding box center [573, 367] width 198 height 30
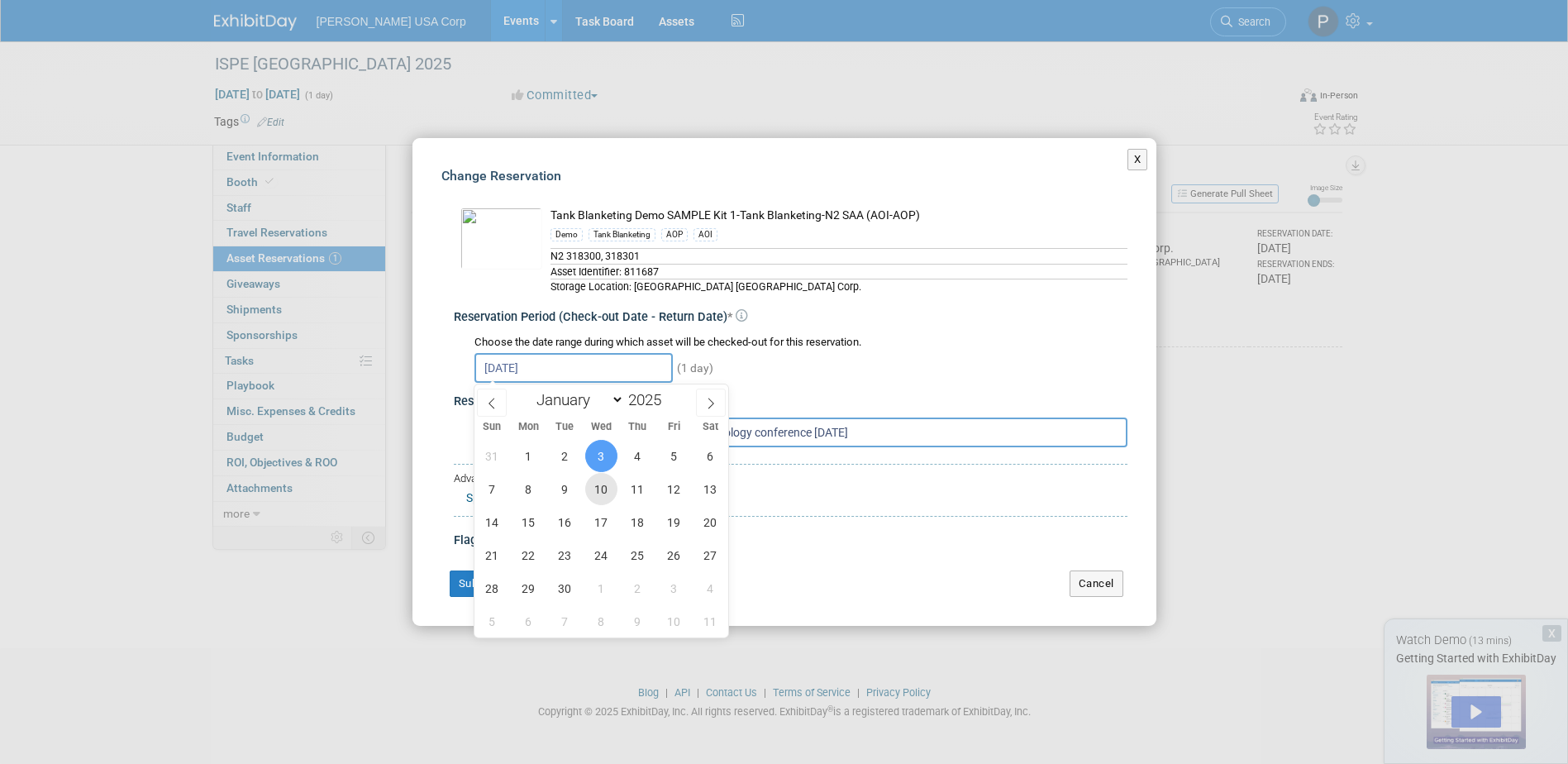
click at [600, 493] on span "10" at bounding box center [601, 488] width 33 height 32
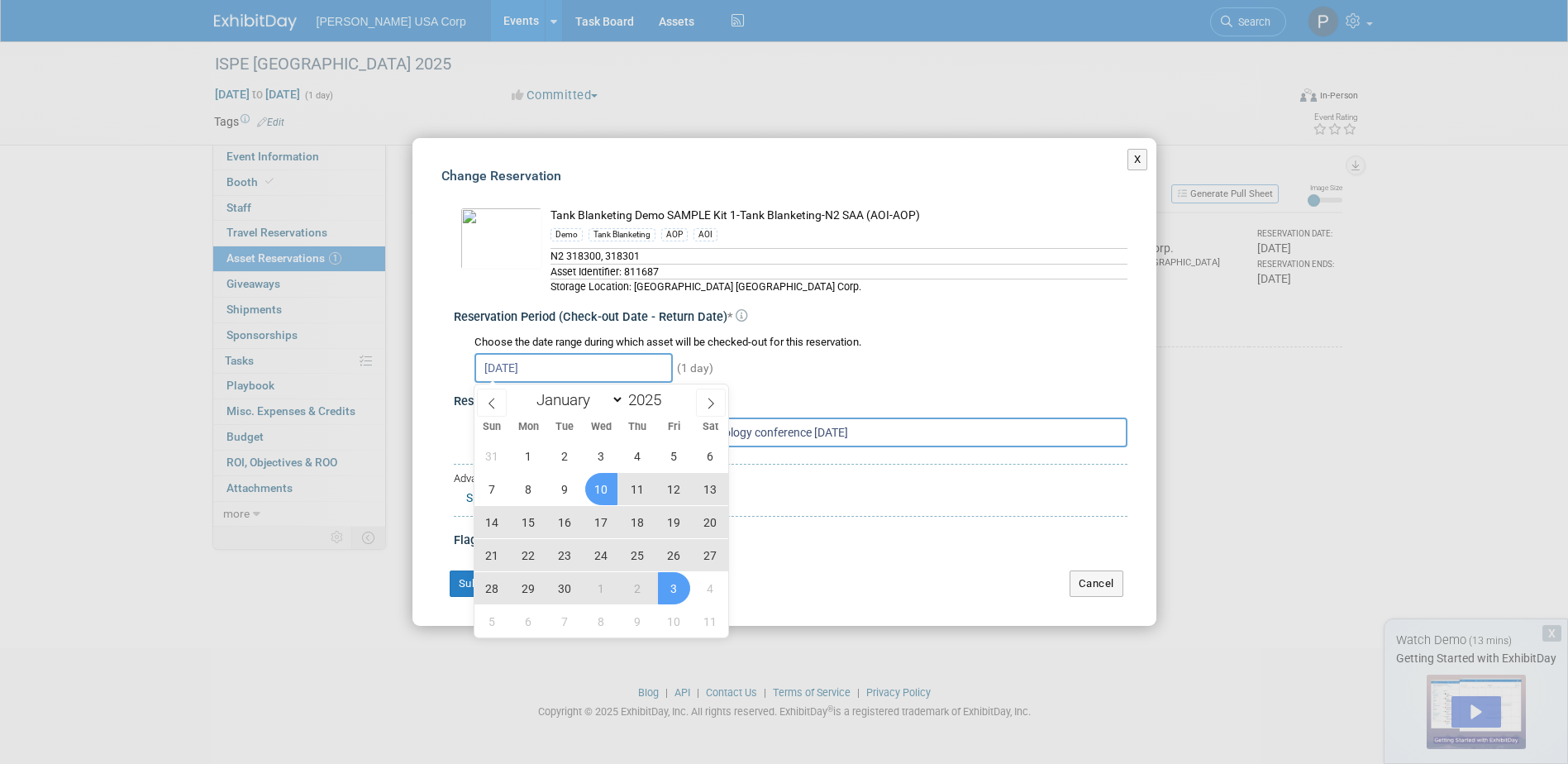
click at [665, 593] on span "3" at bounding box center [674, 588] width 33 height 32
type input "Sep 10, 2025 to Oct 3, 2025"
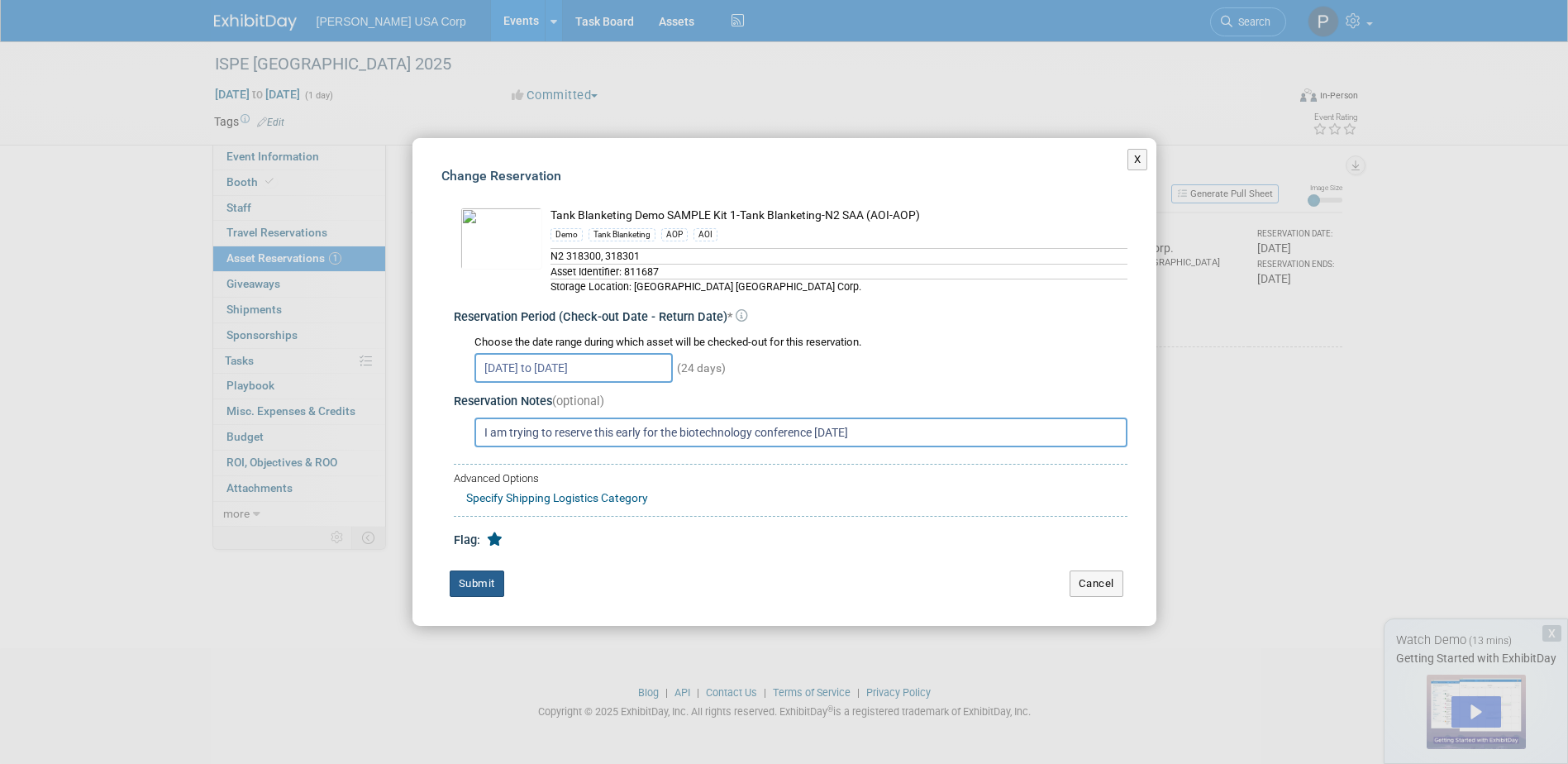
click at [476, 572] on button "Submit" at bounding box center [477, 583] width 54 height 27
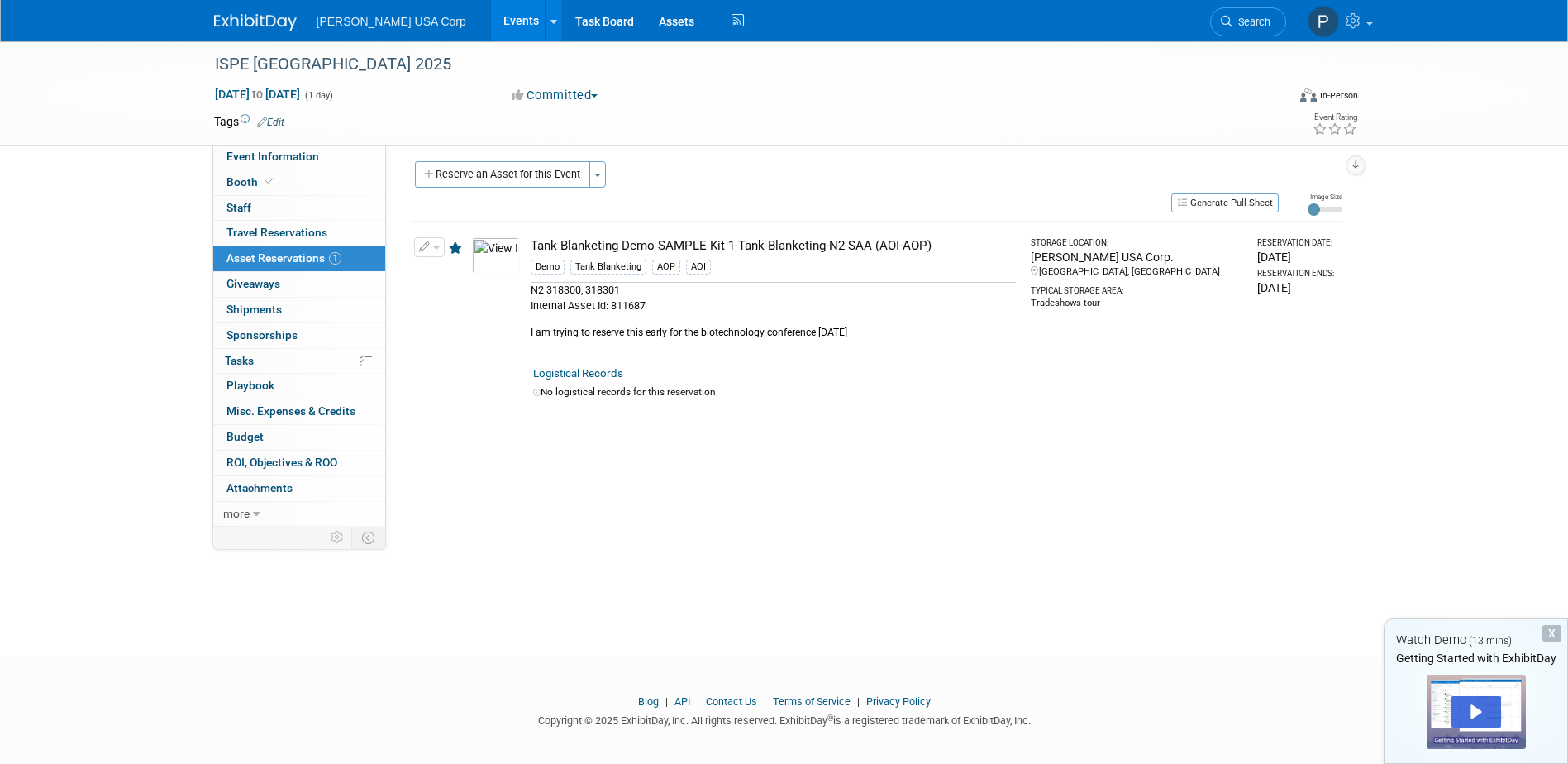
scroll to position [0, 0]
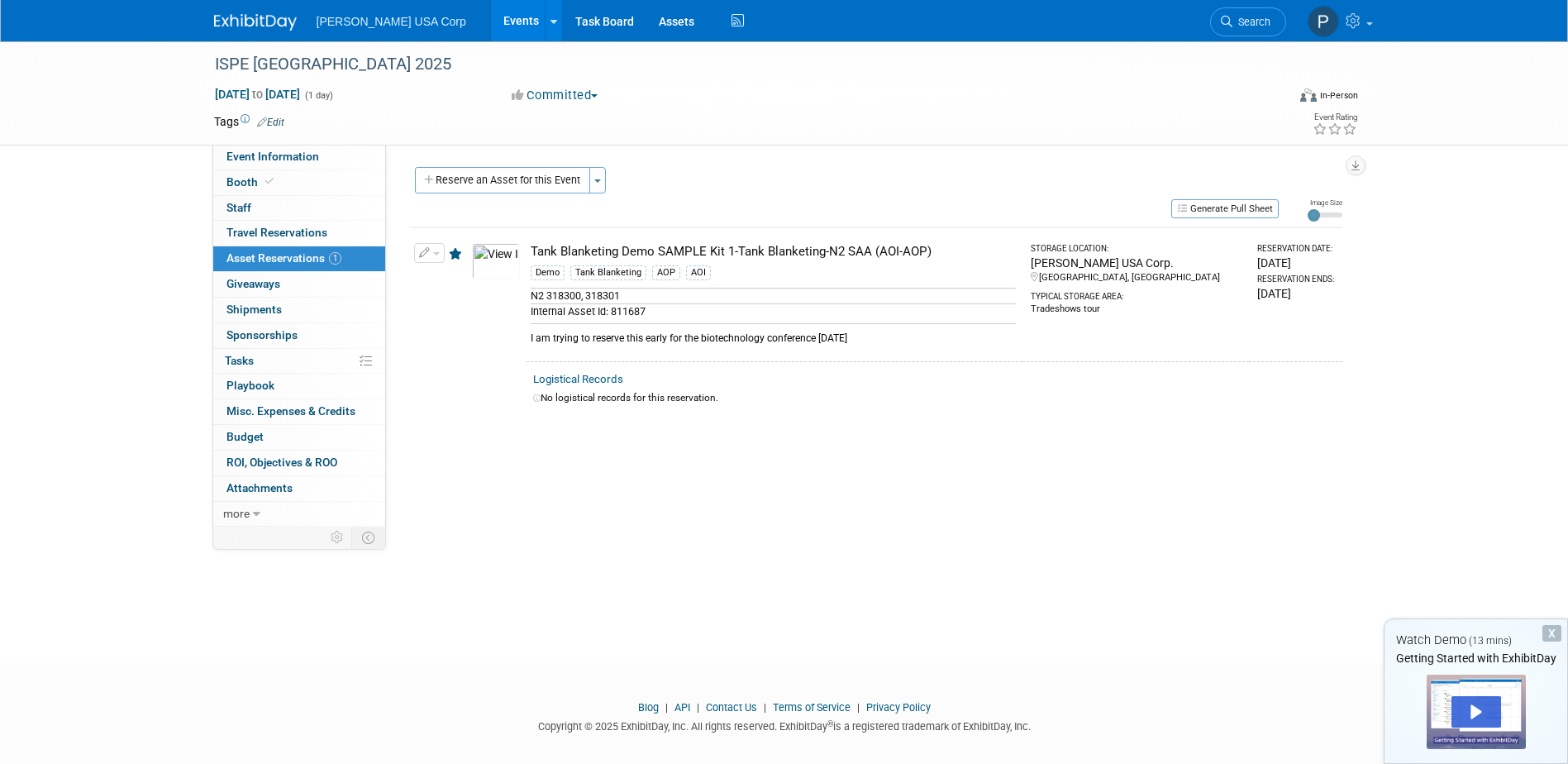
click at [491, 22] on link "Events" at bounding box center [521, 21] width 60 height 41
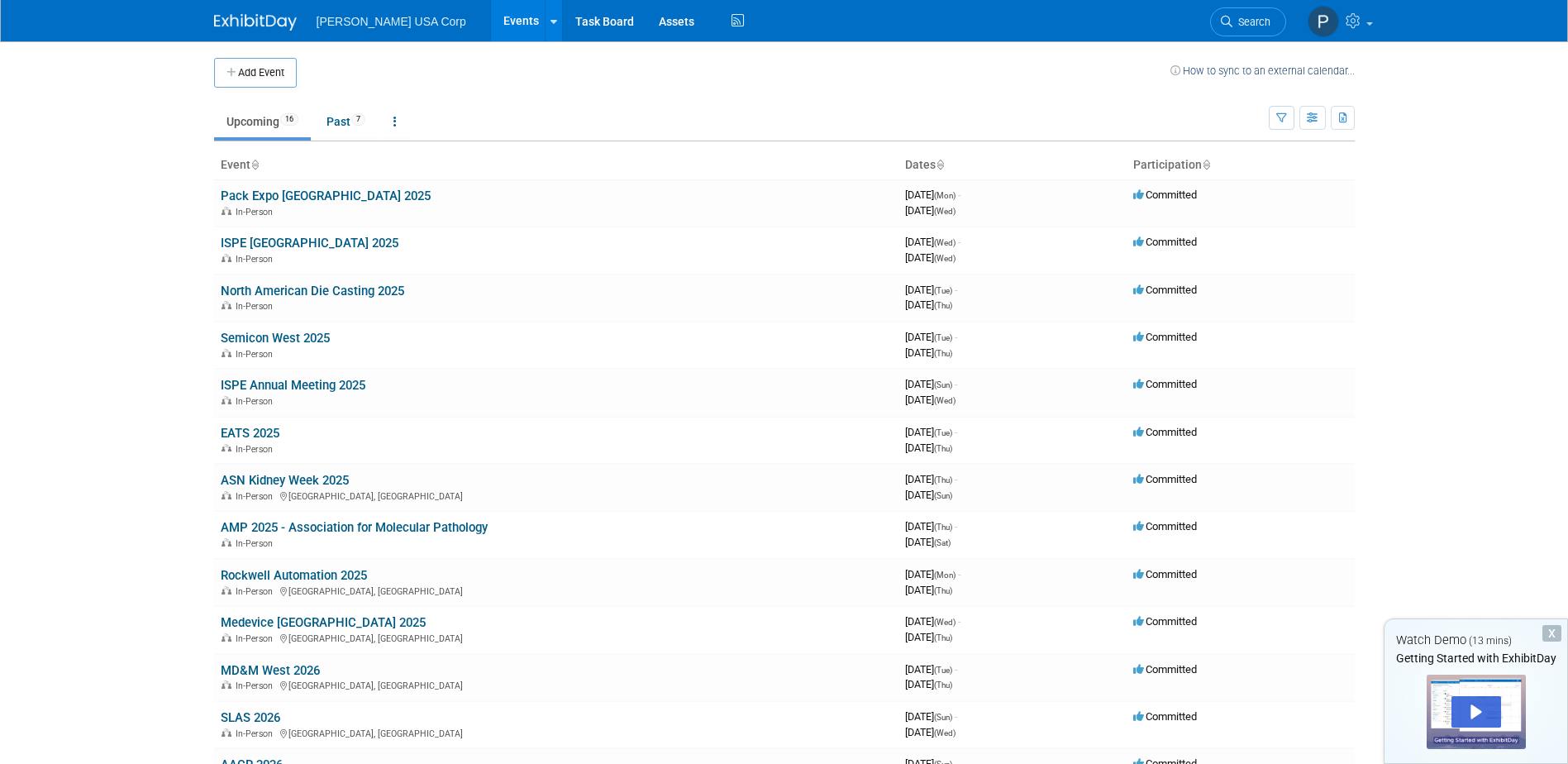
click at [292, 243] on link "ISPE [GEOGRAPHIC_DATA] 2025" at bounding box center [309, 242] width 177 height 15
